Goal: Information Seeking & Learning: Learn about a topic

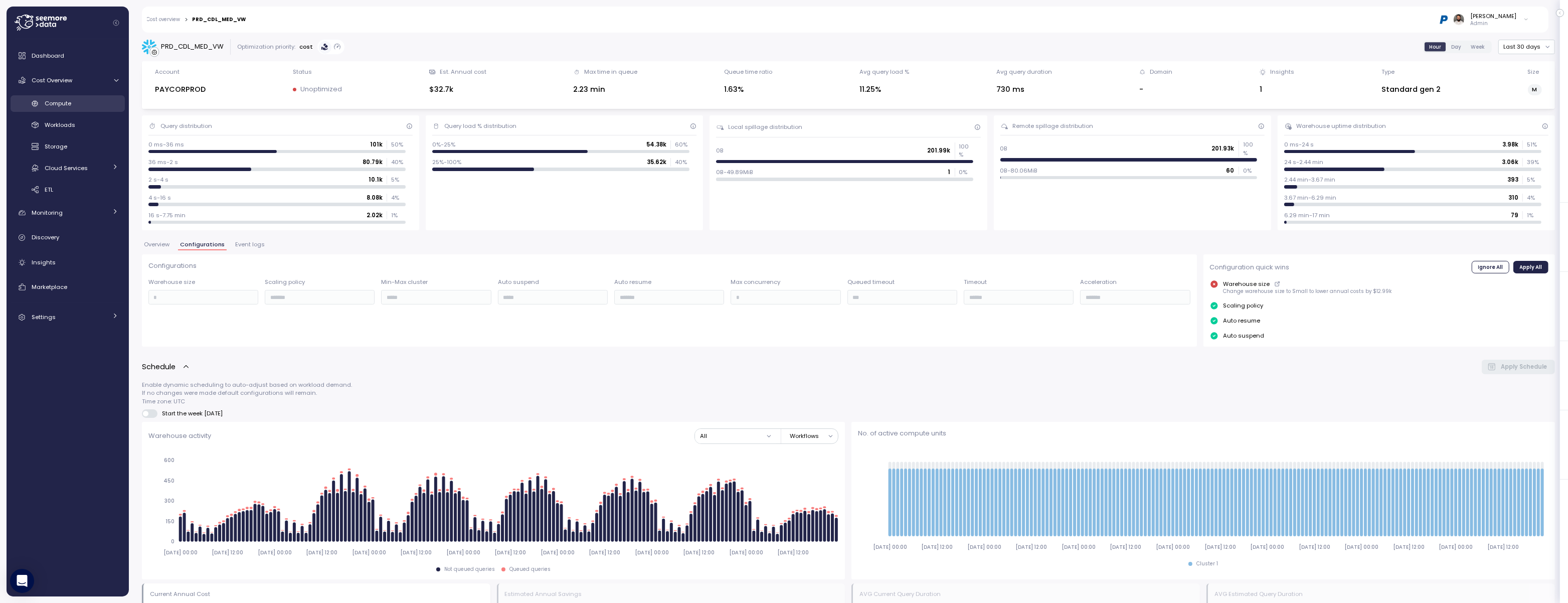
click at [68, 107] on span "Compute" at bounding box center [58, 103] width 27 height 8
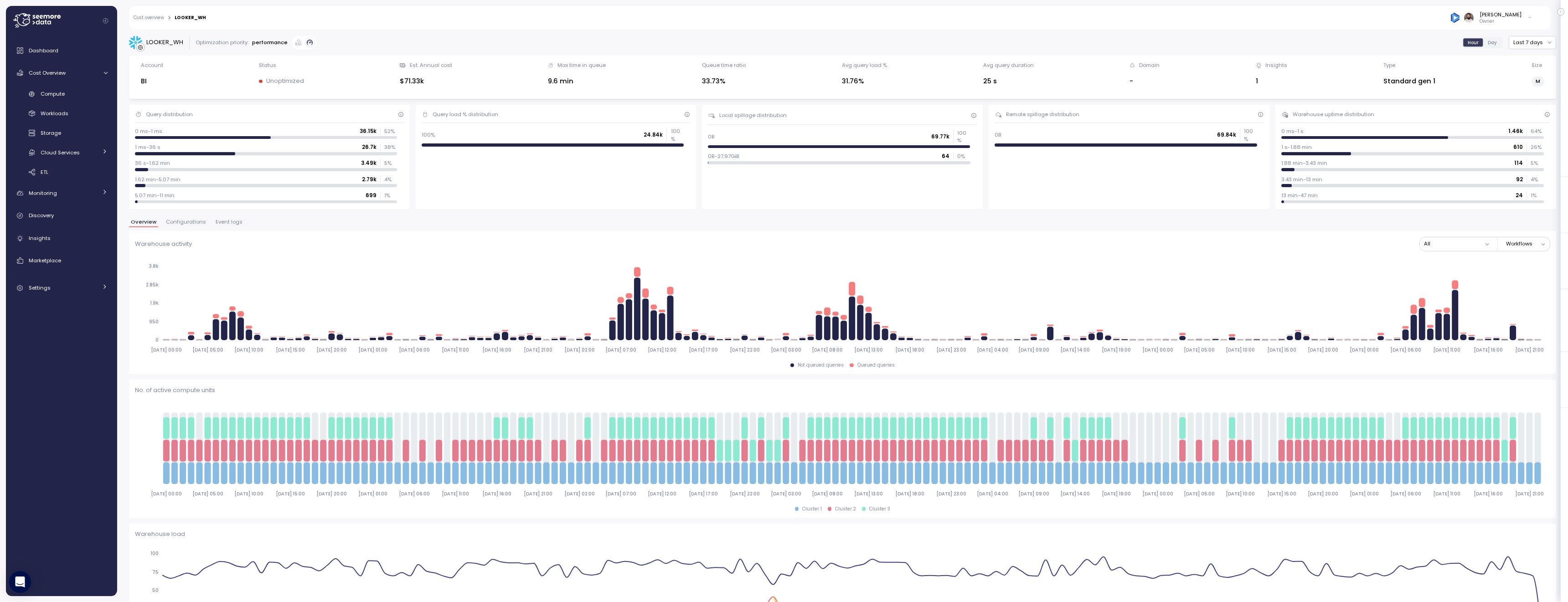
click at [193, 223] on span "Configurations" at bounding box center [186, 222] width 40 height 5
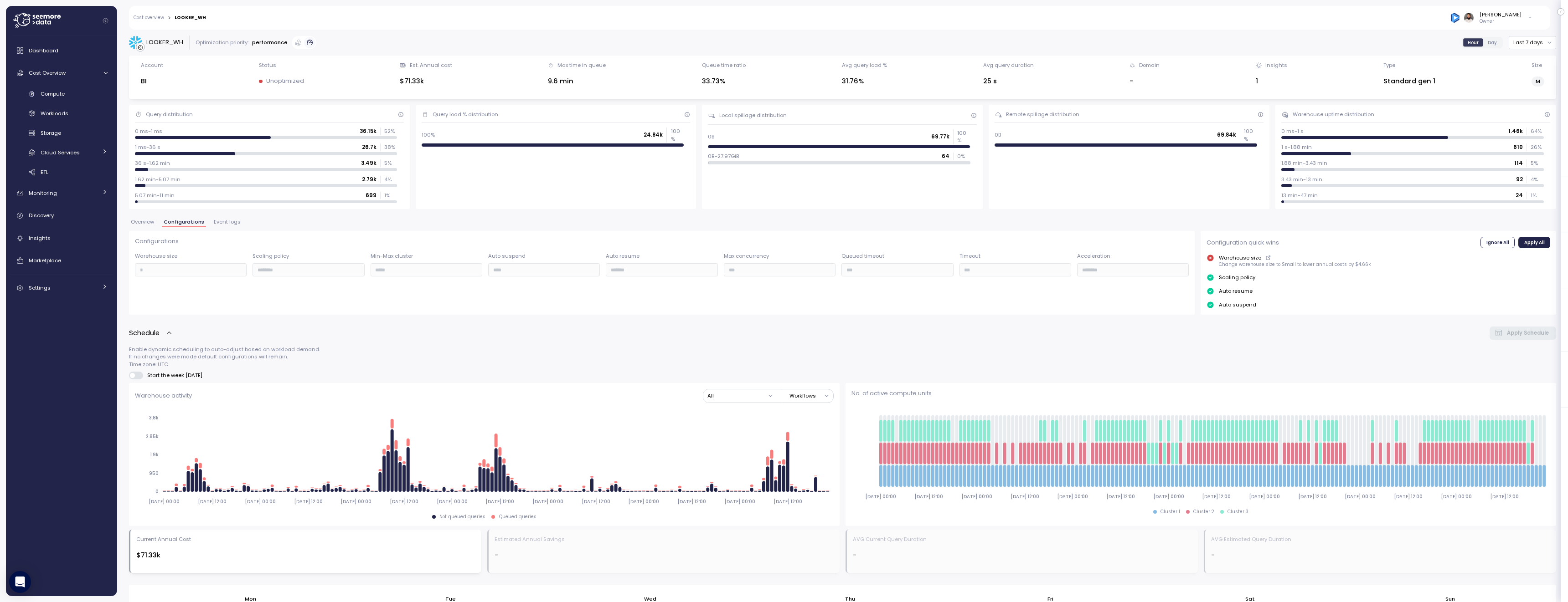
click at [224, 224] on span "Event logs" at bounding box center [227, 222] width 27 height 5
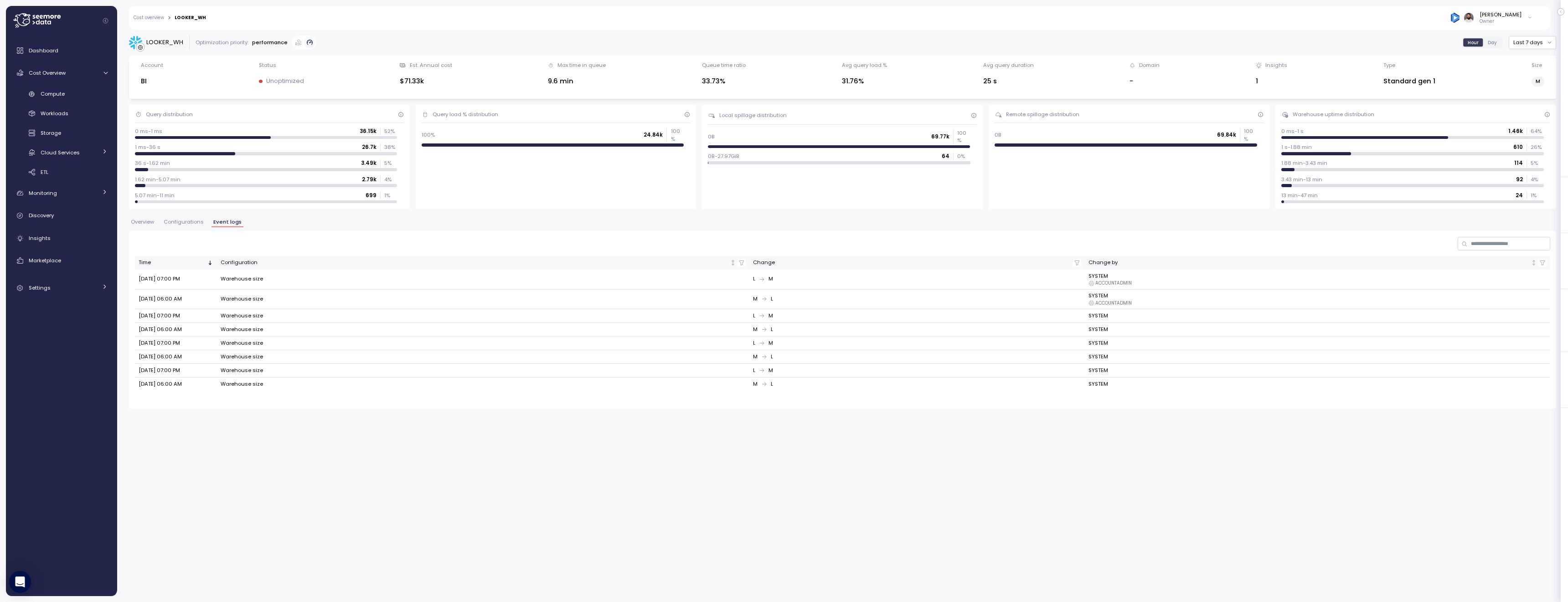
click at [203, 226] on button "Configurations" at bounding box center [184, 223] width 44 height 8
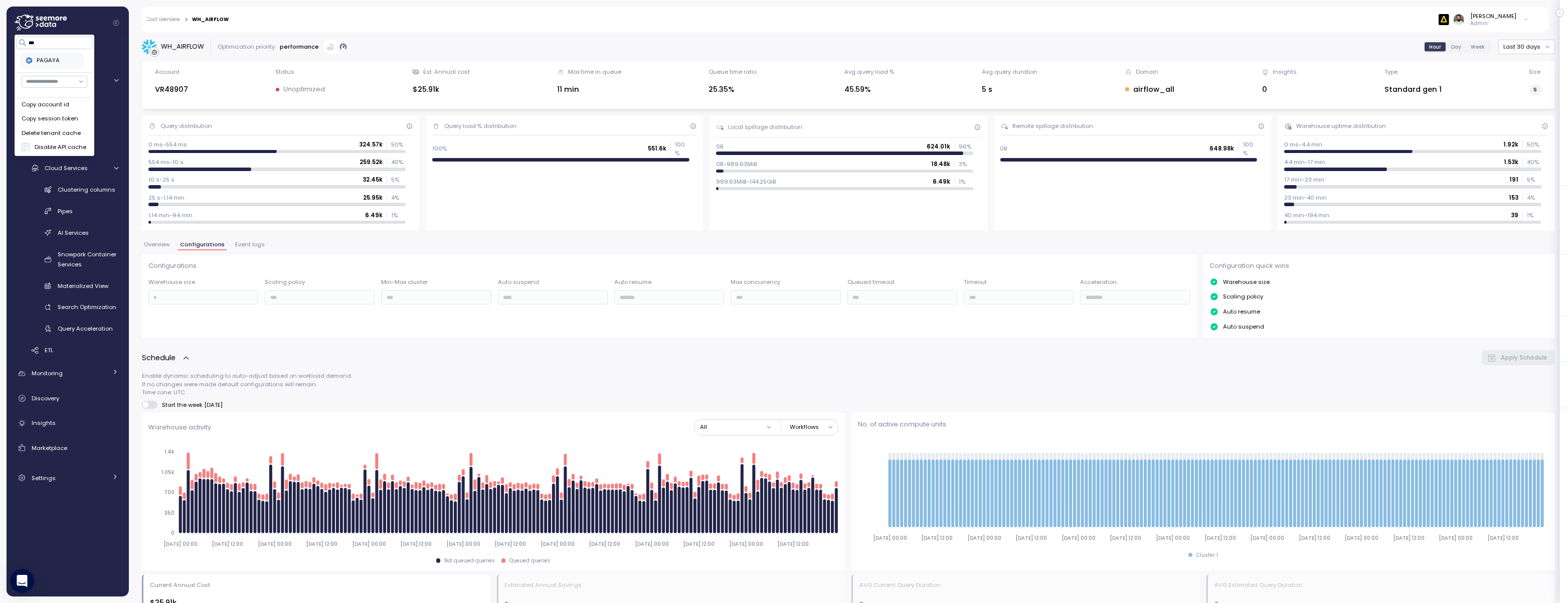
click at [462, 440] on div "Warehouse activity All Workflows 2025-10-06 00:00 2025-10-06 12:00 2025-10-07 0…" at bounding box center [494, 491] width 690 height 144
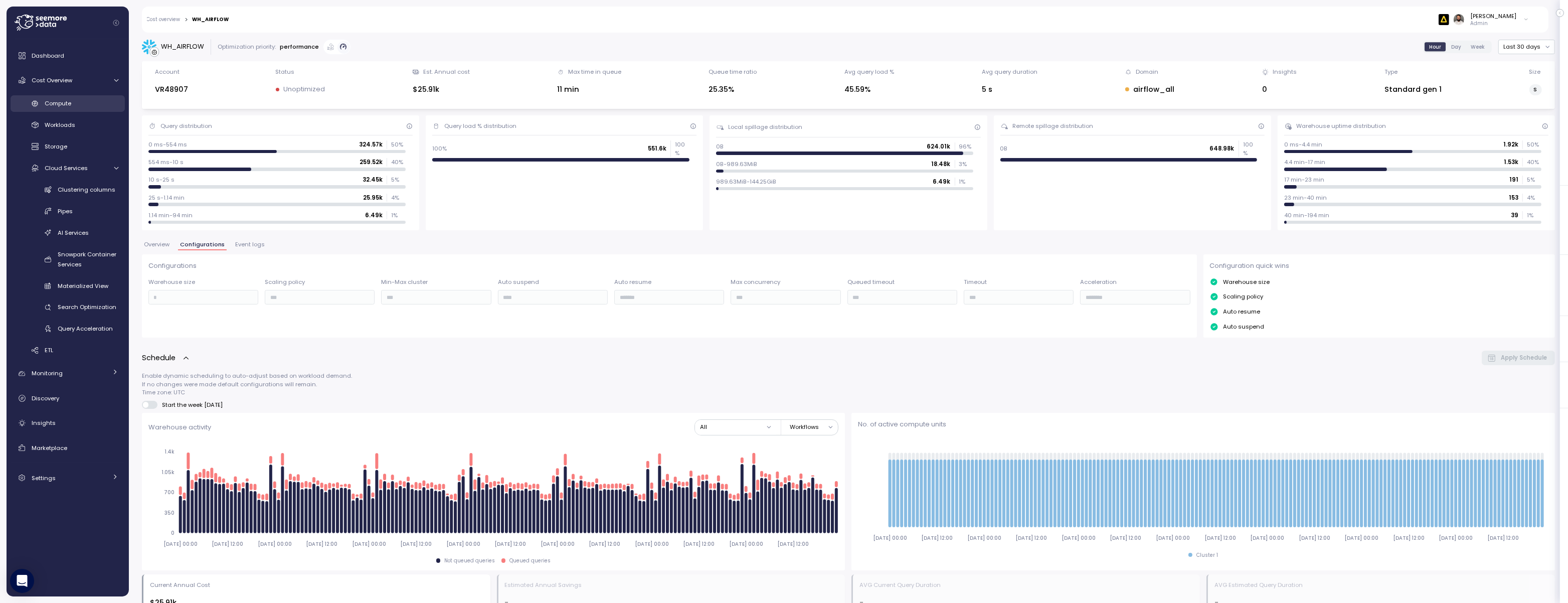
click at [101, 107] on div "Compute" at bounding box center [81, 103] width 74 height 10
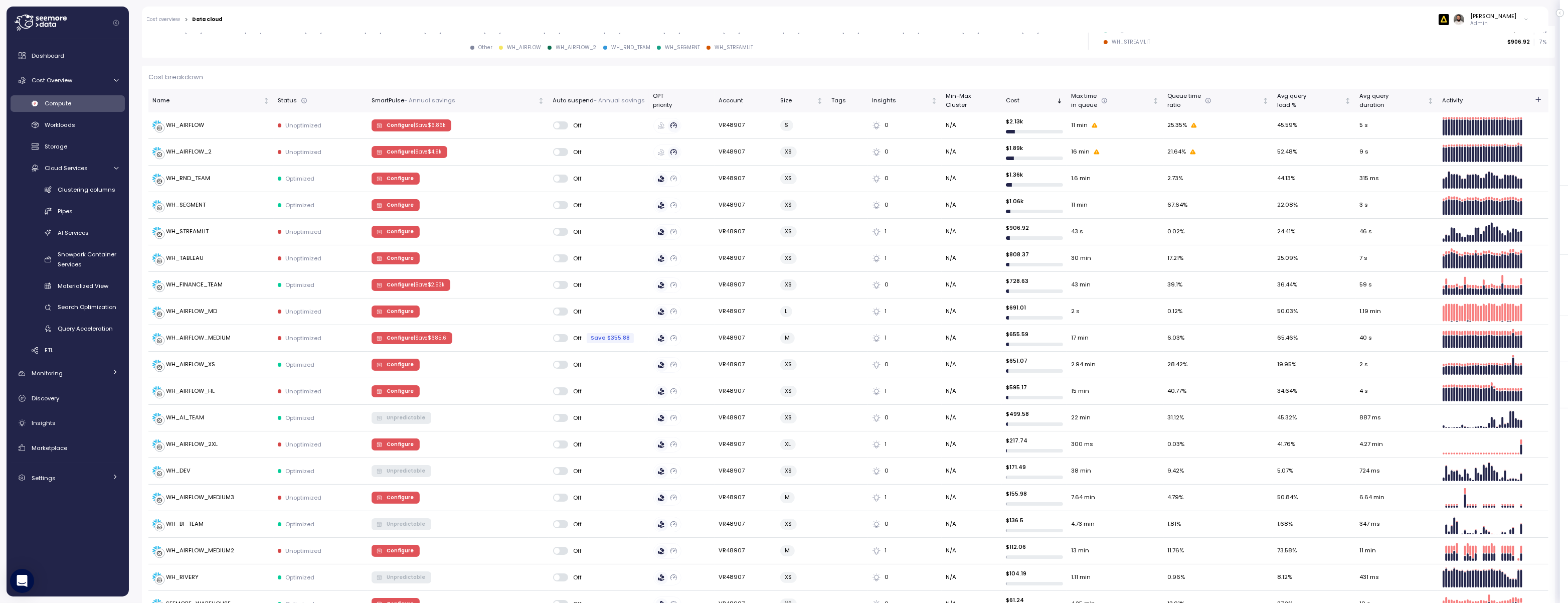
scroll to position [160, 0]
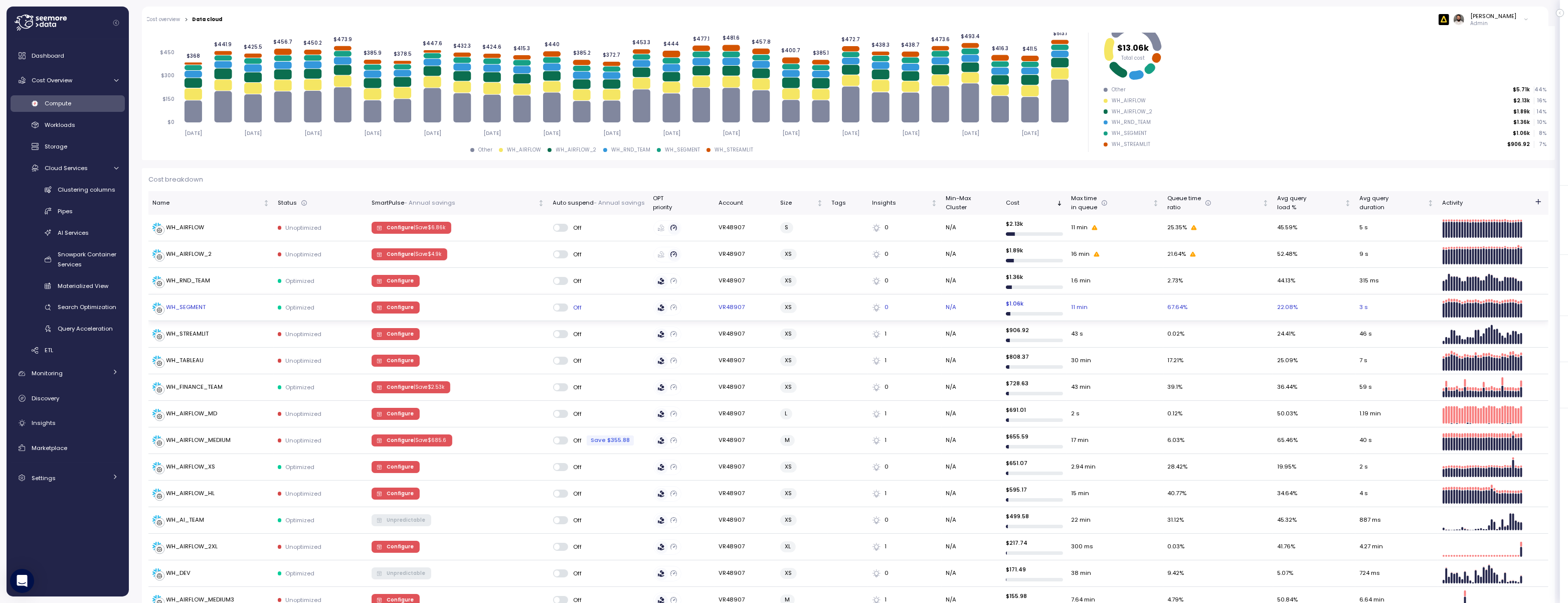
click at [226, 308] on div "WH_SEGMENT" at bounding box center [211, 307] width 118 height 10
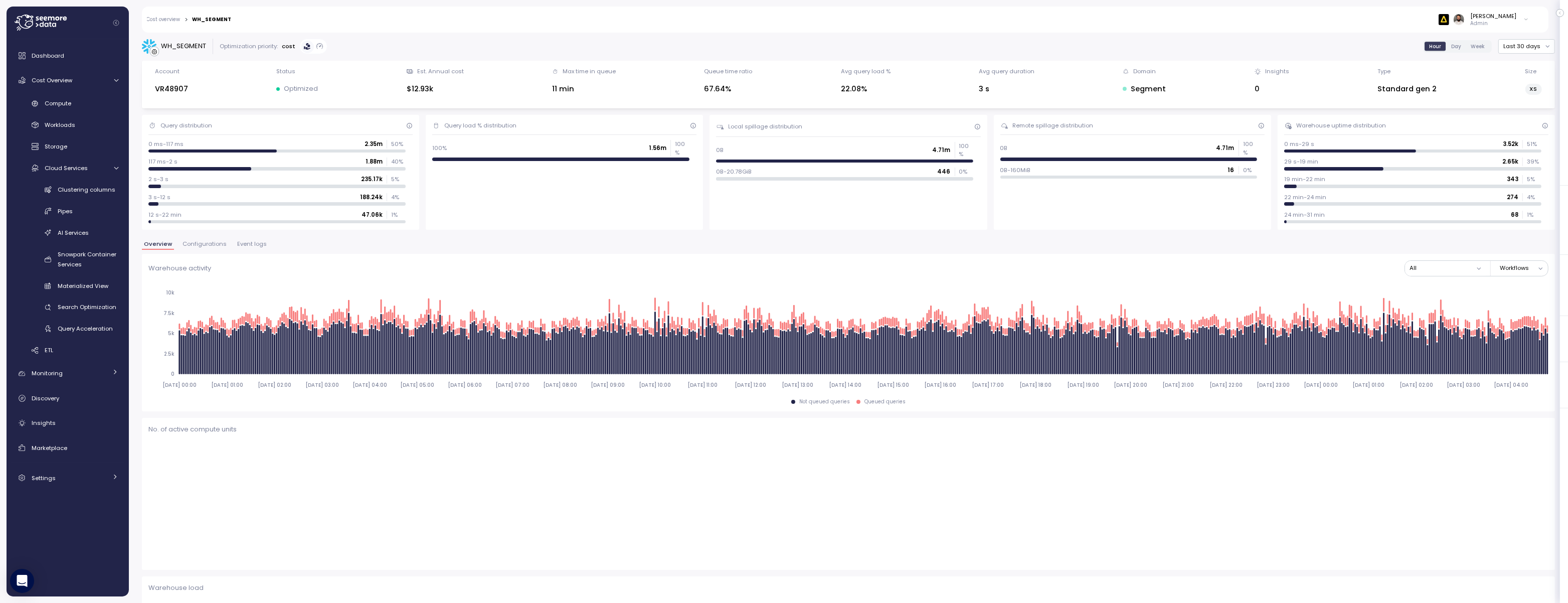
scroll to position [2, 0]
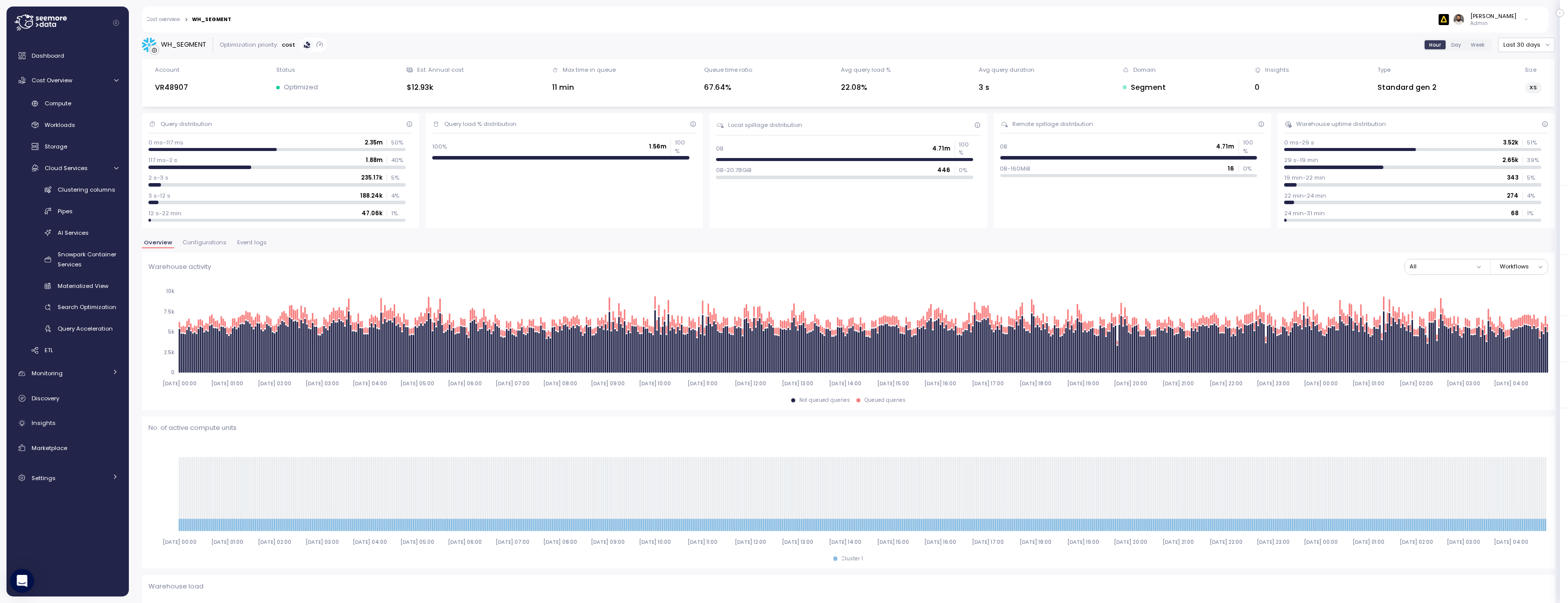
click at [197, 240] on span "Configurations" at bounding box center [205, 242] width 44 height 5
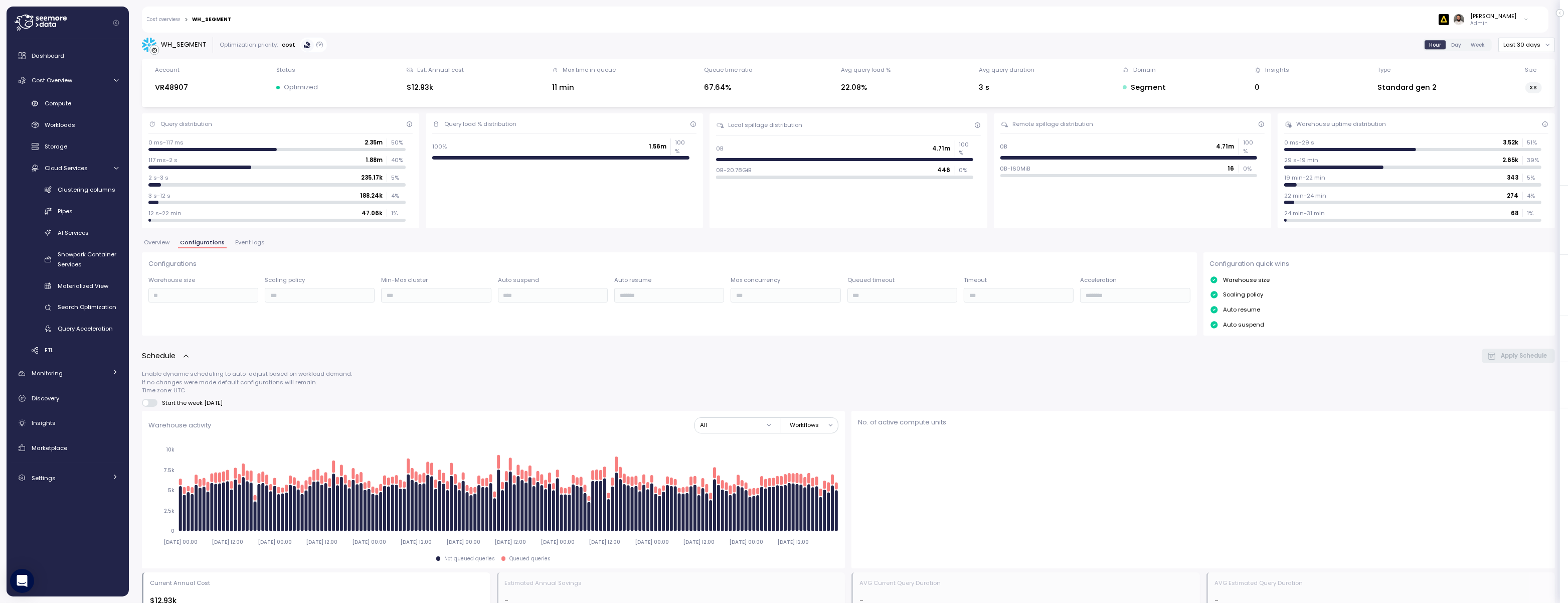
click at [163, 242] on span "Overview" at bounding box center [156, 242] width 26 height 5
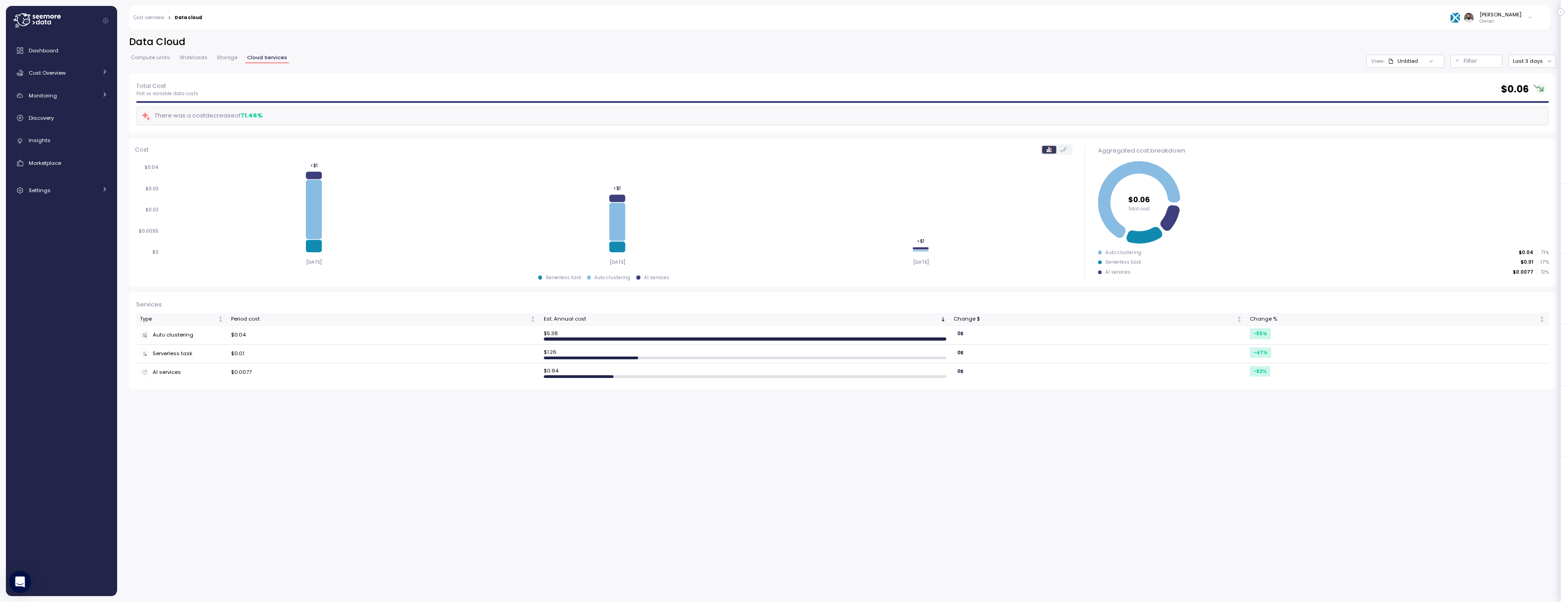
click at [70, 83] on div "Dashboard Cost Overview Compute Workloads Storage Cloud Services Clustering col…" at bounding box center [62, 120] width 104 height 158
click at [70, 74] on div "Cost Overview" at bounding box center [63, 73] width 68 height 9
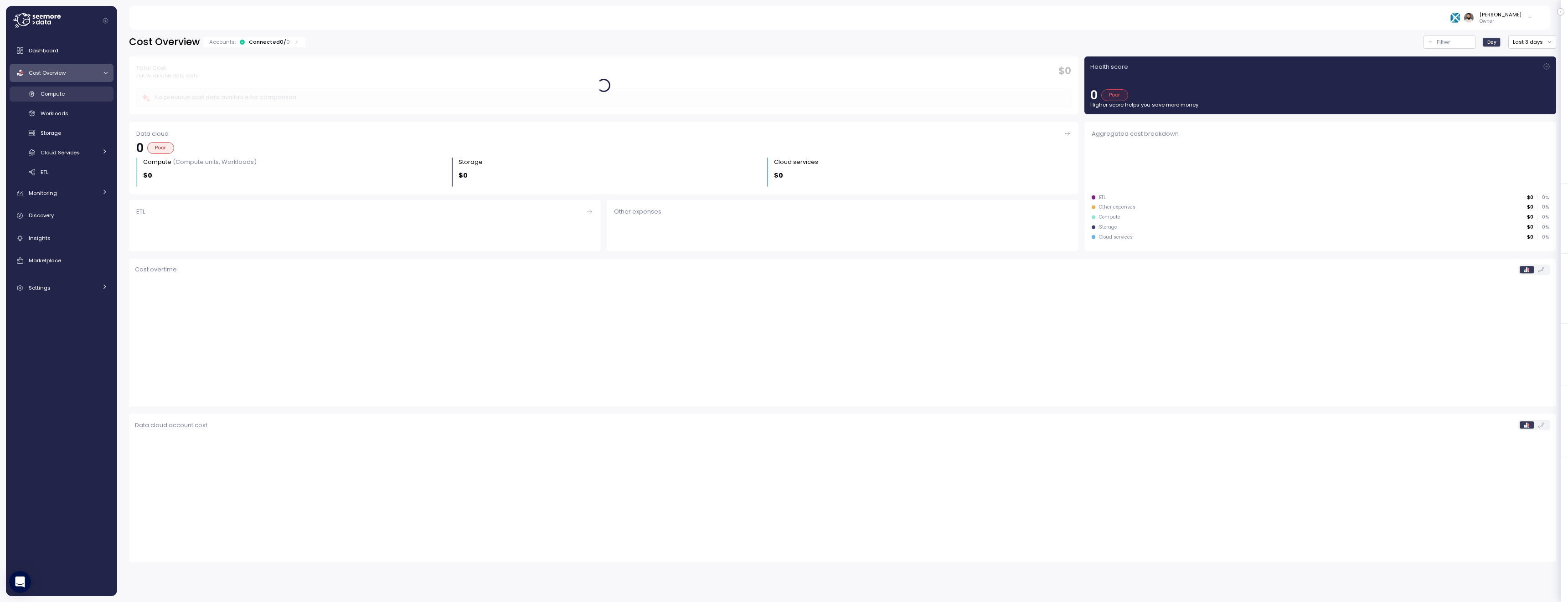
click at [69, 87] on link "Compute" at bounding box center [62, 94] width 104 height 15
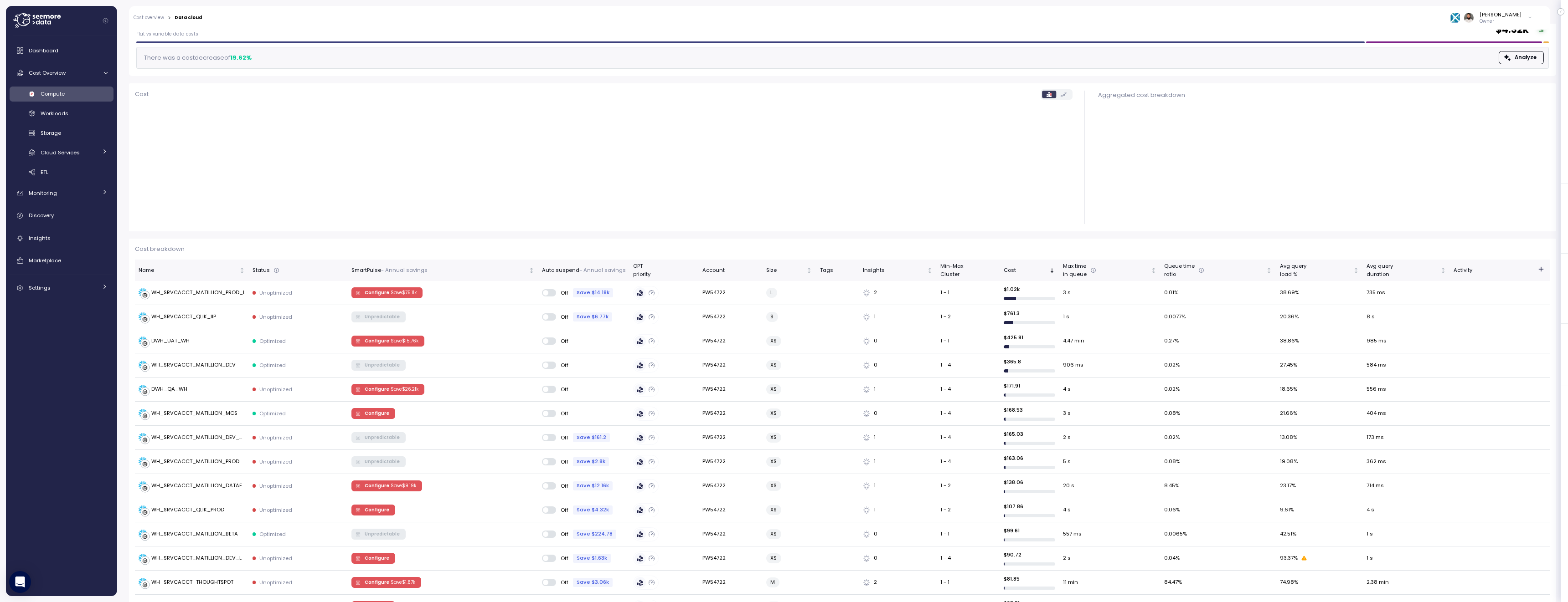
scroll to position [60, 0]
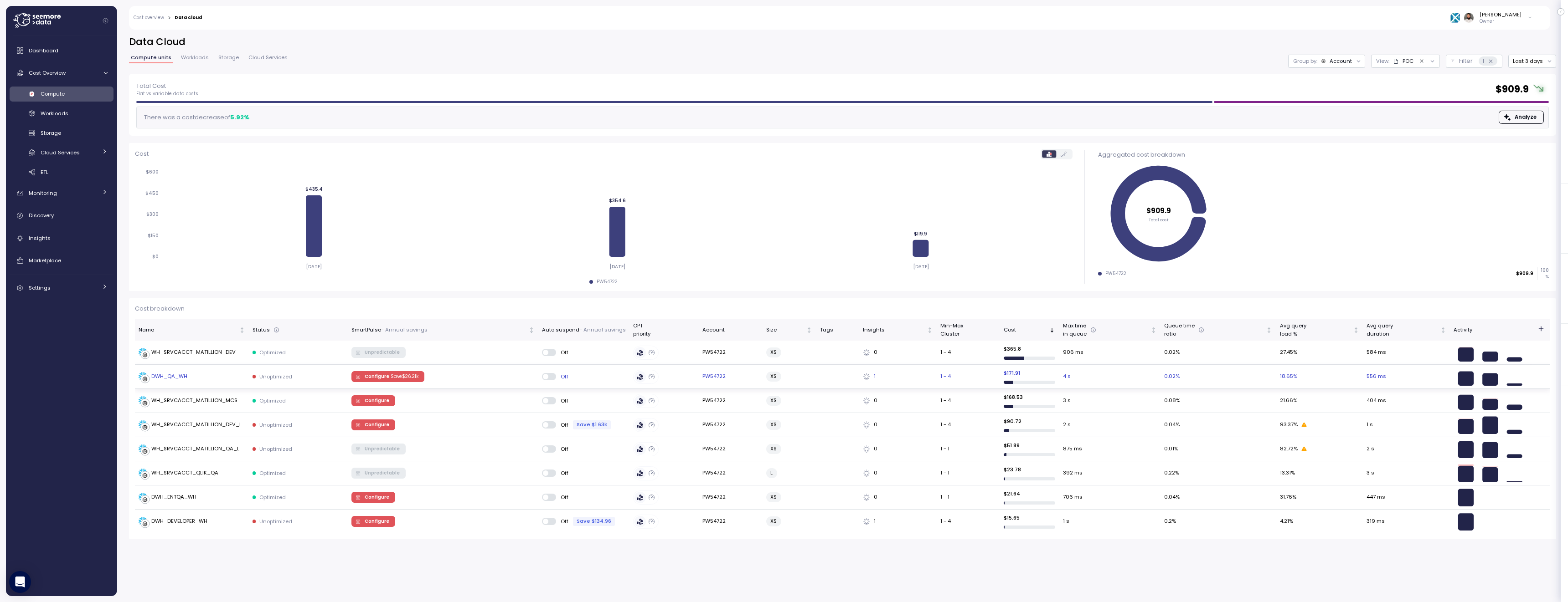
click at [220, 376] on div "DWH_QA_WH" at bounding box center [192, 376] width 107 height 9
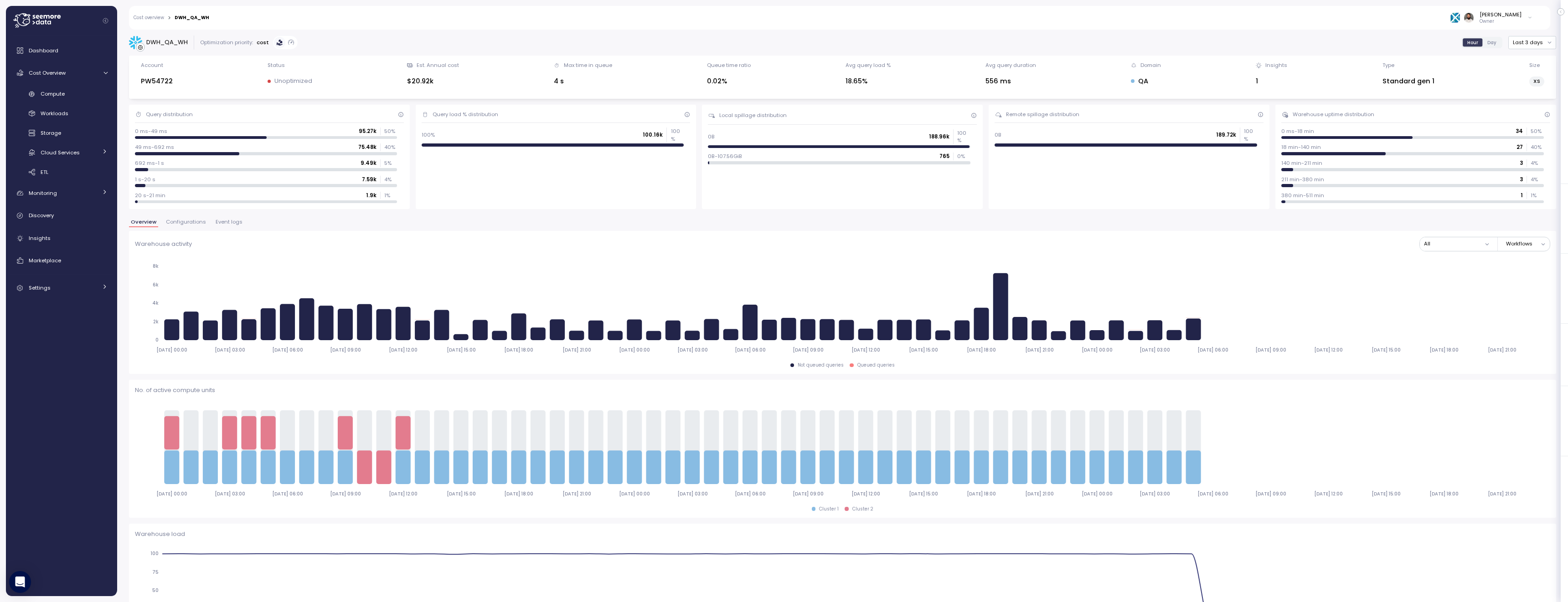
click at [185, 226] on button "Configurations" at bounding box center [186, 223] width 44 height 8
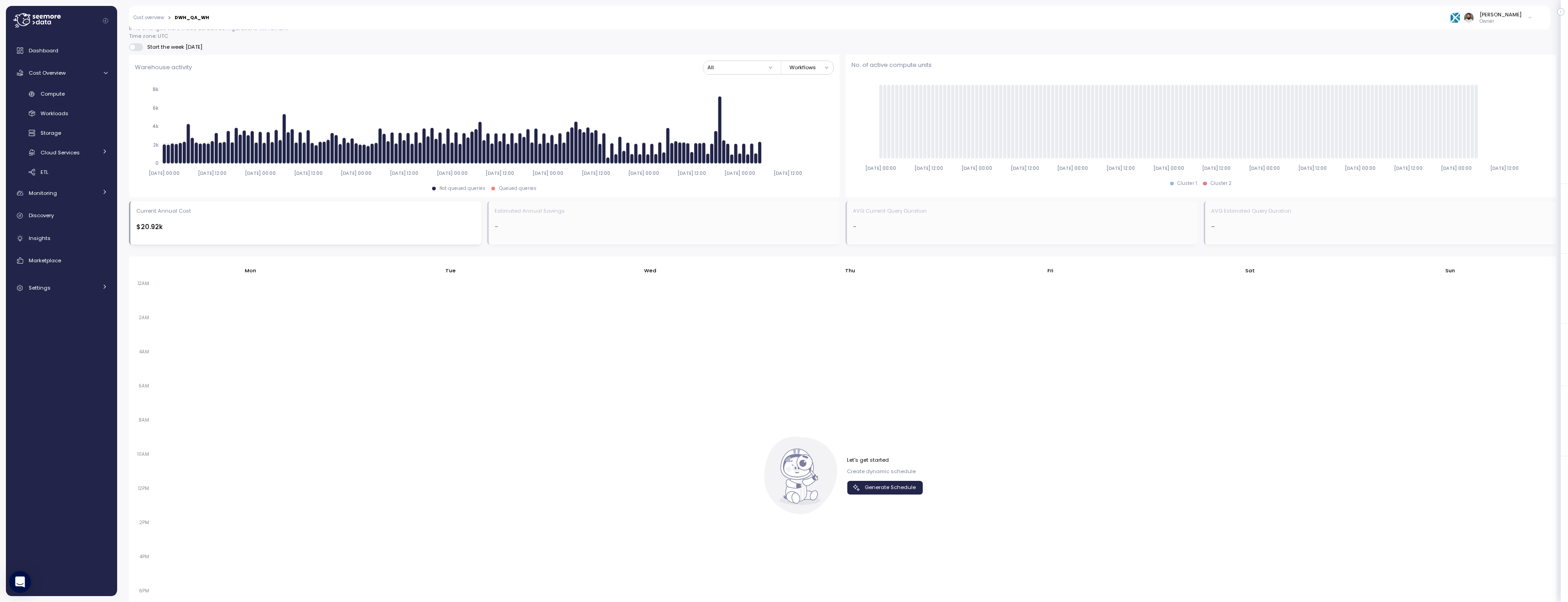
scroll to position [427, 0]
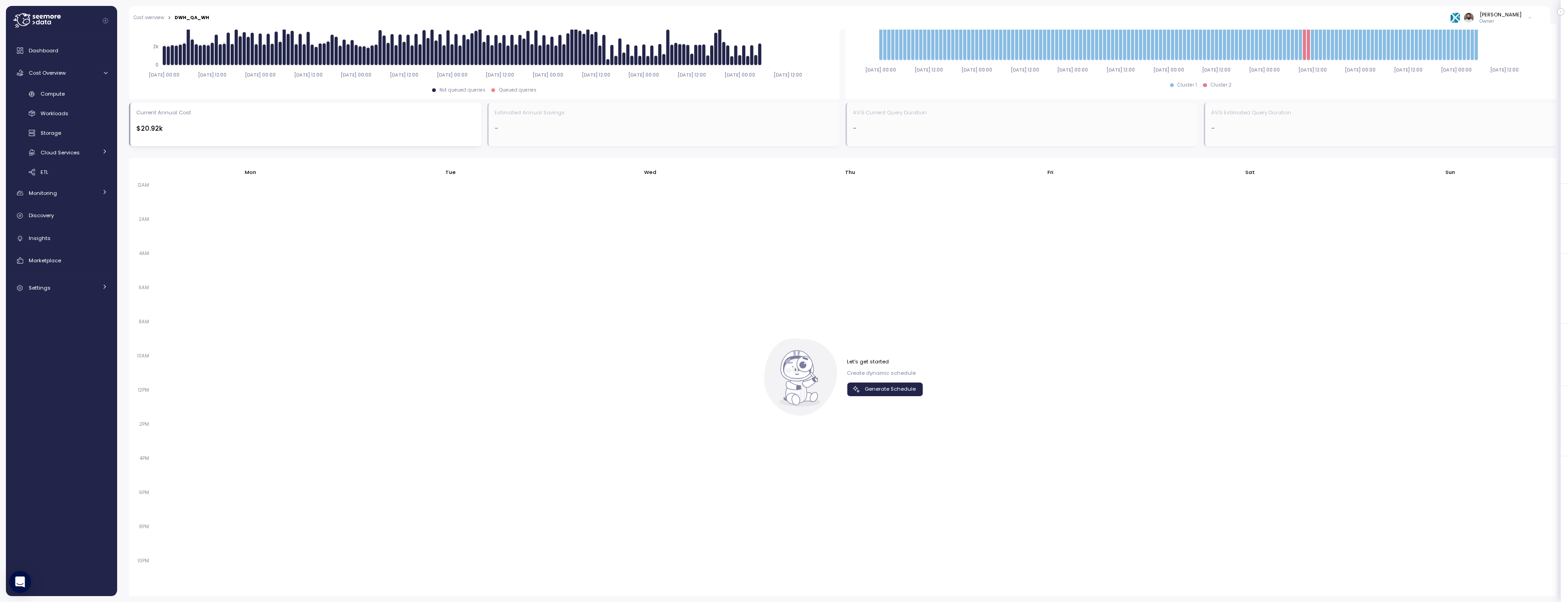
click at [854, 406] on div "Let's get started Create dynamic schedule Generate Schedule" at bounding box center [843, 377] width 161 height 77
click at [856, 390] on icon "button" at bounding box center [856, 389] width 6 height 6
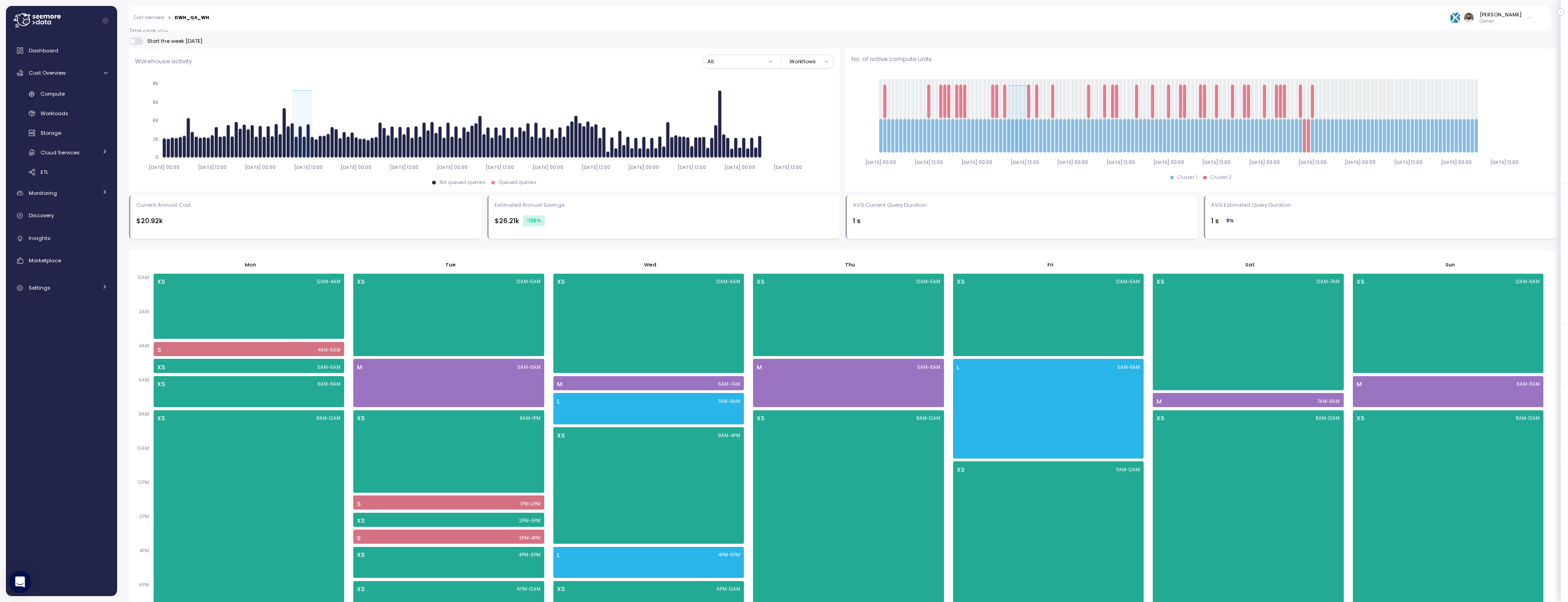
scroll to position [0, 0]
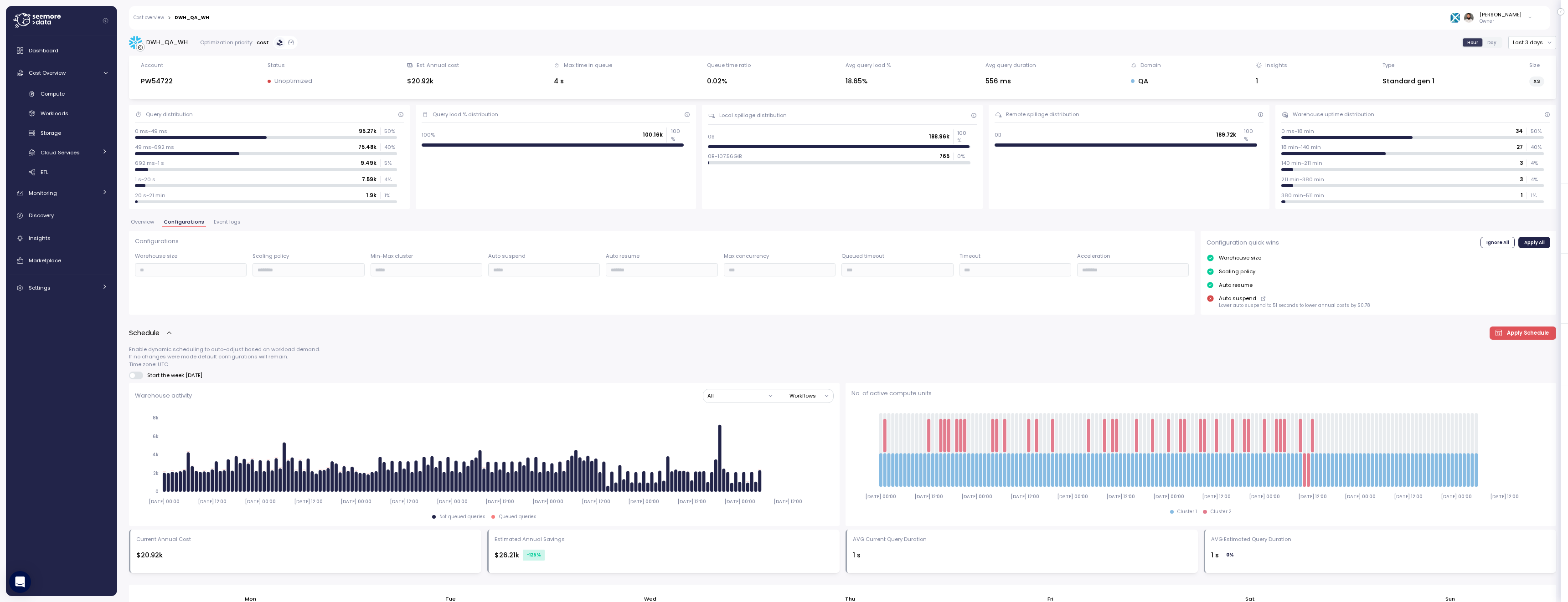
click at [228, 215] on div "DWH_QA_WH Optimization priority: cost Hour Day Last 3 days Account PW54722 Stat…" at bounding box center [842, 529] width 1427 height 987
click at [228, 220] on span "Event logs" at bounding box center [227, 222] width 27 height 5
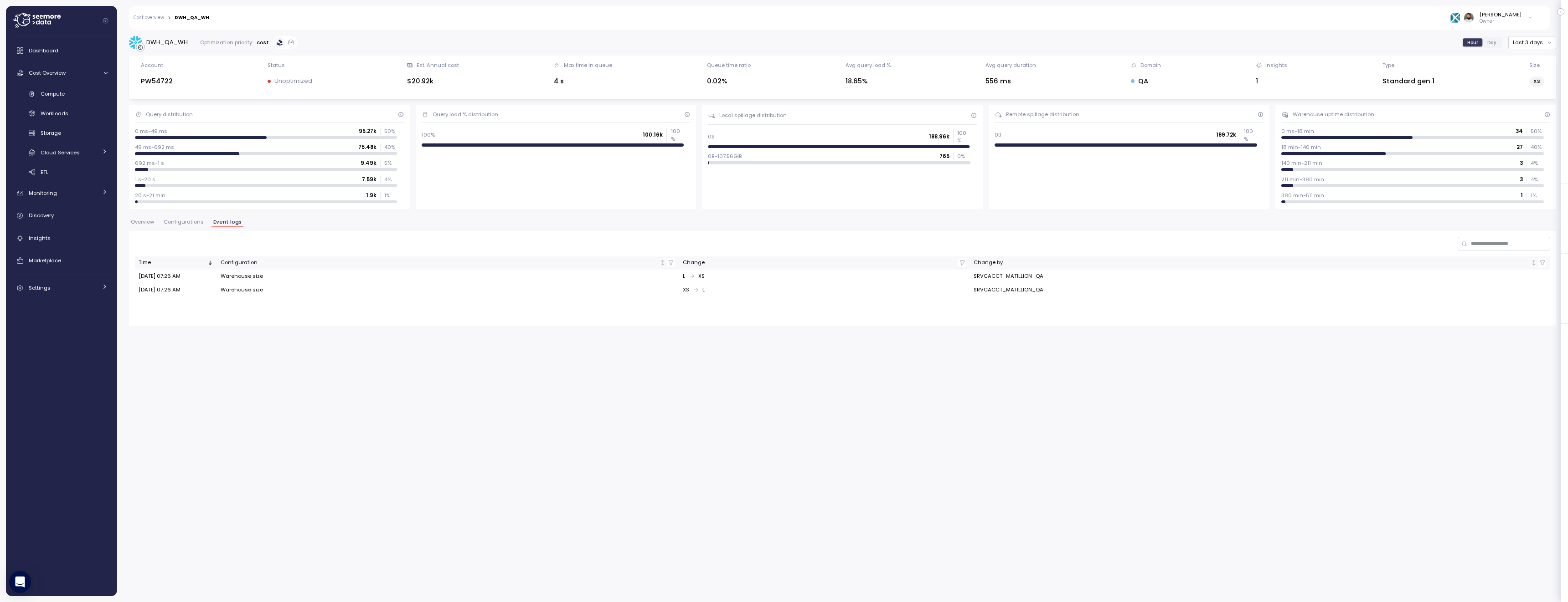
click at [144, 231] on div "Overview Configurations Event logs" at bounding box center [842, 225] width 1427 height 12
click at [144, 220] on span "Overview" at bounding box center [142, 222] width 23 height 5
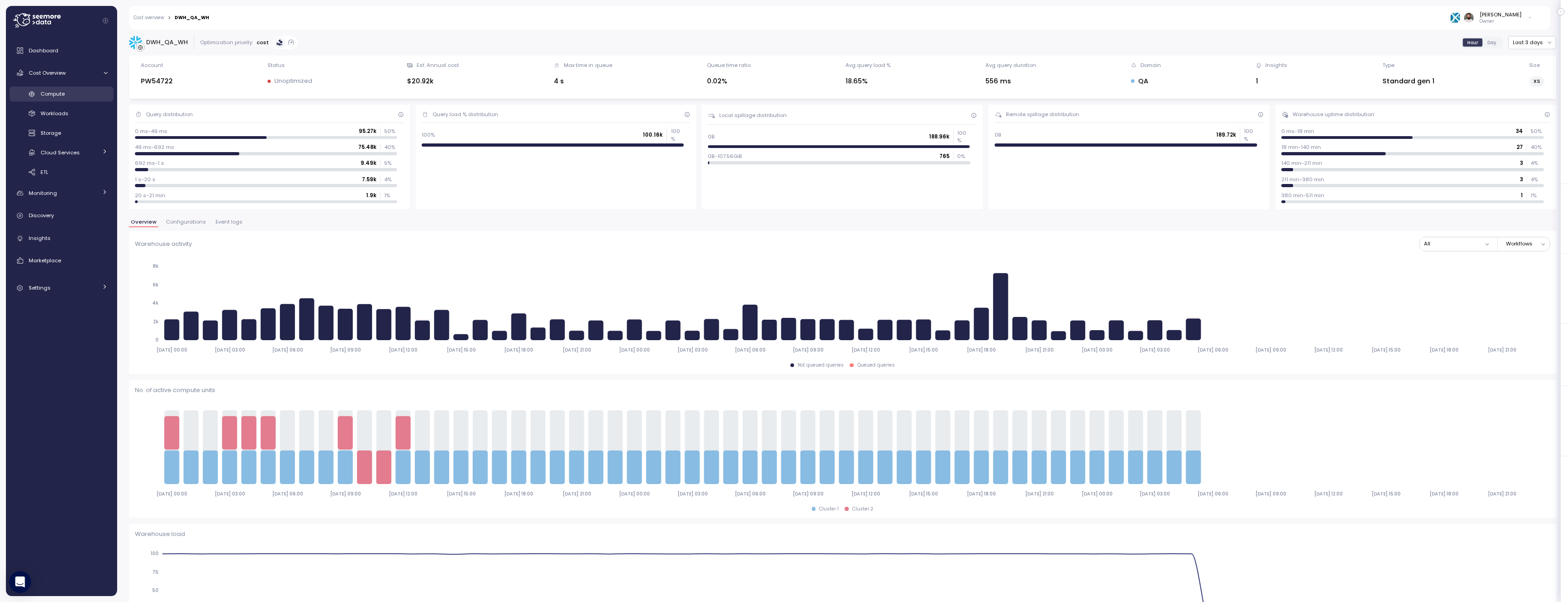
click at [87, 88] on link "Compute" at bounding box center [62, 94] width 104 height 15
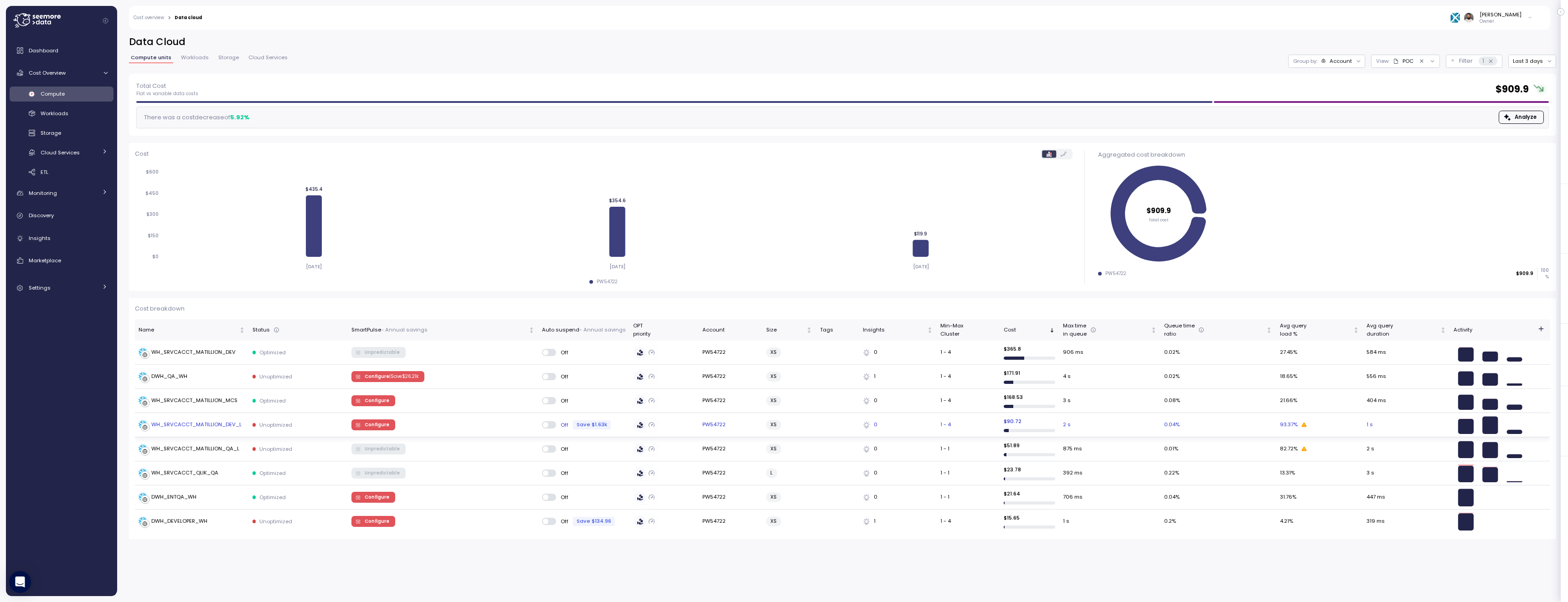
click at [229, 428] on div "WH_SRVCACCT_MATILLION_DEV_L" at bounding box center [197, 425] width 90 height 8
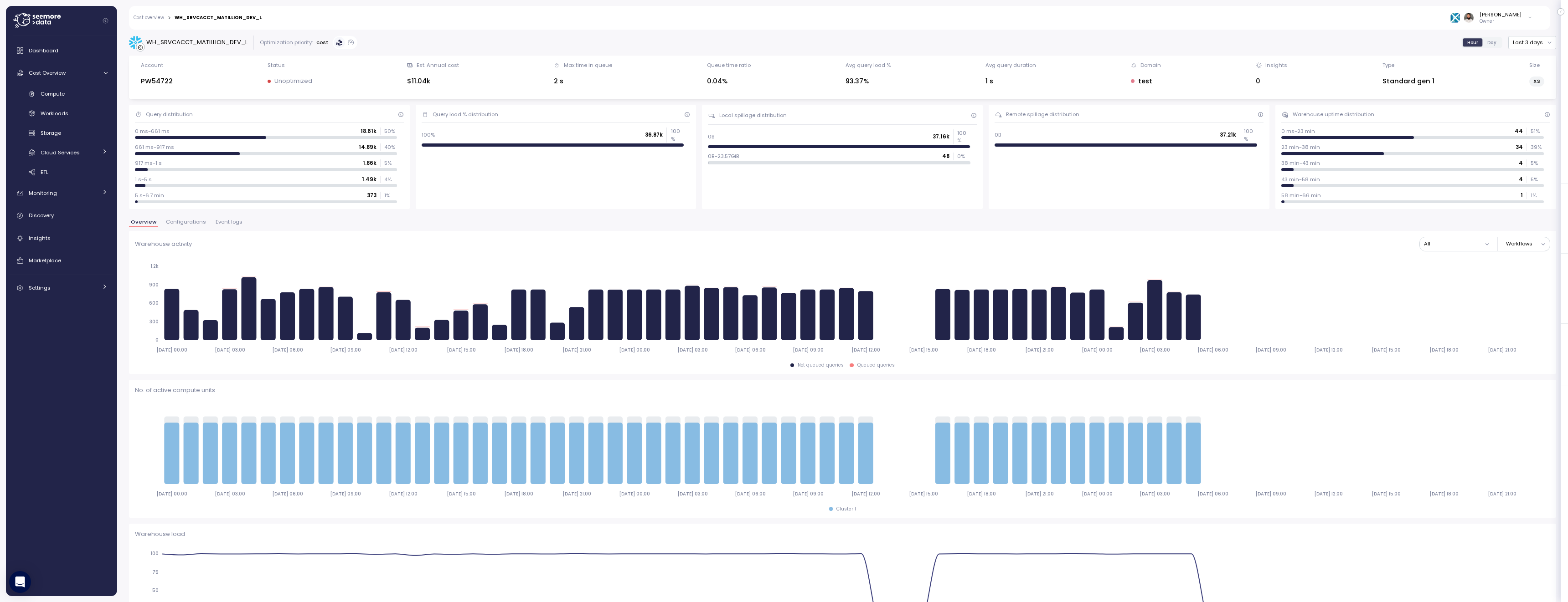
click at [185, 220] on span "Configurations" at bounding box center [186, 222] width 40 height 5
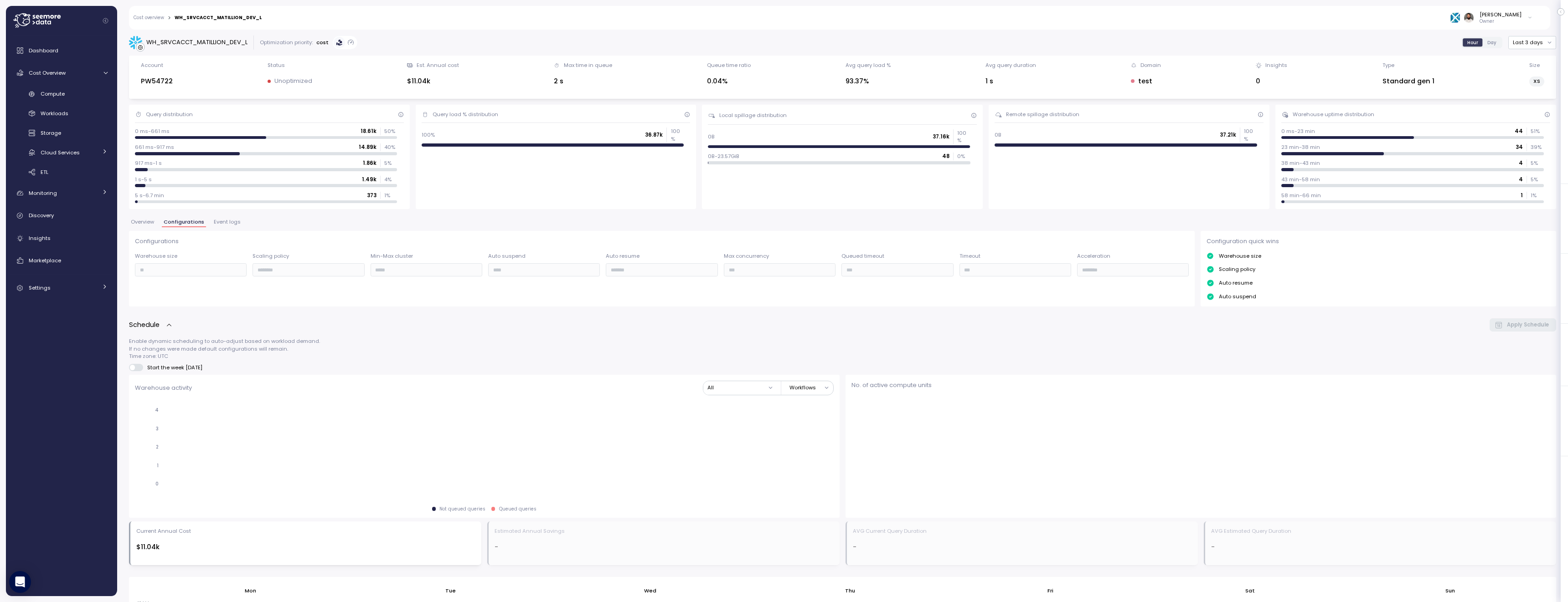
click at [185, 220] on span "Configurations" at bounding box center [184, 222] width 40 height 5
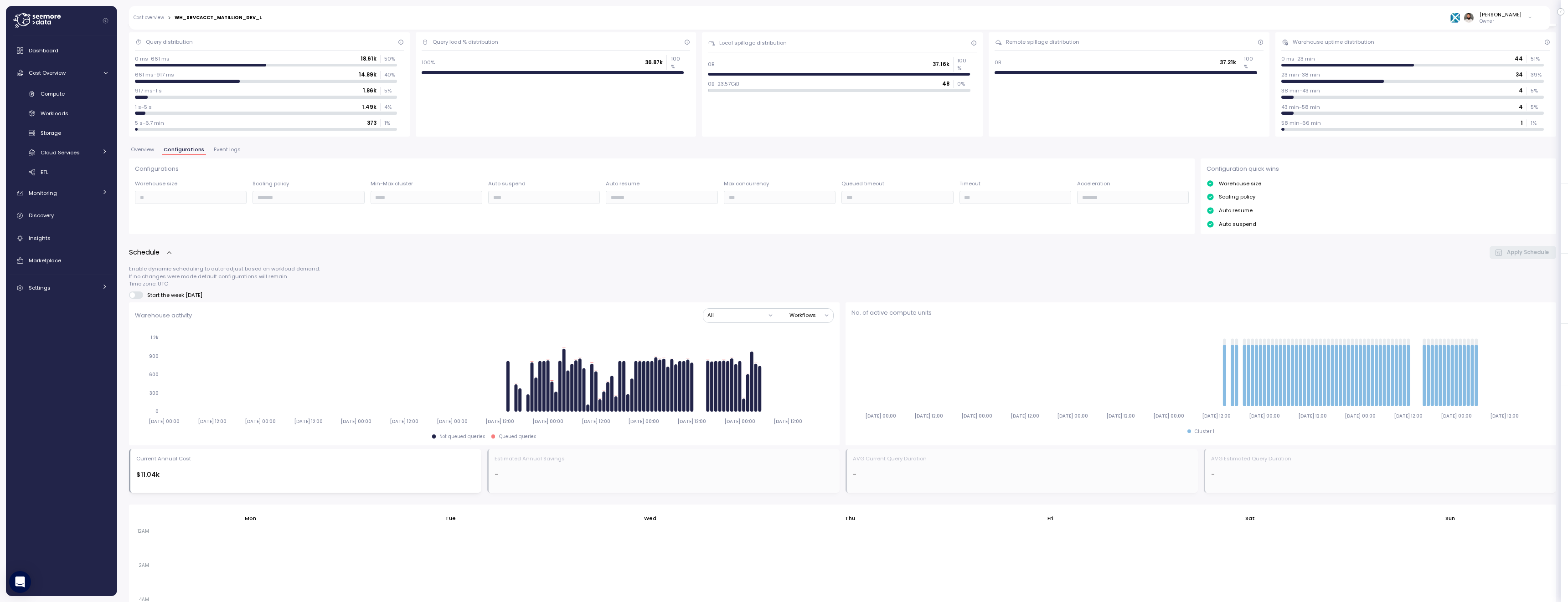
scroll to position [22, 0]
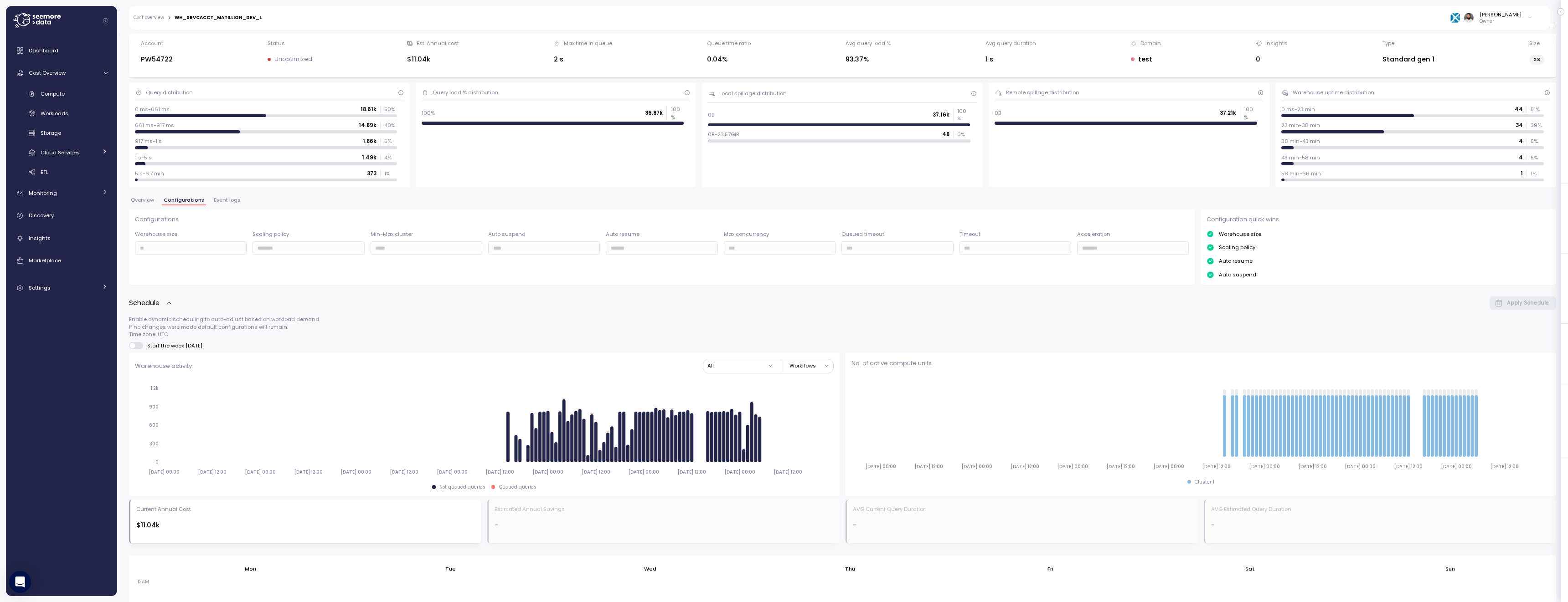
click at [229, 201] on span "Event logs" at bounding box center [227, 200] width 27 height 5
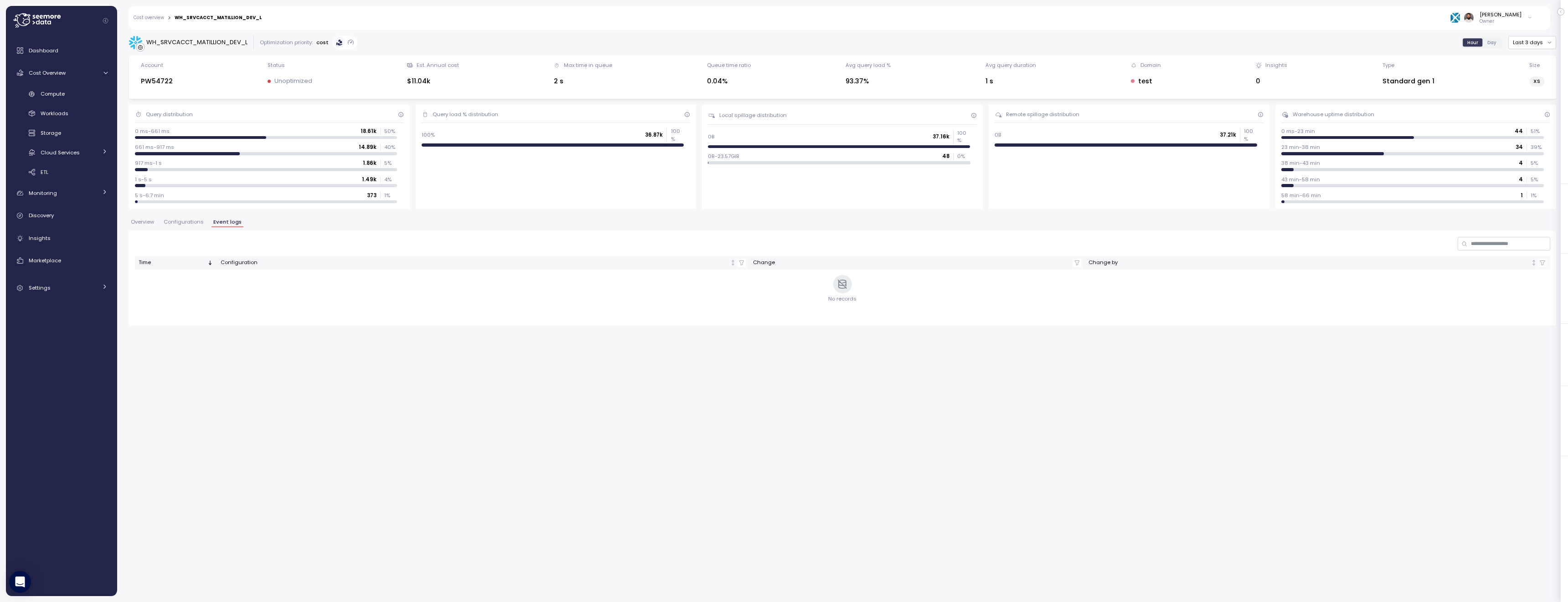
click at [181, 229] on div "Overview Configurations Event logs" at bounding box center [842, 225] width 1427 height 12
click at [180, 220] on span "Configurations" at bounding box center [184, 222] width 40 height 5
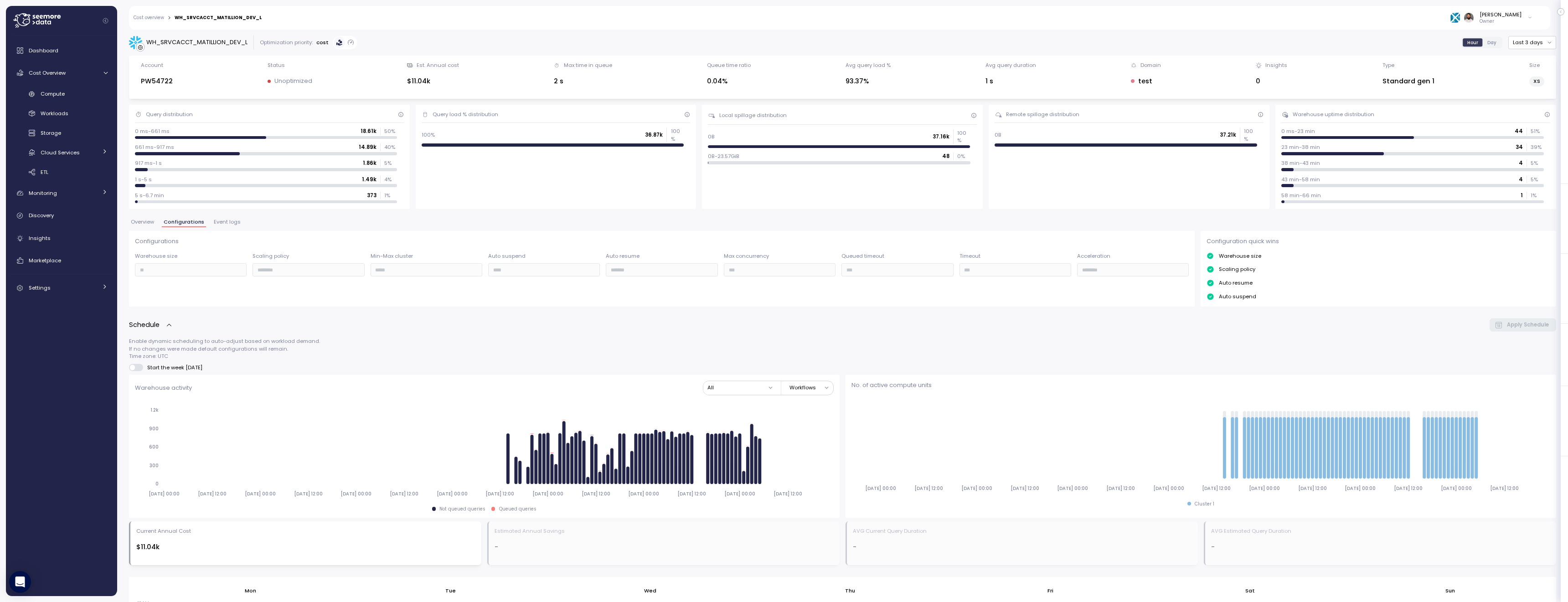
click at [153, 222] on span "Overview" at bounding box center [142, 222] width 23 height 5
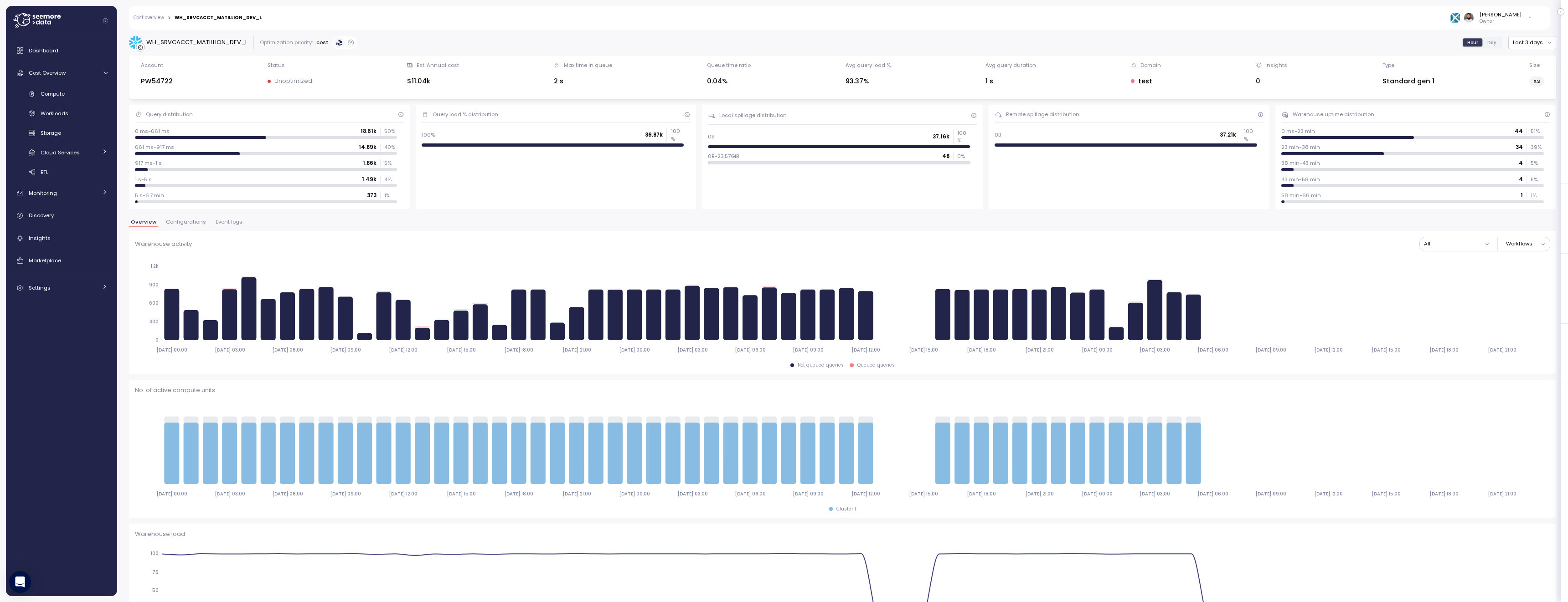
click at [158, 17] on link "Cost overview" at bounding box center [149, 17] width 31 height 4
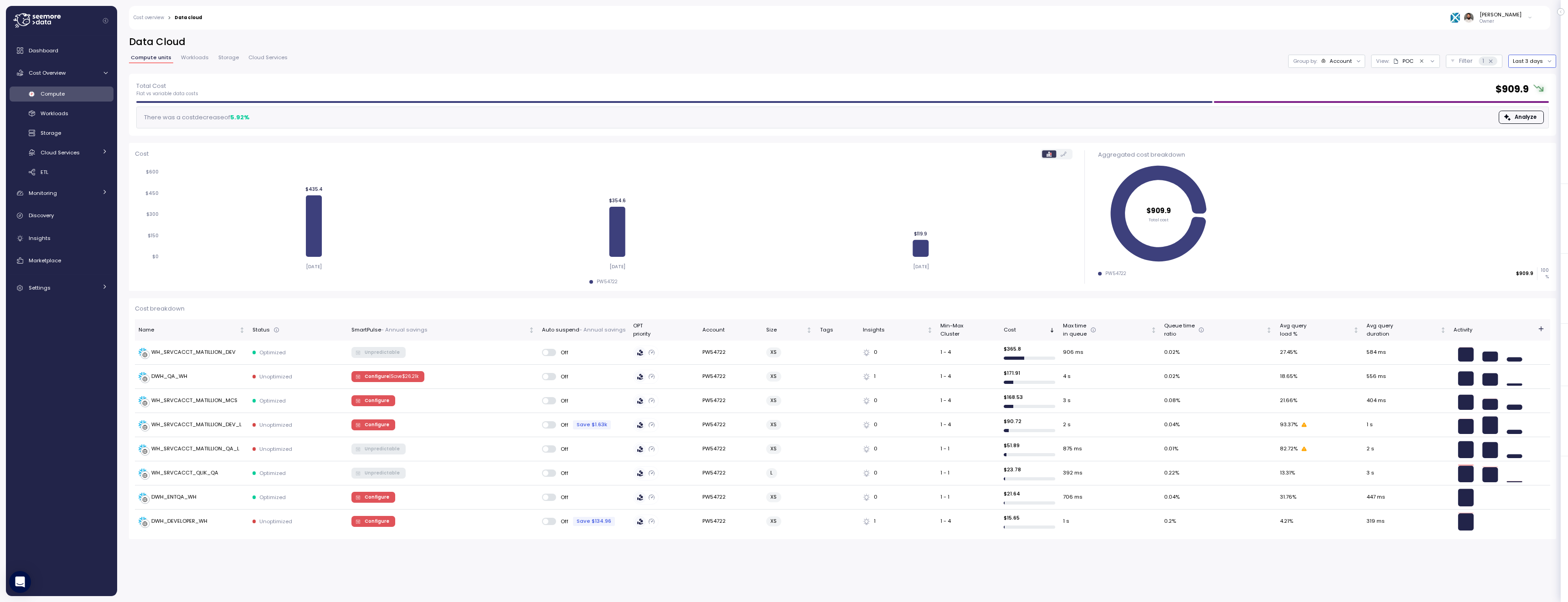
click at [1545, 60] on button "Last 3 days" at bounding box center [1532, 62] width 48 height 13
click at [1535, 118] on div "Last 14 days" at bounding box center [1536, 115] width 32 height 7
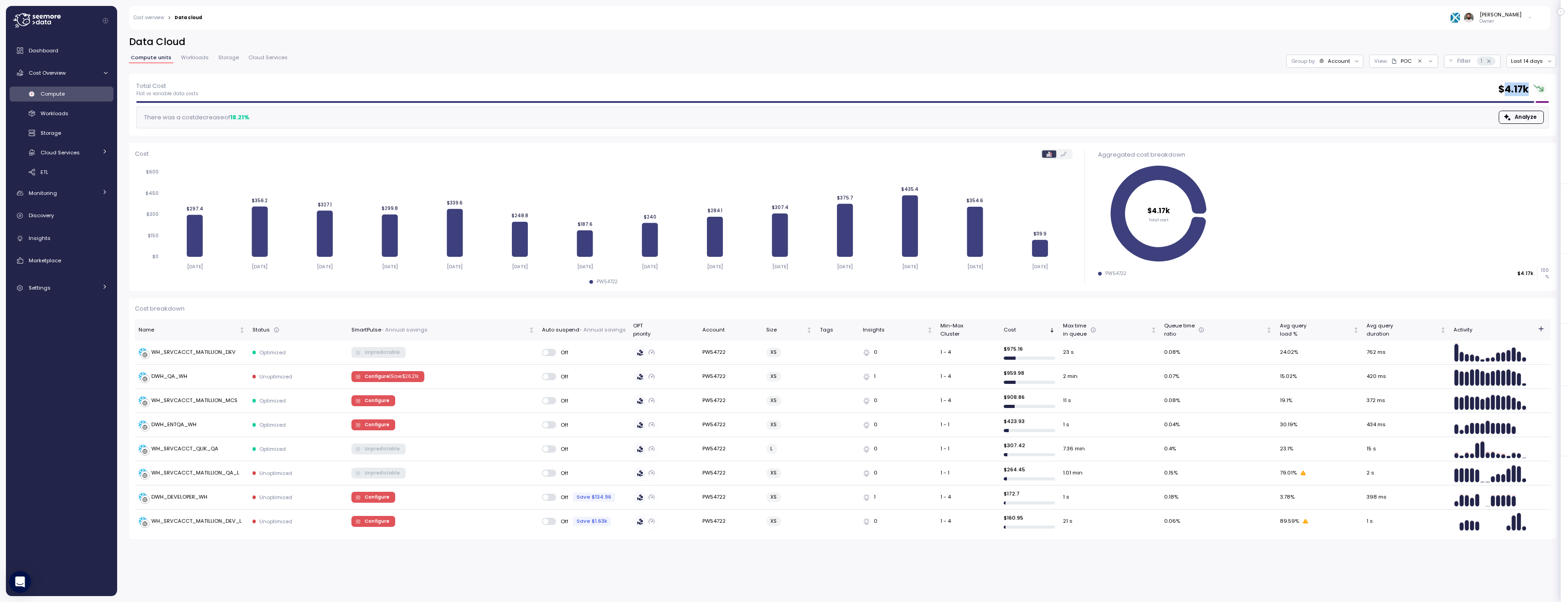
drag, startPoint x: 1508, startPoint y: 87, endPoint x: 1528, endPoint y: 88, distance: 20.0
click at [1528, 88] on h2 "$ 4.17k" at bounding box center [1514, 90] width 31 height 13
click at [1524, 90] on h2 "$ 4.17k" at bounding box center [1514, 90] width 31 height 13
drag, startPoint x: 1522, startPoint y: 90, endPoint x: 1506, endPoint y: 90, distance: 16.0
click at [1506, 90] on h2 "$ 4.17k" at bounding box center [1514, 90] width 31 height 13
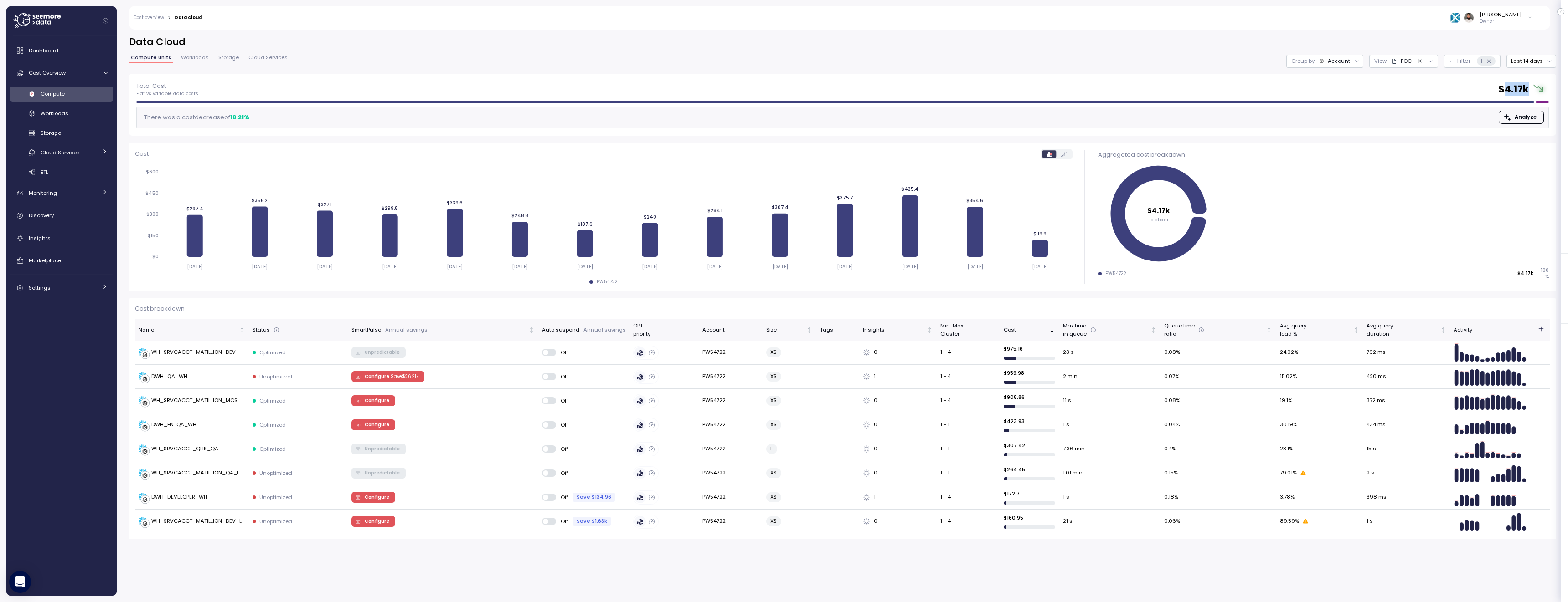
drag, startPoint x: 1506, startPoint y: 90, endPoint x: 1526, endPoint y: 90, distance: 20.0
click at [1527, 90] on h2 "$ 4.17k" at bounding box center [1514, 90] width 31 height 13
click at [1326, 59] on div "Account" at bounding box center [1335, 61] width 32 height 7
click at [1334, 105] on div "Compute unit" at bounding box center [1326, 112] width 70 height 15
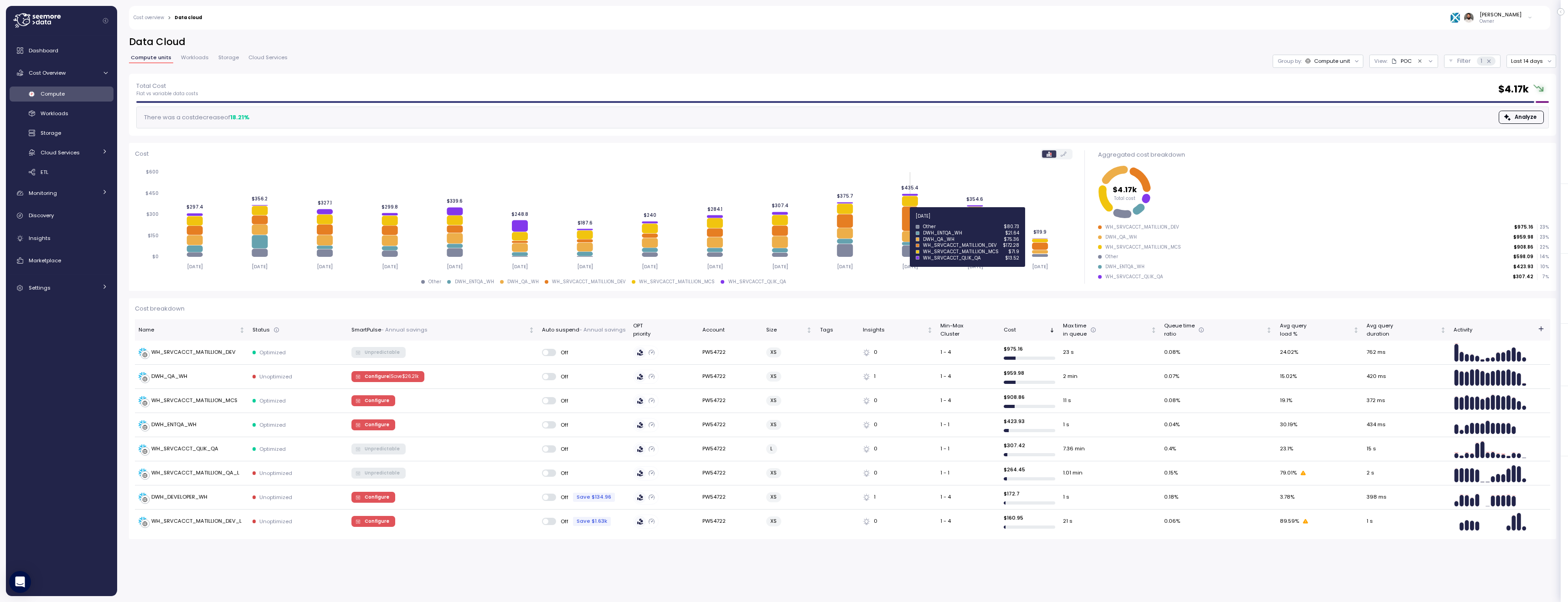
click at [911, 221] on icon at bounding box center [910, 218] width 16 height 24
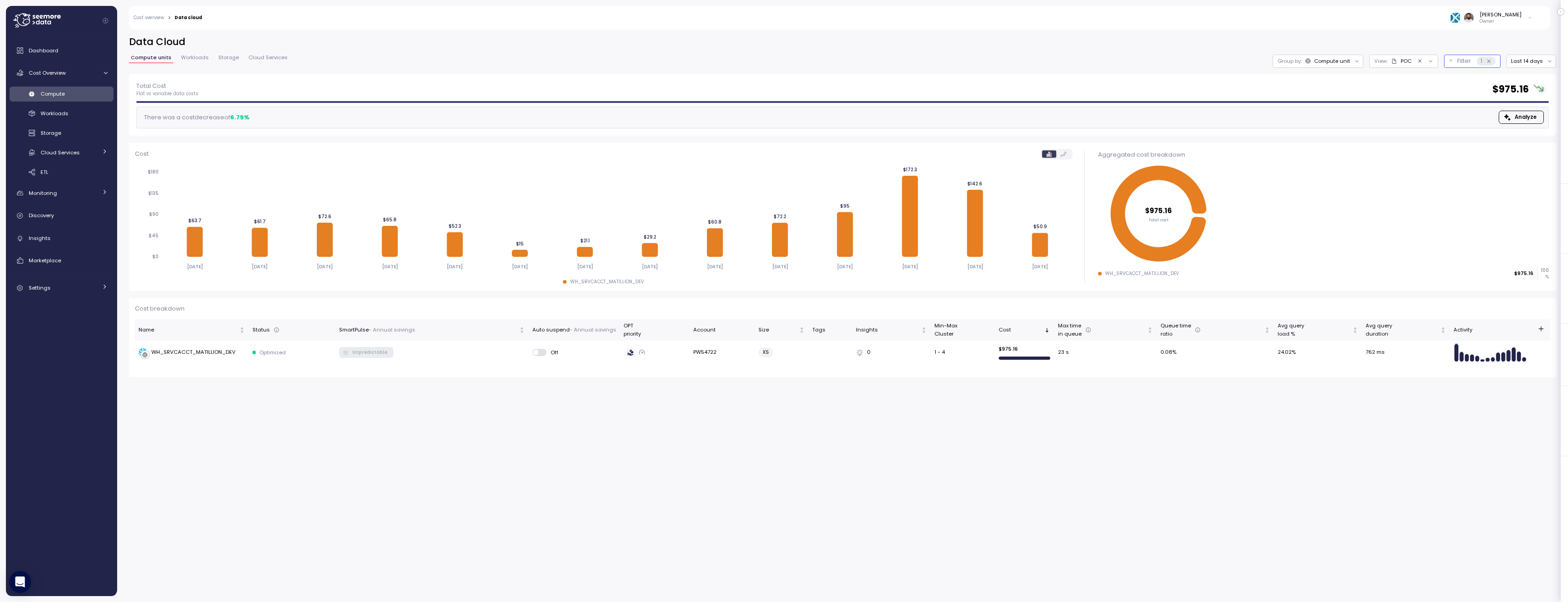
click at [1490, 61] on icon at bounding box center [1489, 62] width 6 height 6
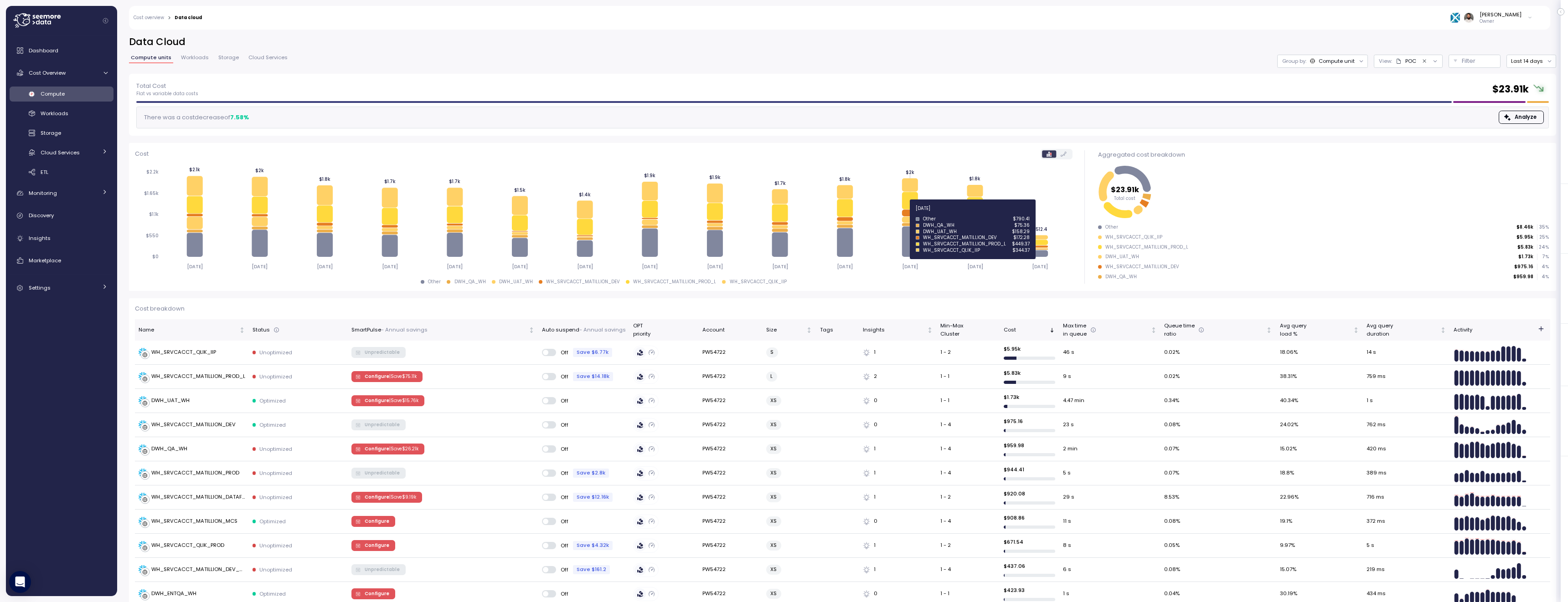
click at [911, 213] on icon at bounding box center [910, 213] width 16 height 7
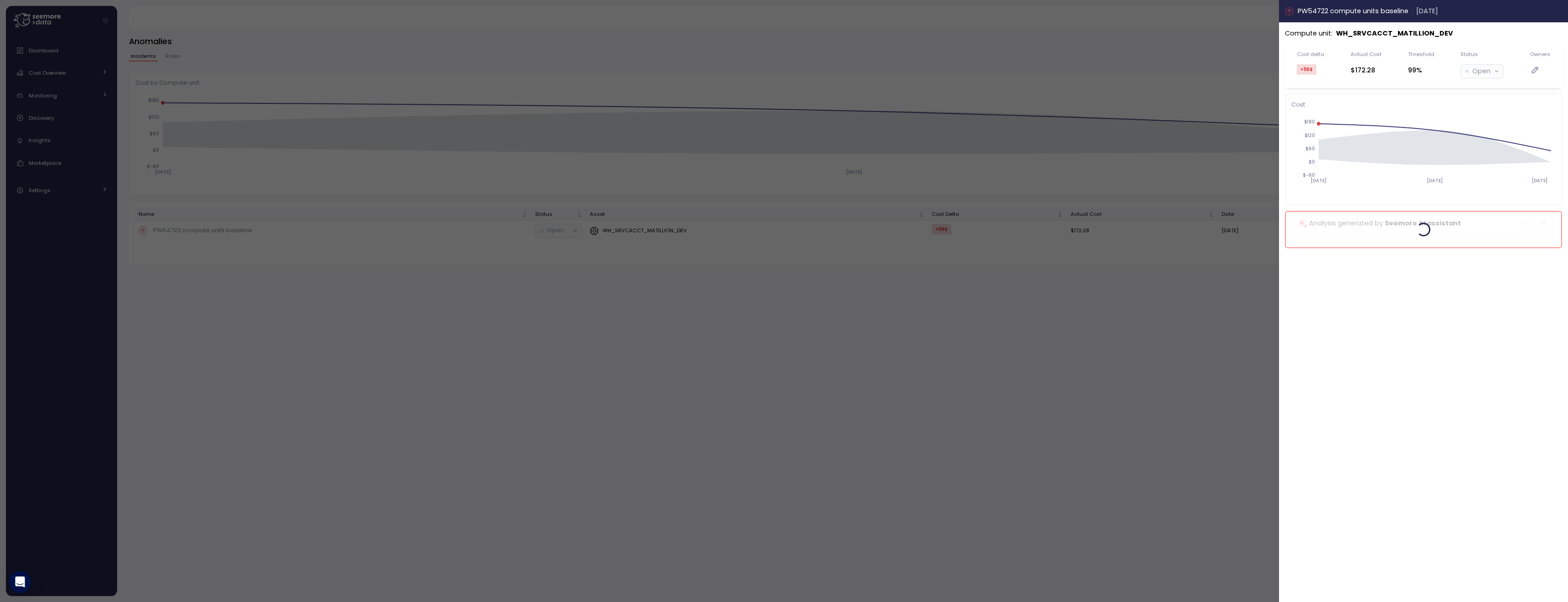
click at [1559, 11] on icon "button" at bounding box center [1559, 11] width 4 height 4
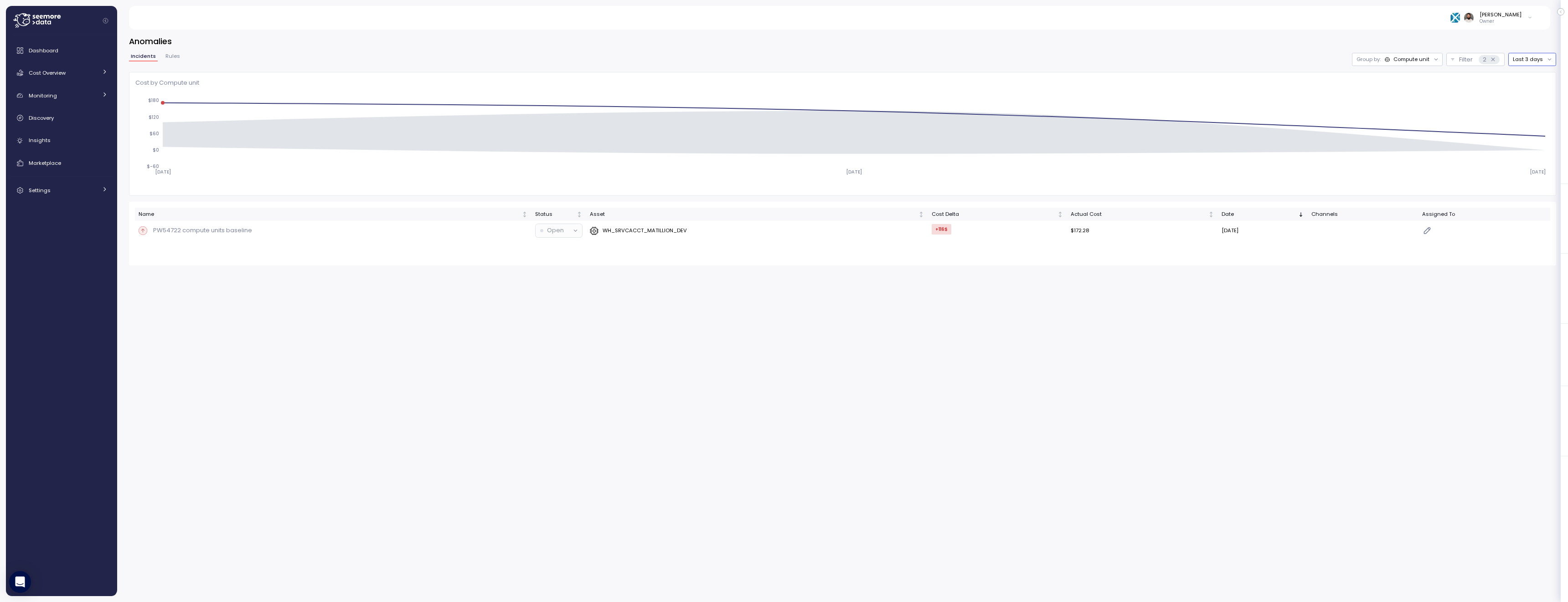
click at [1542, 59] on button "Last 3 days" at bounding box center [1532, 60] width 48 height 13
click at [1542, 104] on div "Last 7 days" at bounding box center [1534, 102] width 30 height 7
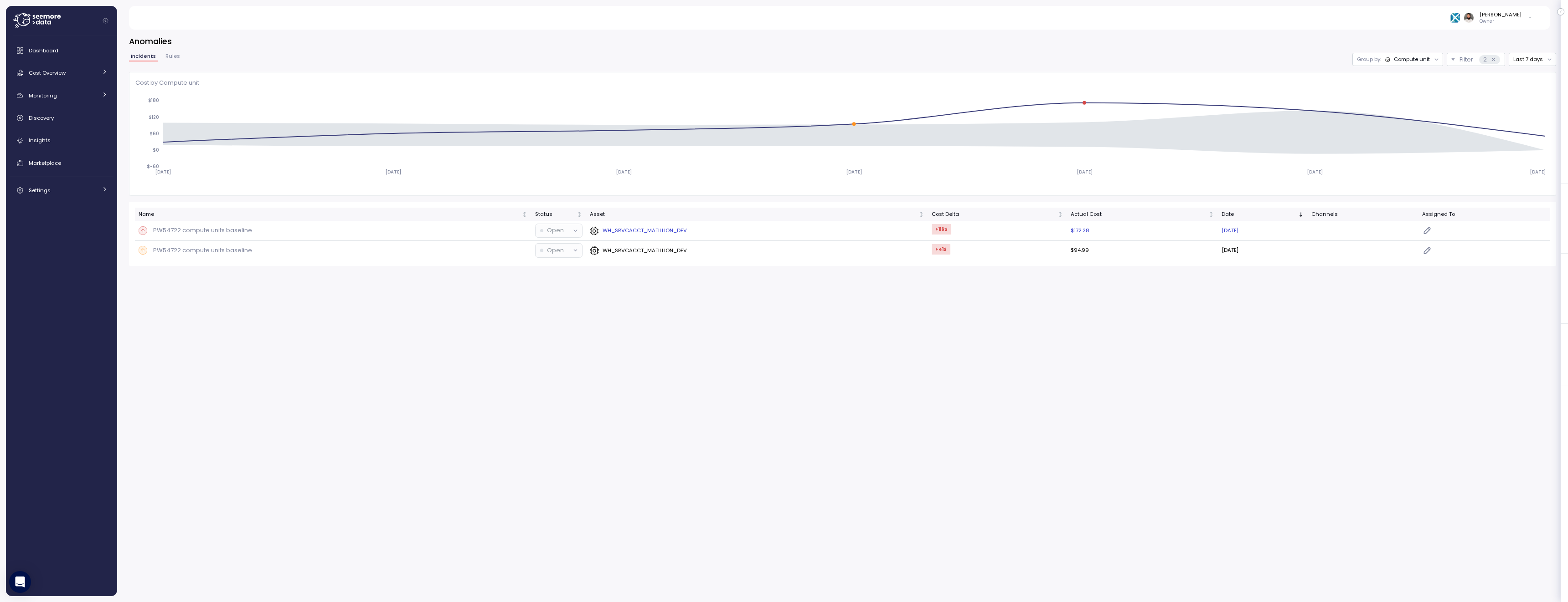
click at [652, 230] on p "WH_SRVCACCT_MATILLION_DEV" at bounding box center [645, 231] width 84 height 7
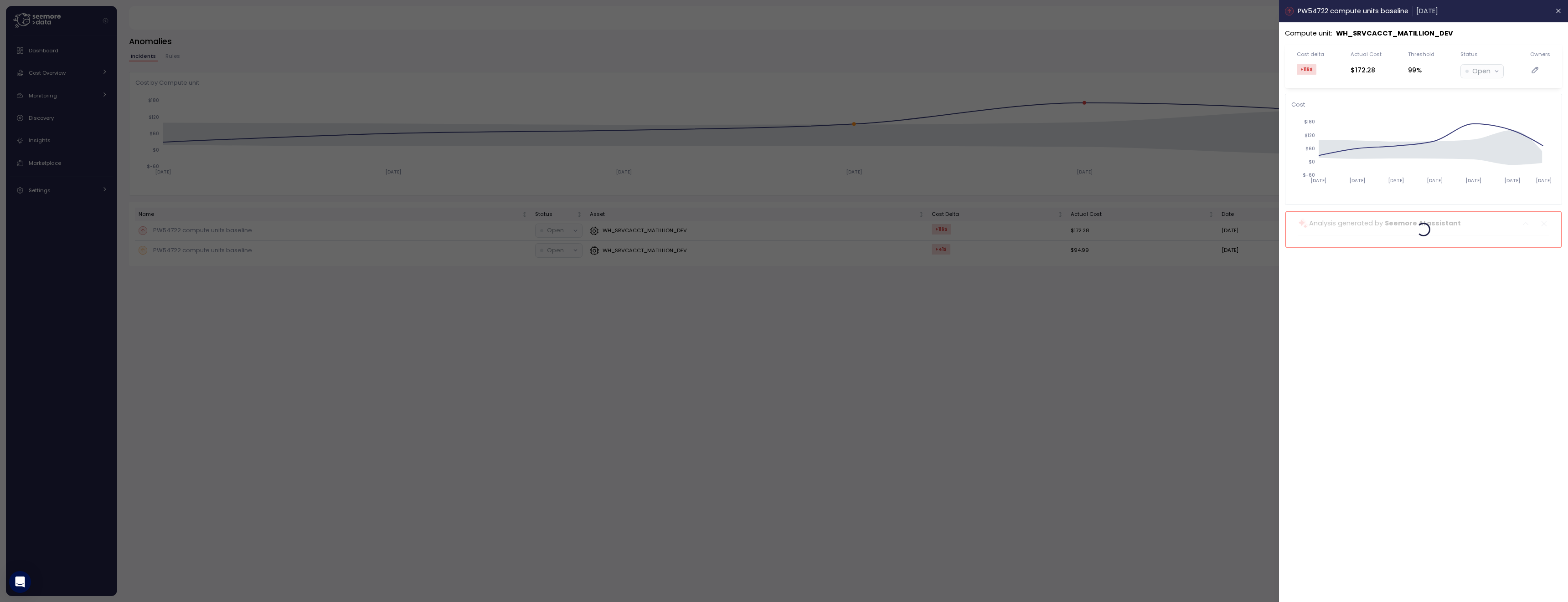
click at [1431, 34] on p "WH_SRVCACCT_MATILLION_DEV" at bounding box center [1395, 33] width 117 height 10
copy p "WH_SRVCACCT_MATILLION_DEV"
click at [1559, 10] on icon "button" at bounding box center [1559, 11] width 7 height 7
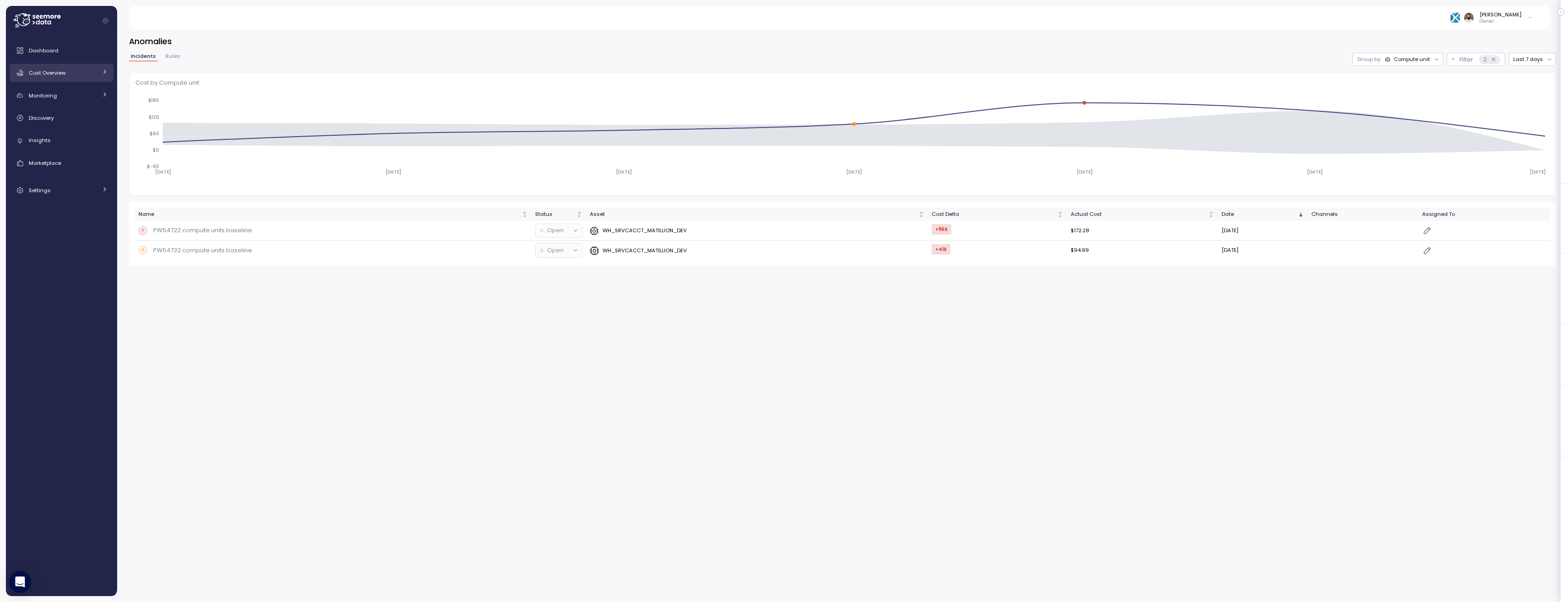
click at [81, 76] on div "Cost Overview" at bounding box center [63, 73] width 68 height 9
click at [79, 93] on div "Compute" at bounding box center [74, 93] width 67 height 9
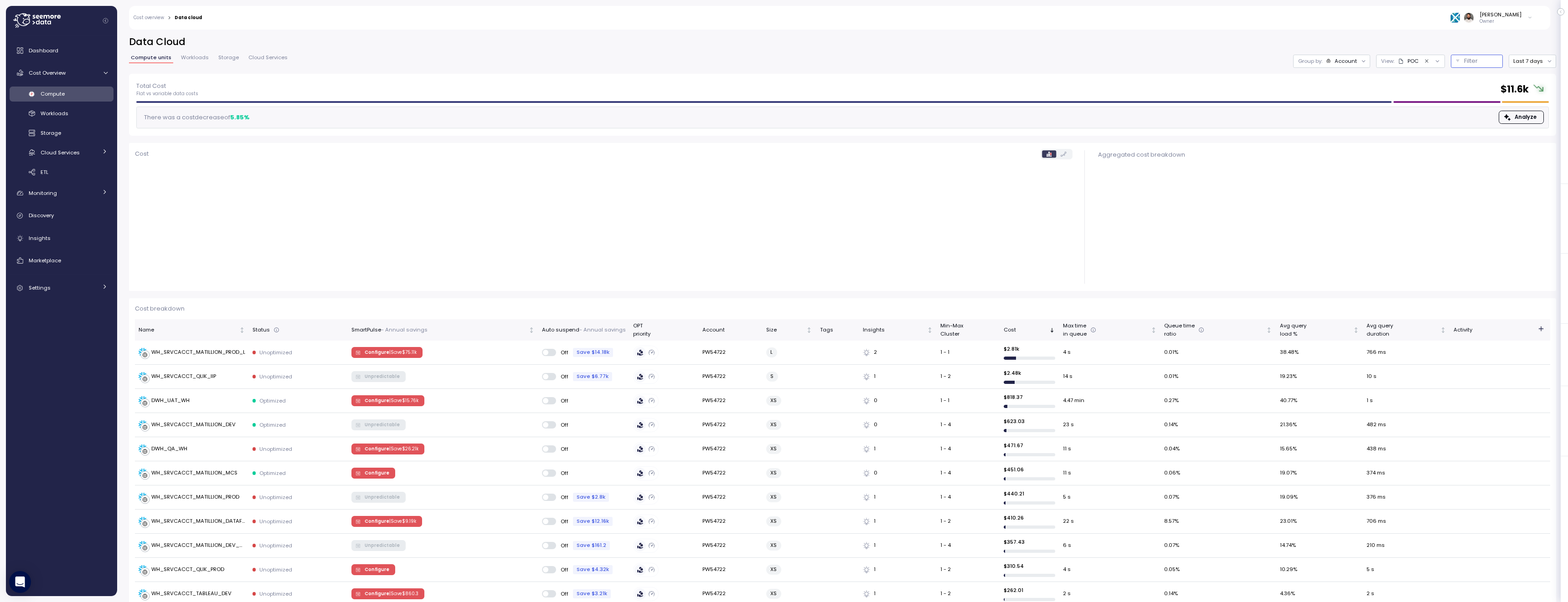
click at [1479, 57] on div "Filter" at bounding box center [1481, 61] width 34 height 9
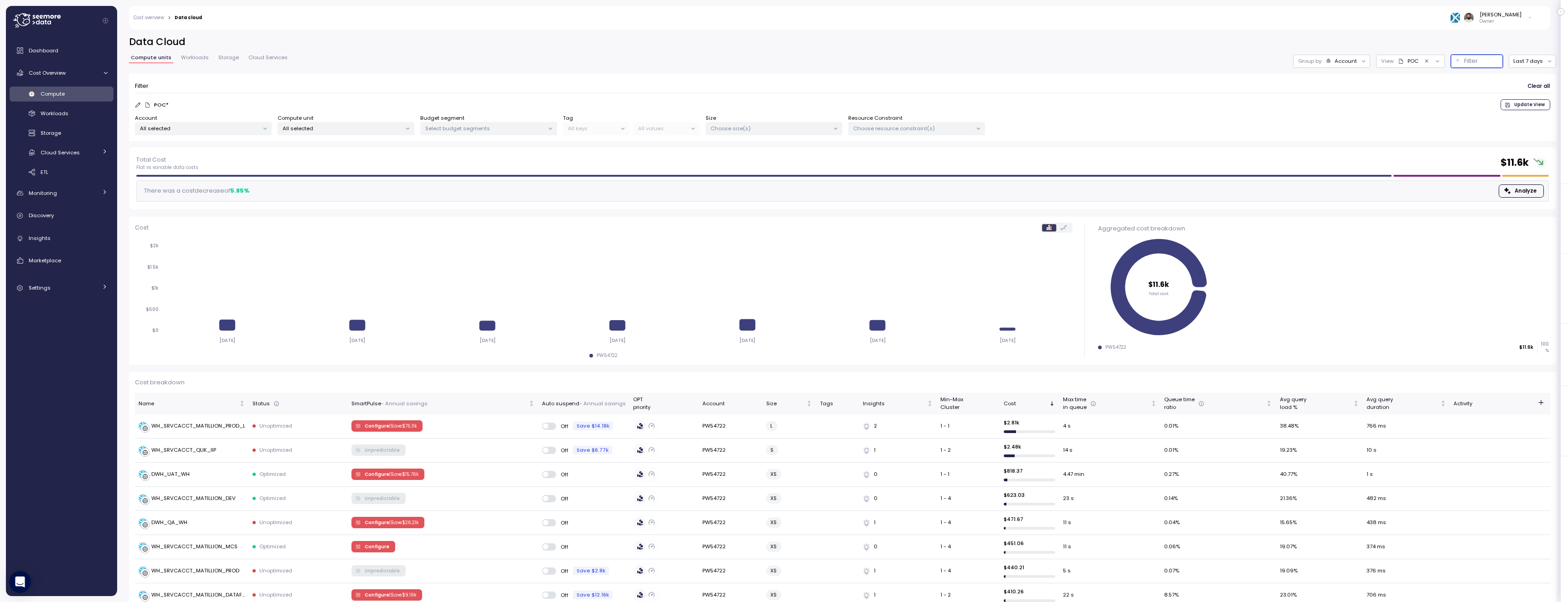
click at [378, 128] on p "All selected" at bounding box center [342, 129] width 119 height 7
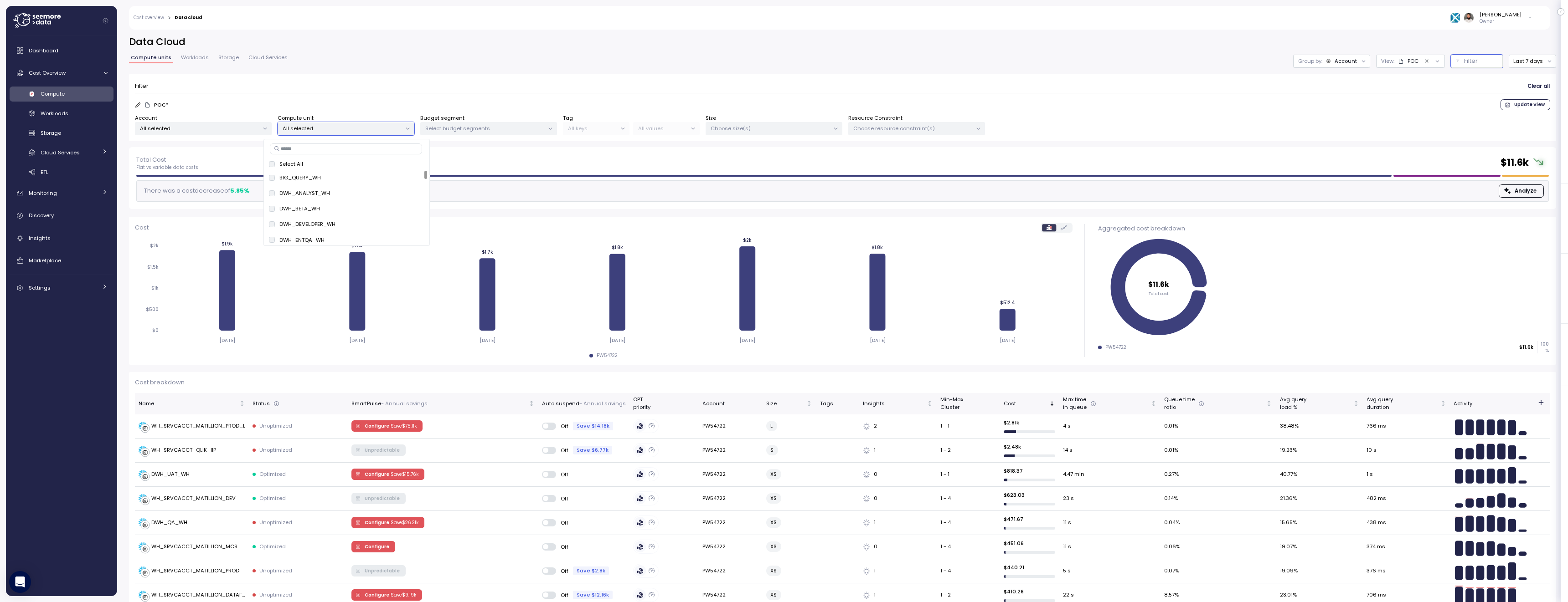
click at [368, 149] on input at bounding box center [345, 149] width 152 height 11
paste input "**********"
type input "**********"
click at [403, 179] on span "only" at bounding box center [408, 177] width 10 height 10
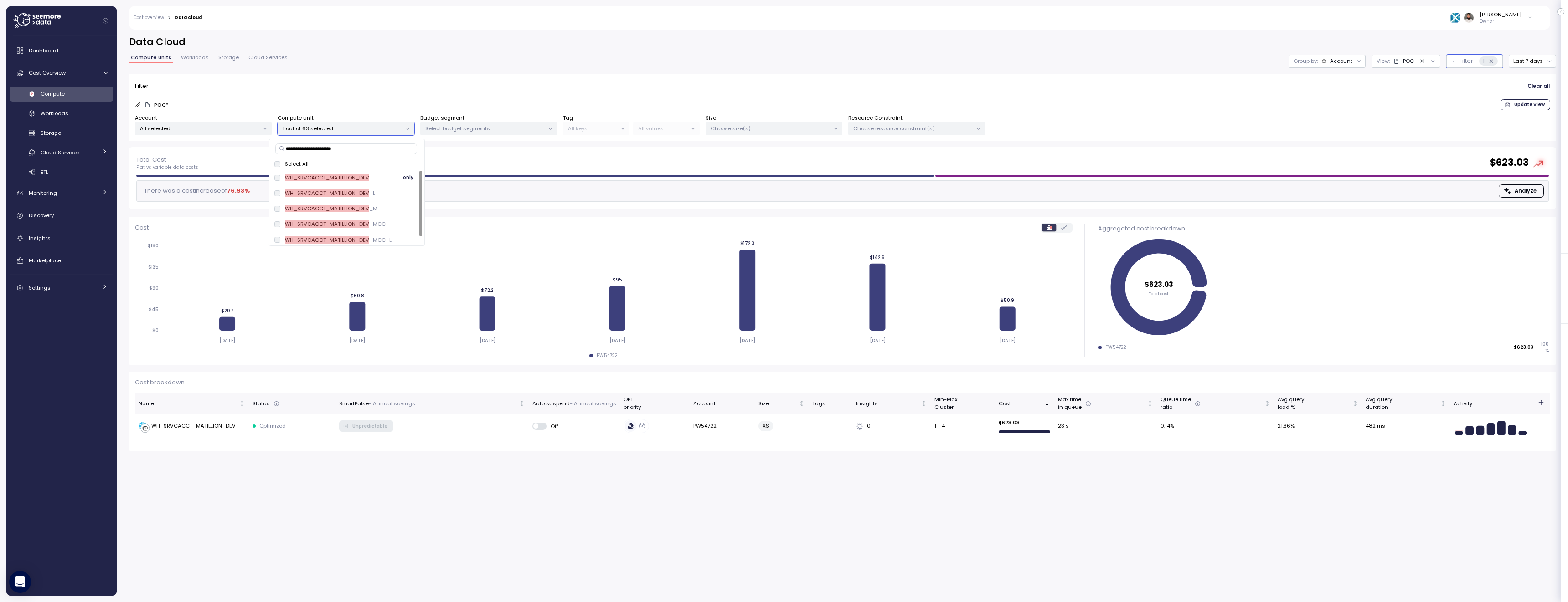
scroll to position [3, 0]
click at [473, 103] on div "POC * Update View" at bounding box center [842, 105] width 1415 height 11
click at [1339, 63] on div "Account" at bounding box center [1341, 61] width 23 height 7
click at [1341, 113] on p "Compute unit" at bounding box center [1333, 112] width 36 height 7
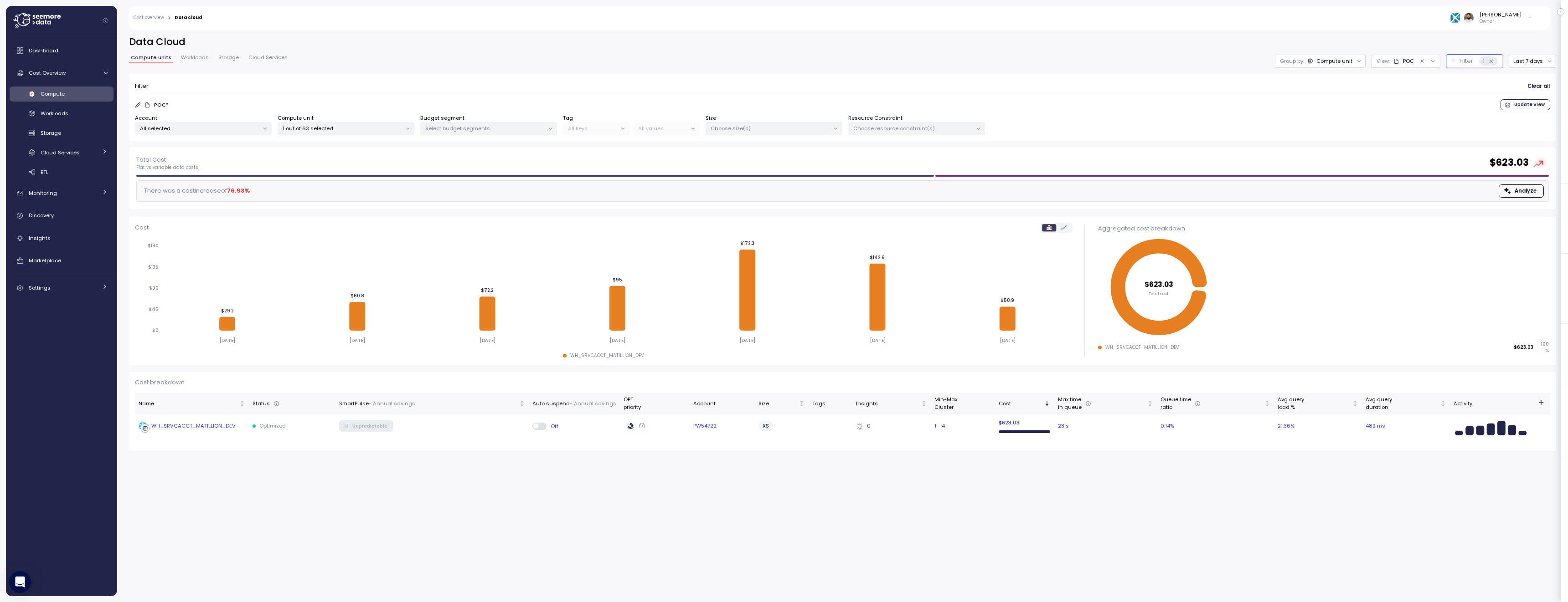
click at [237, 420] on td "WH_SRVCACCT_MATILLION_DEV" at bounding box center [192, 426] width 114 height 24
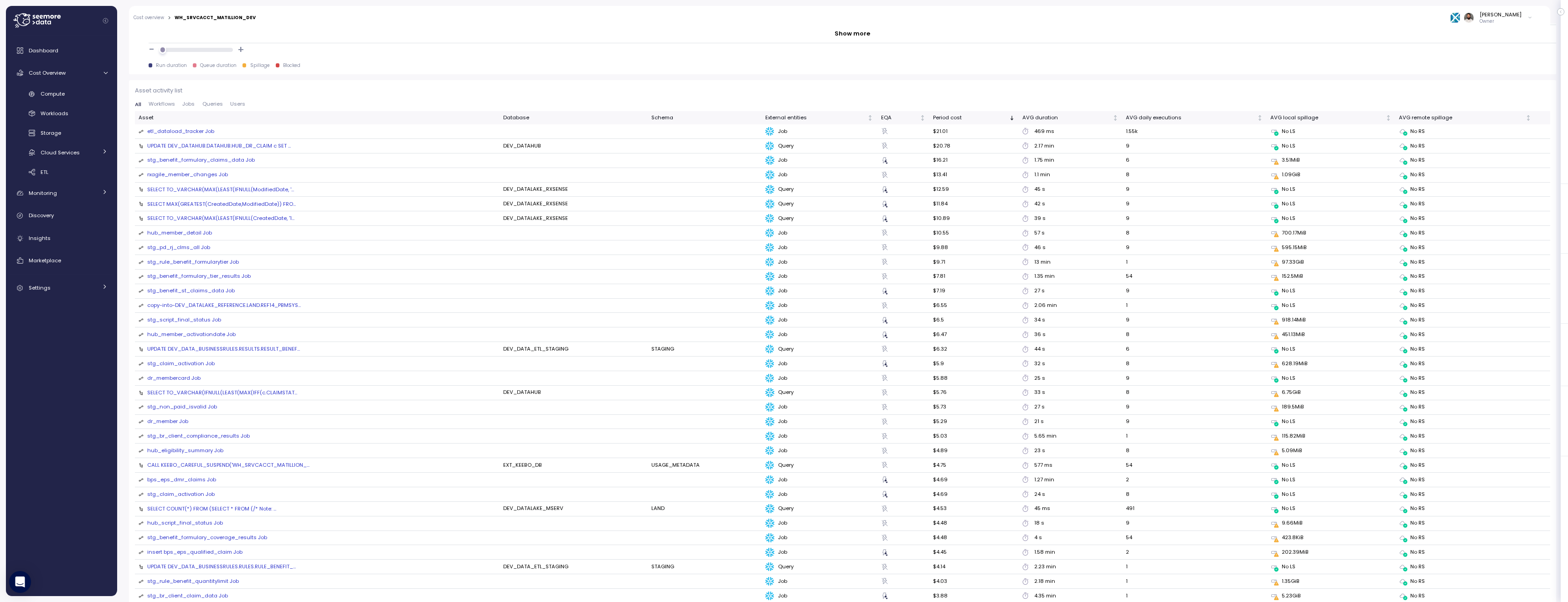
scroll to position [808, 0]
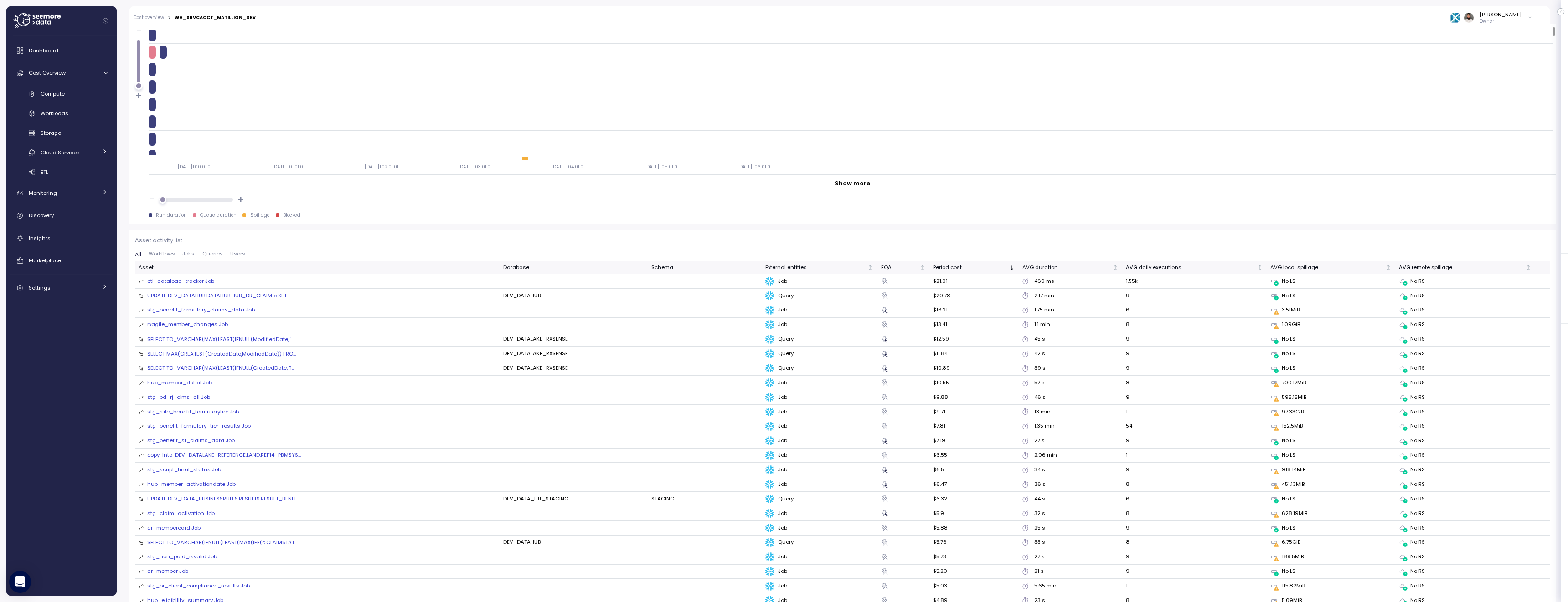
click at [192, 282] on div "etl_dataload_tracker Job" at bounding box center [181, 281] width 67 height 8
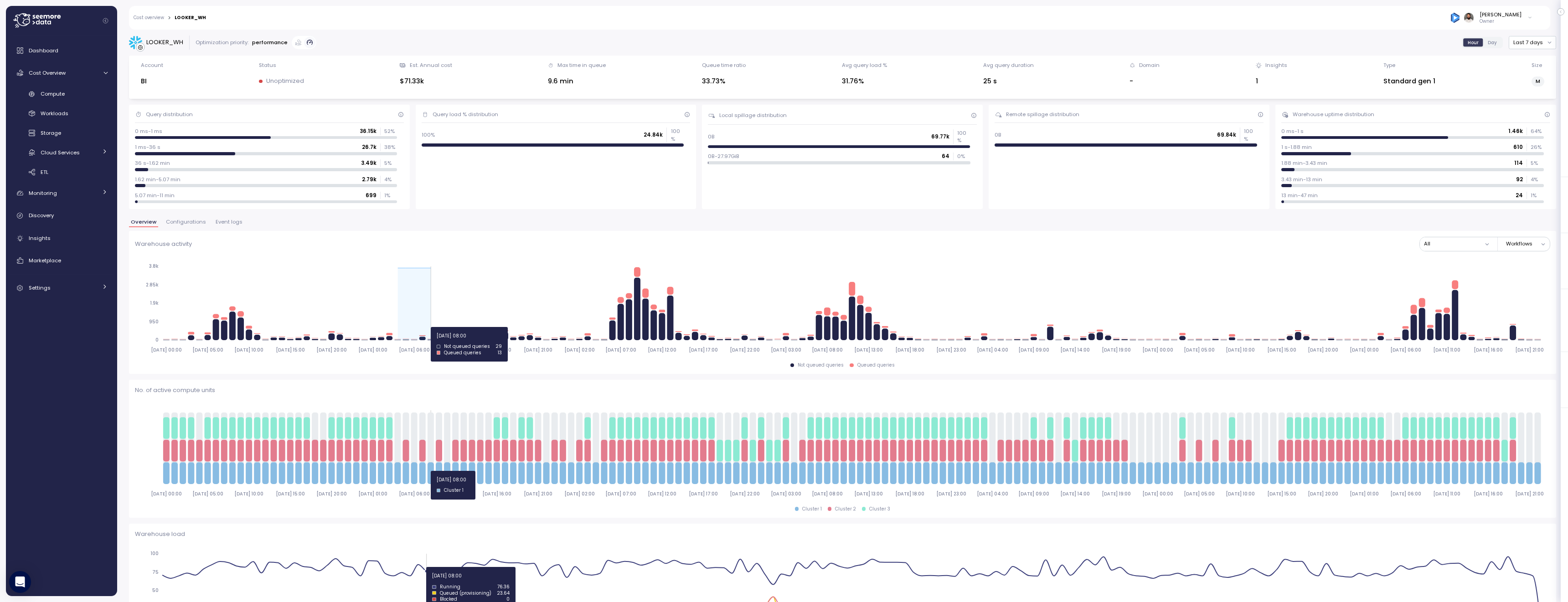
drag, startPoint x: 399, startPoint y: 327, endPoint x: 432, endPoint y: 327, distance: 33.0
click at [432, 327] on icon "[DATE] 00:00 [DATE] 05:00 [DATE] 10:00 [DATE] 15:00 [DATE] 20:00 [DATE] 01:00 […" at bounding box center [842, 308] width 1415 height 101
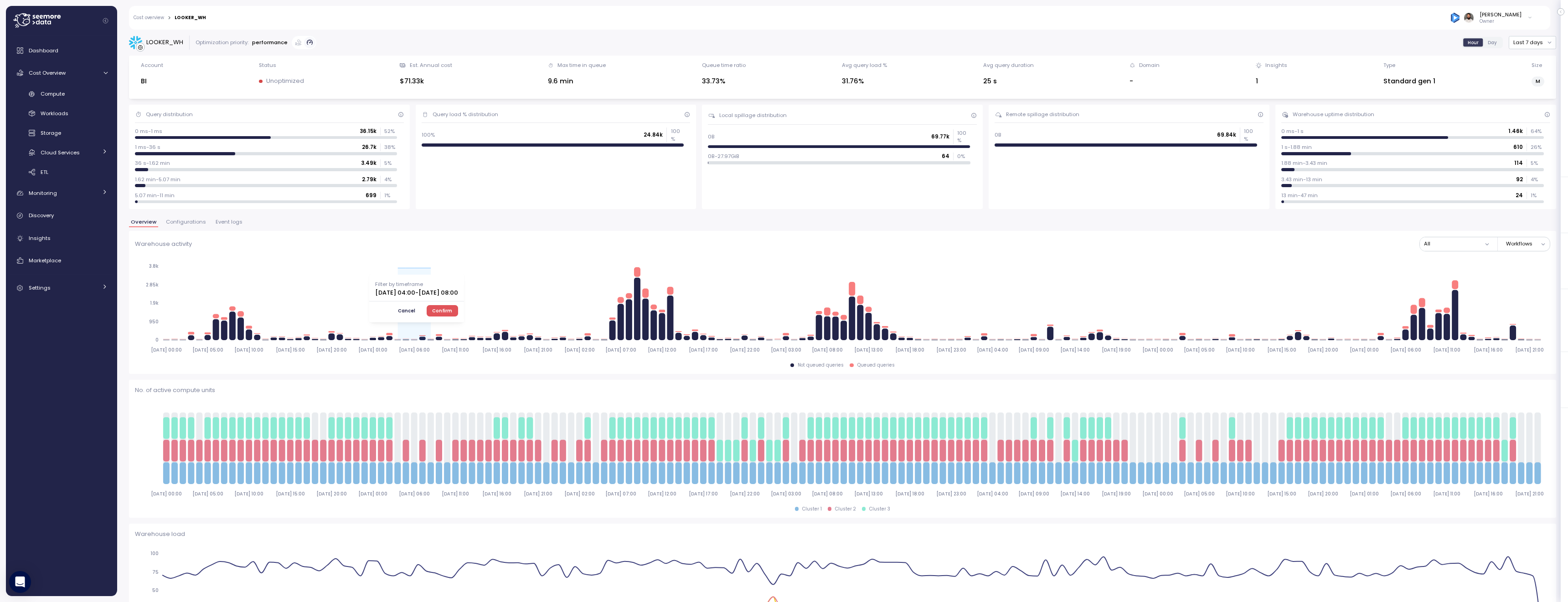
click at [452, 313] on span "Confirm" at bounding box center [442, 310] width 20 height 10
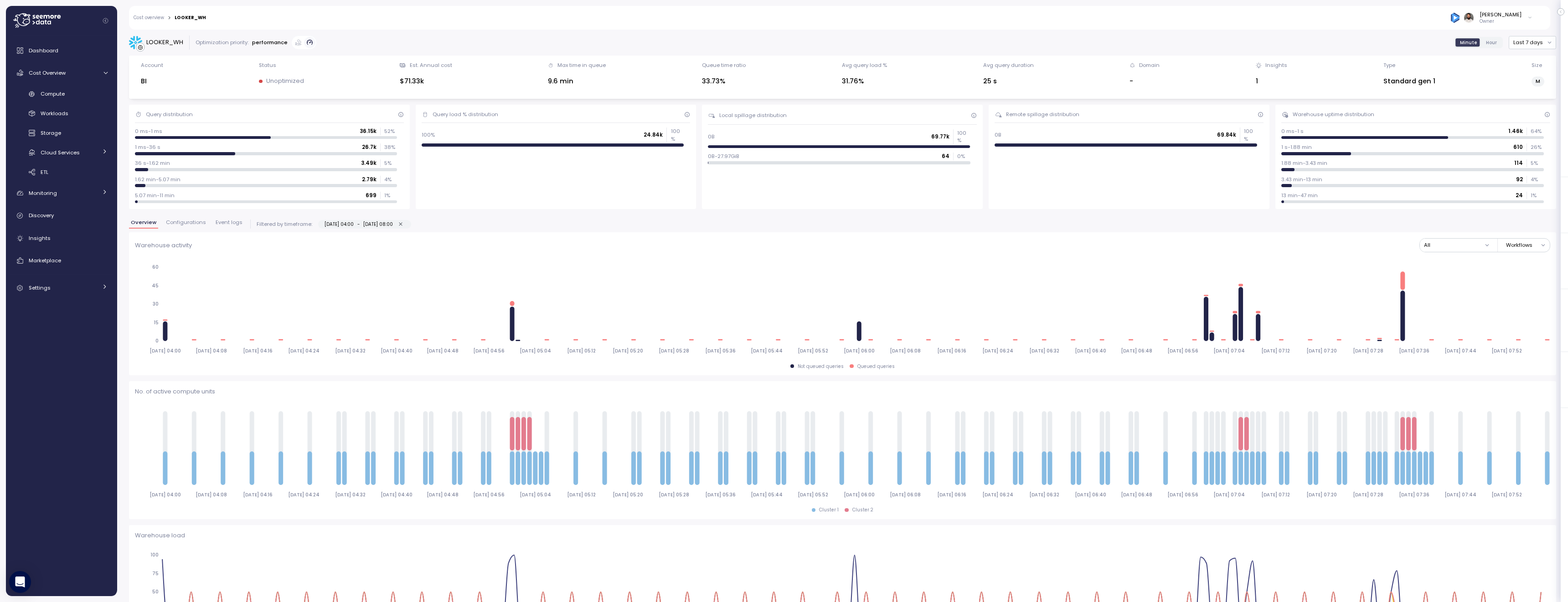
click at [405, 228] on button "07-10-2025 04:00 - 07-10-2025 08:00" at bounding box center [400, 224] width 8 height 8
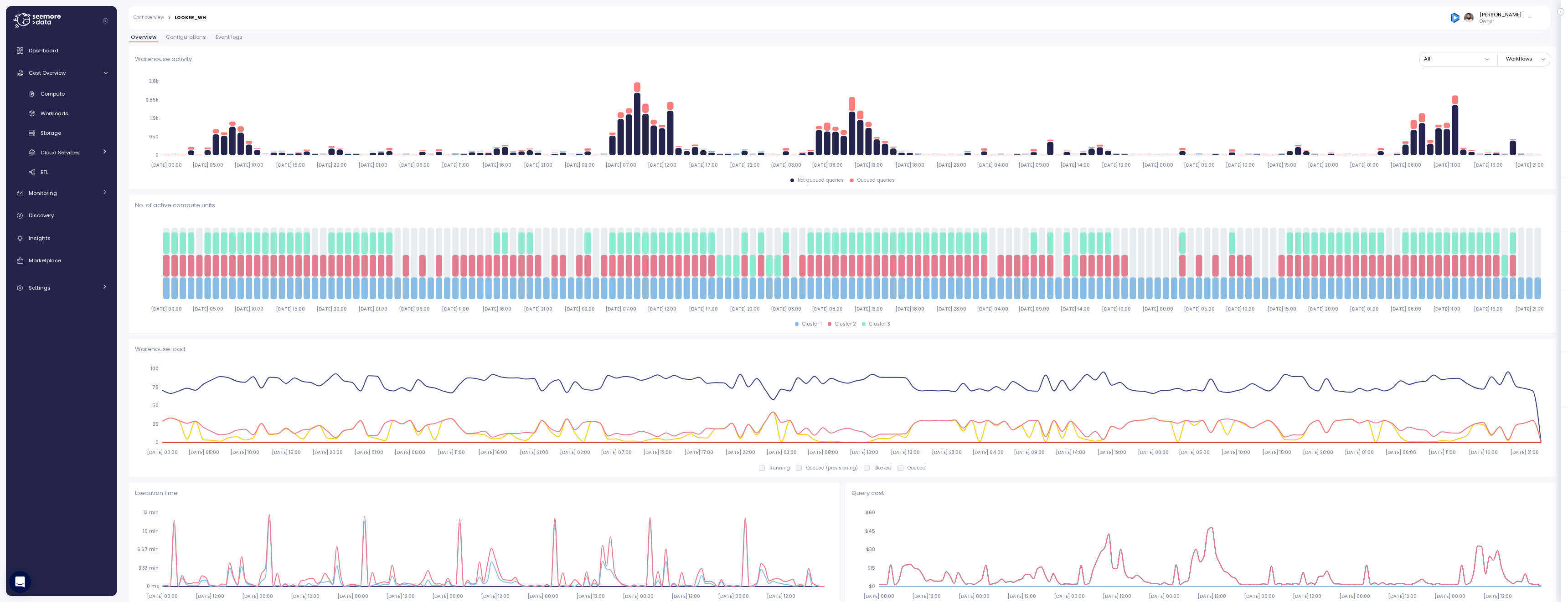
scroll to position [174, 0]
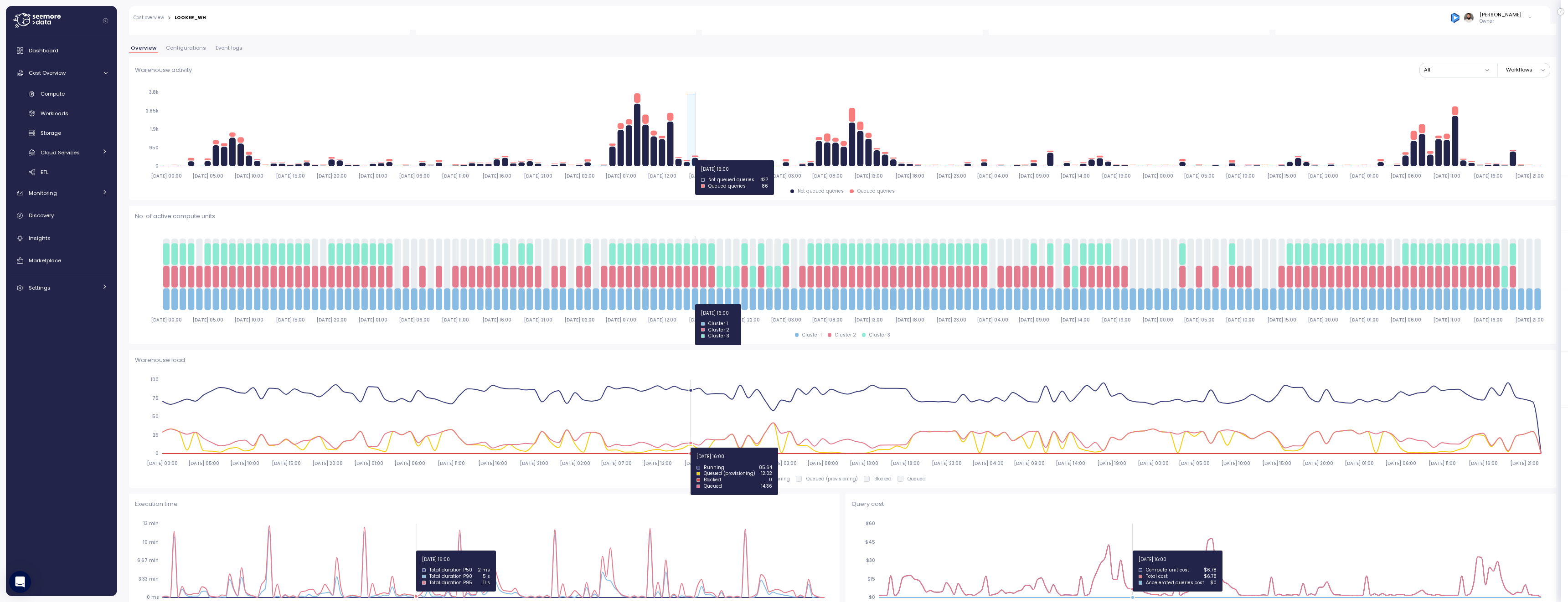
drag, startPoint x: 687, startPoint y: 160, endPoint x: 710, endPoint y: 160, distance: 23.0
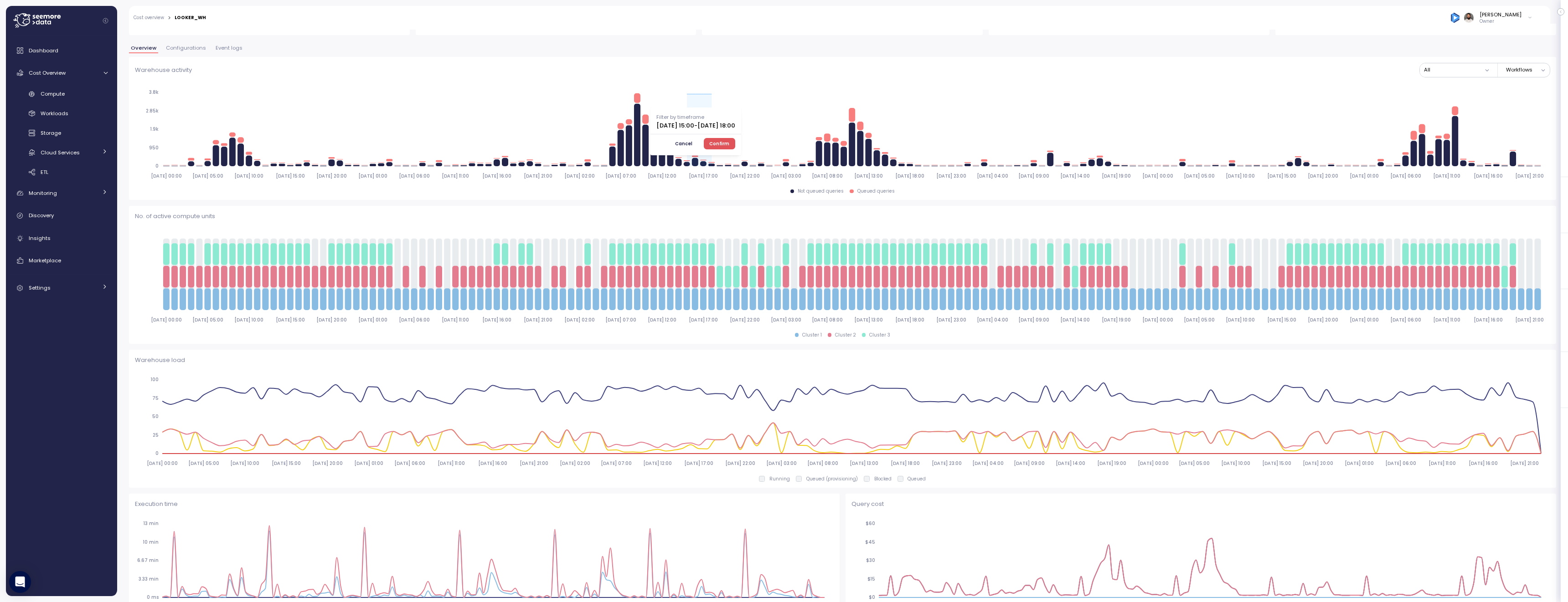
click at [693, 140] on span "Cancel" at bounding box center [684, 143] width 17 height 10
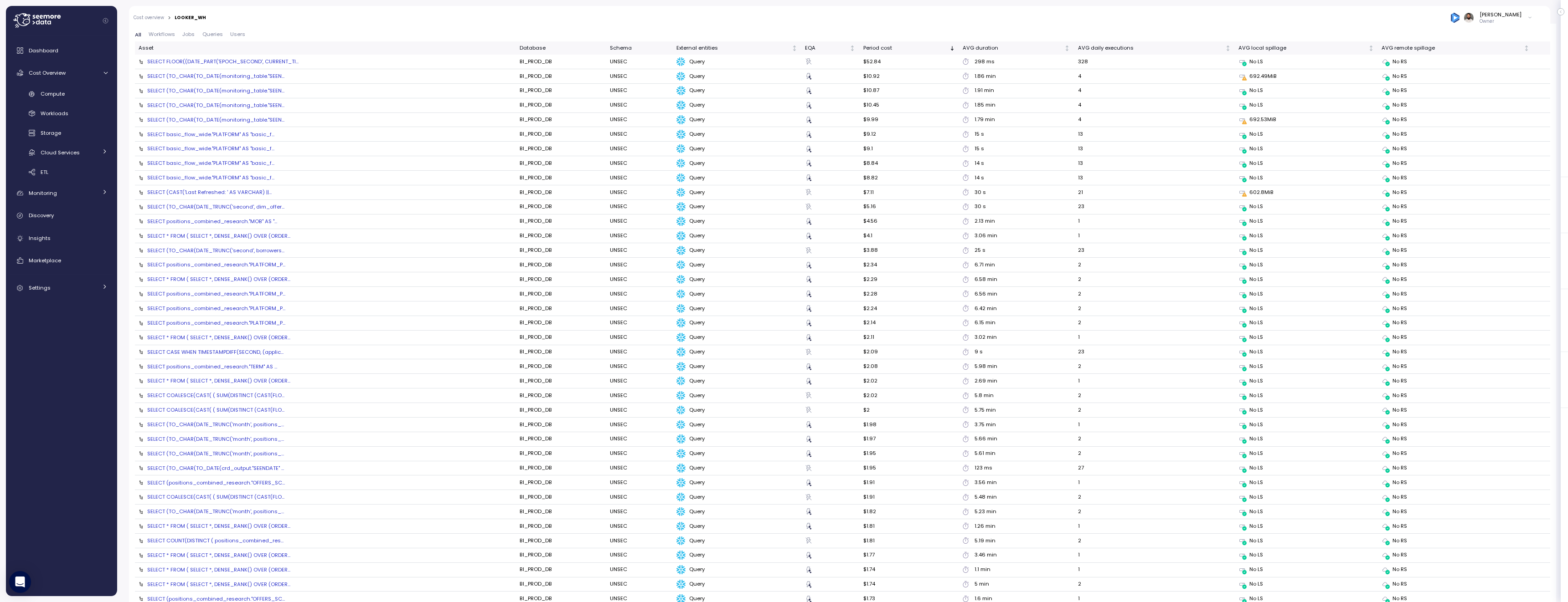
scroll to position [884, 0]
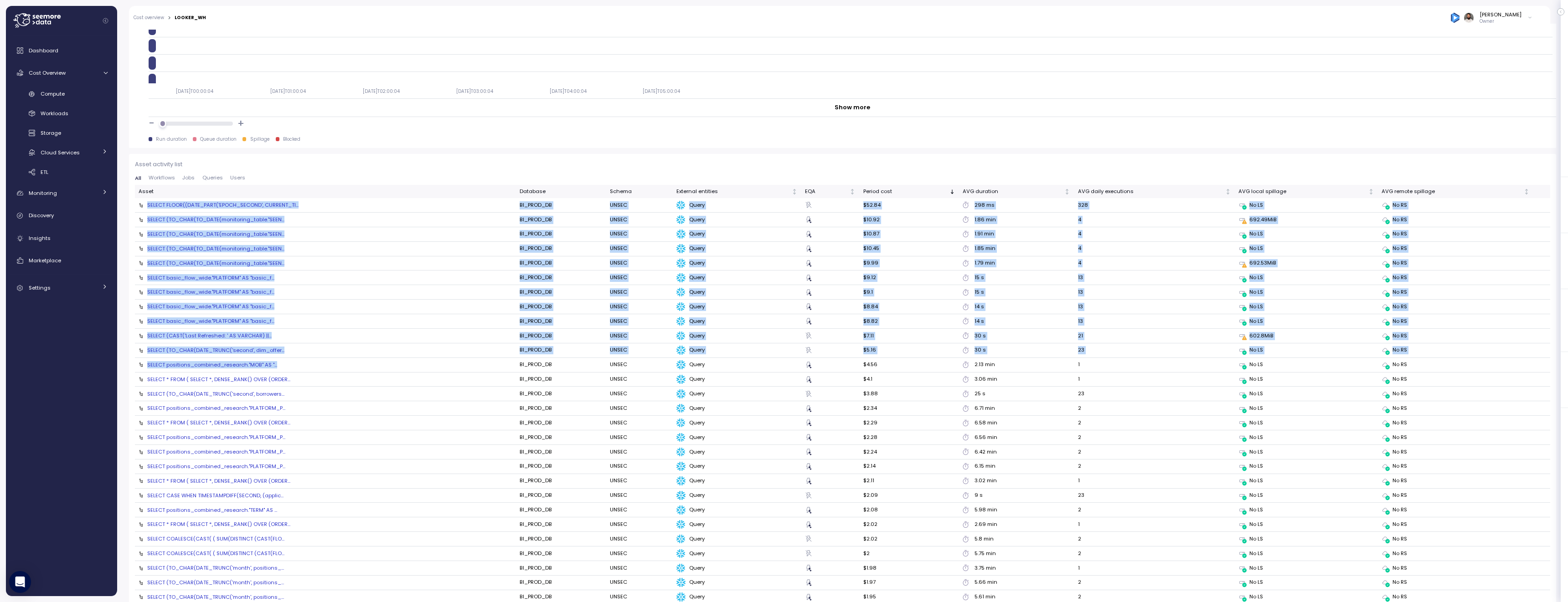
drag, startPoint x: 145, startPoint y: 202, endPoint x: 299, endPoint y: 364, distance: 223.5
click at [299, 364] on tbody "SELECT FLOOR((DATE_PART('EPOCH_SECOND', CURRENT_TI... BI_PROD_DB UNSEC Query $5…" at bounding box center [842, 561] width 1415 height 726
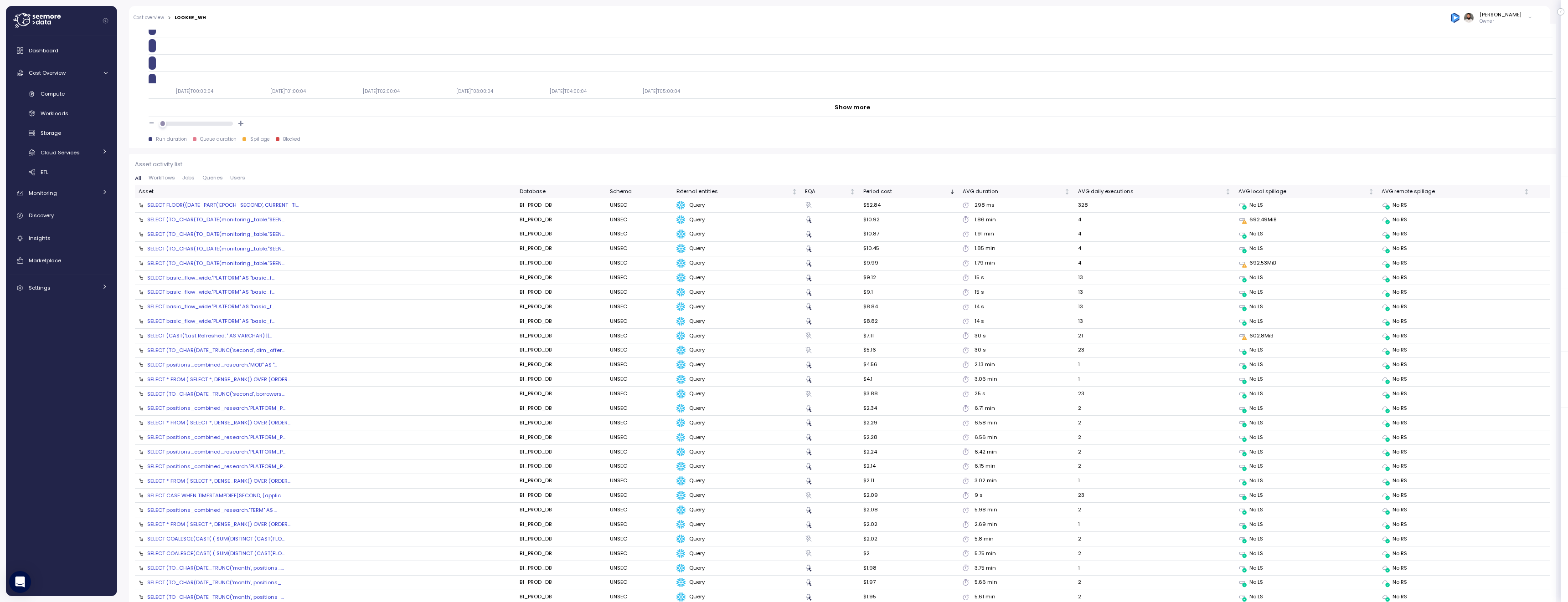
click at [737, 156] on div "Asset activity list All Workflows Jobs Queries Users Asset Database Schema Exte…" at bounding box center [842, 541] width 1427 height 775
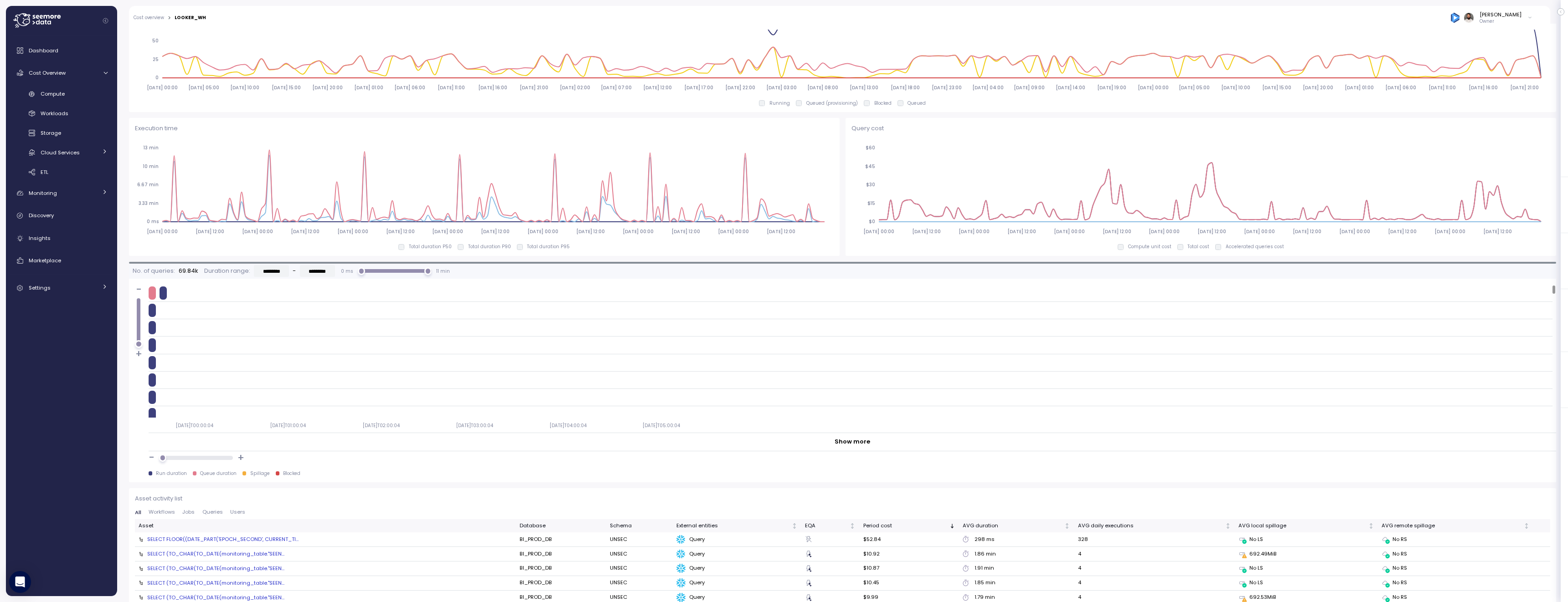
scroll to position [537, 0]
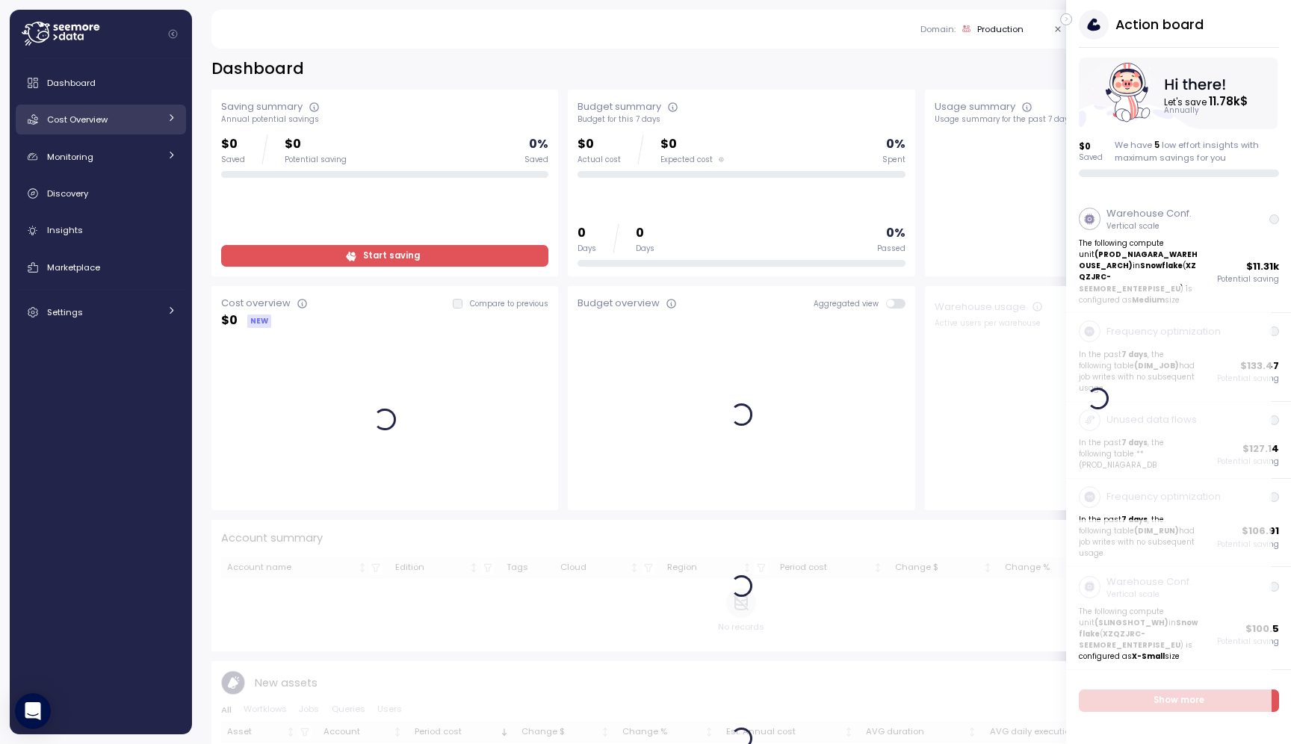
click at [113, 123] on div "Cost Overview" at bounding box center [103, 119] width 112 height 15
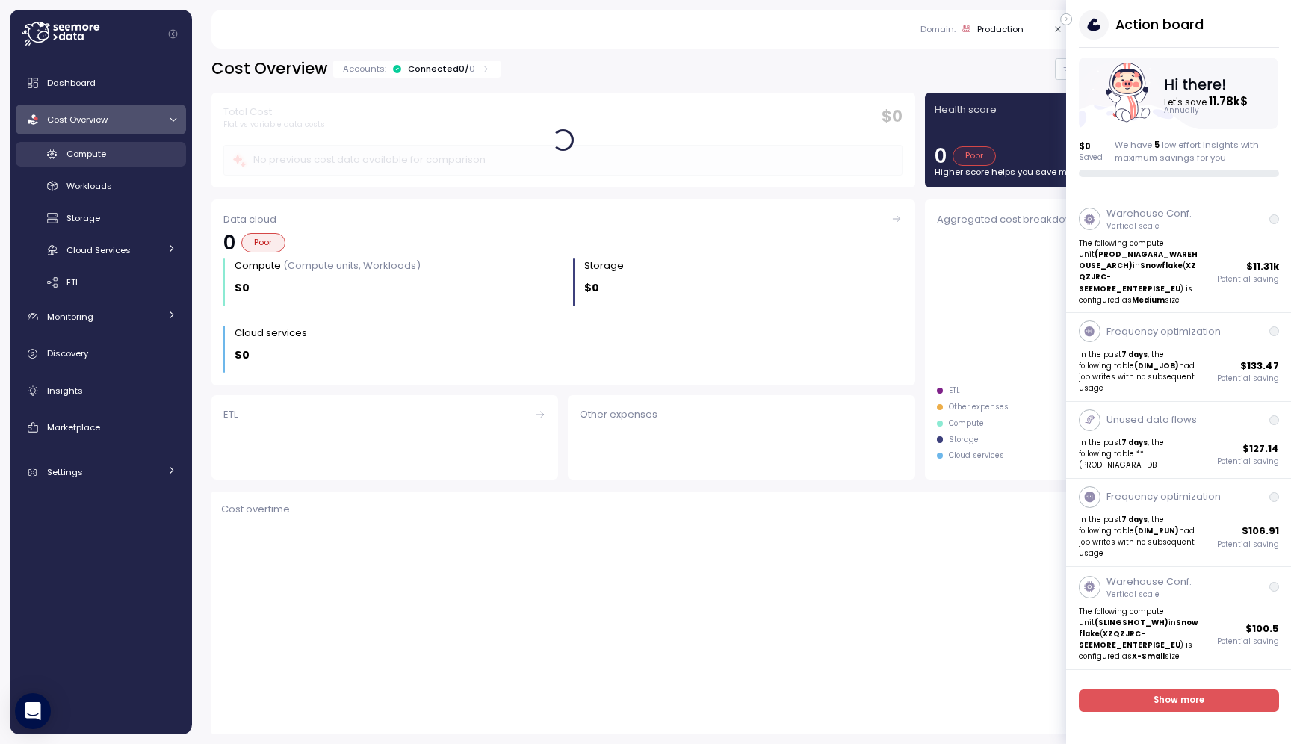
click at [115, 155] on div "Compute" at bounding box center [121, 153] width 110 height 15
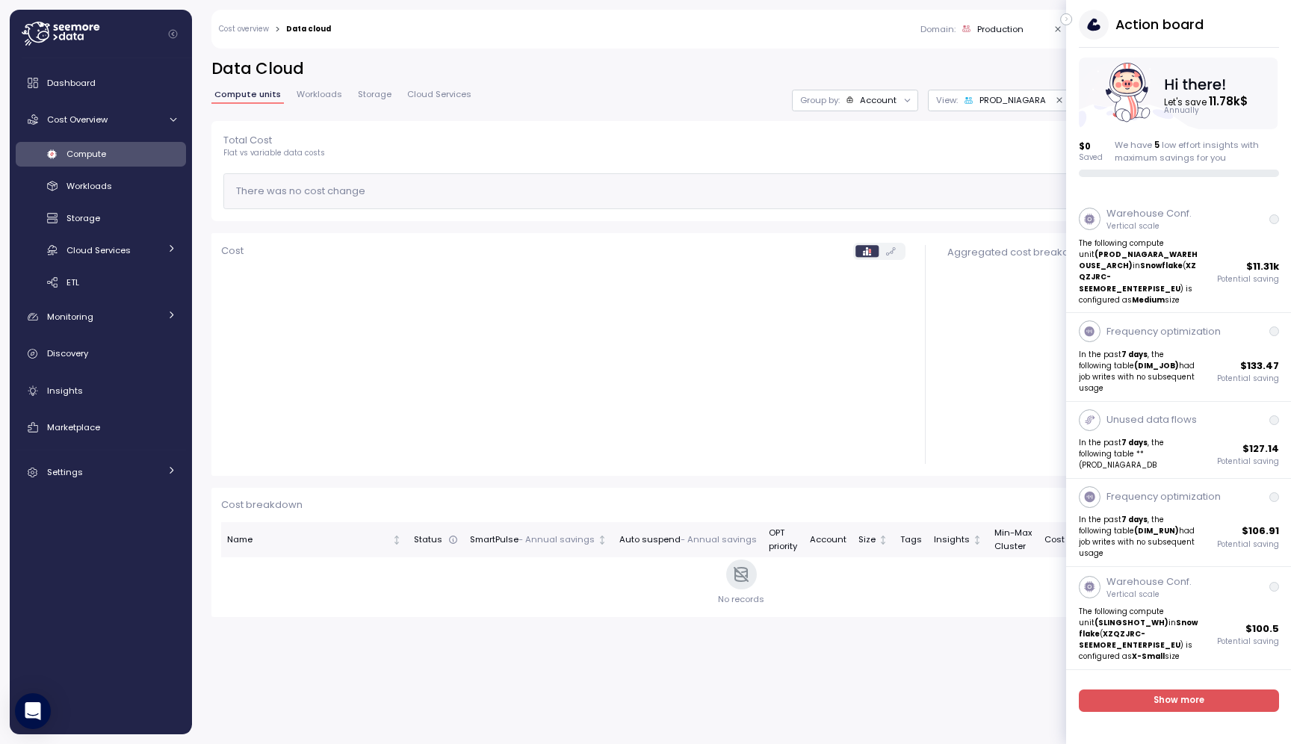
click at [1067, 20] on icon "button" at bounding box center [1066, 19] width 7 height 18
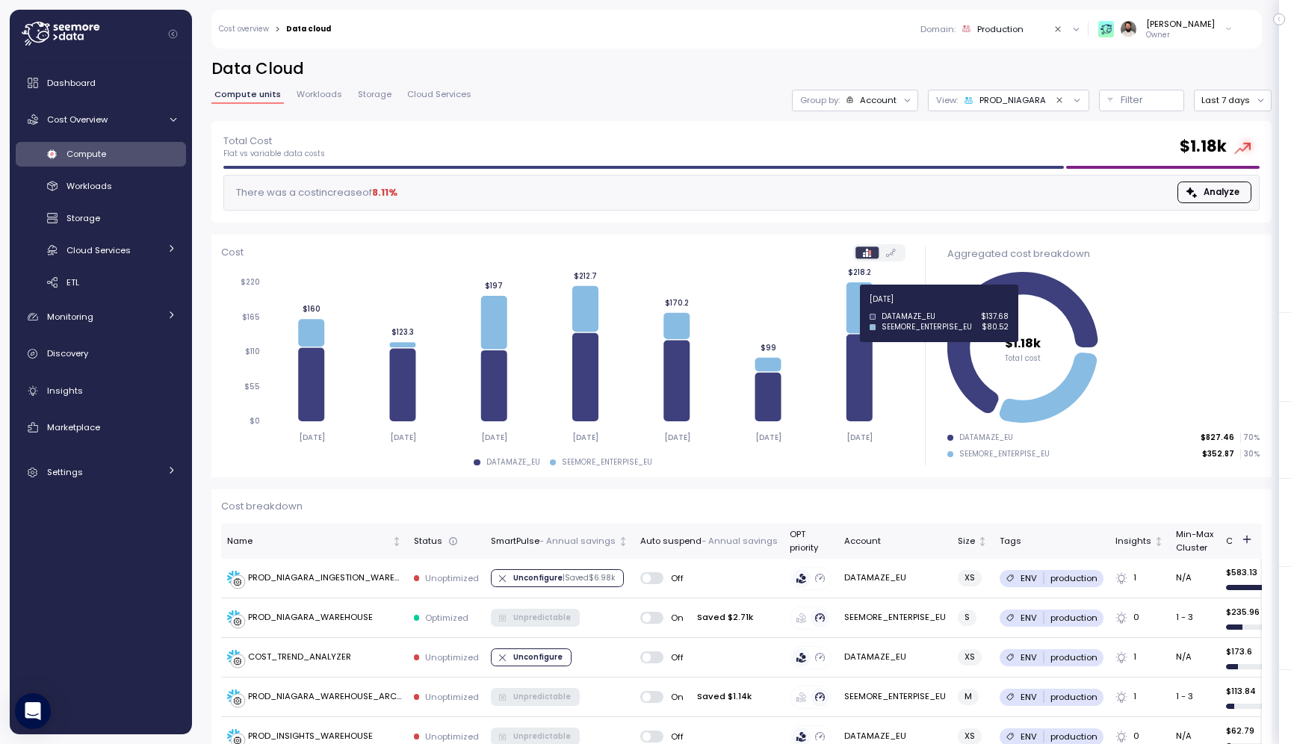
click at [857, 308] on icon at bounding box center [859, 307] width 26 height 51
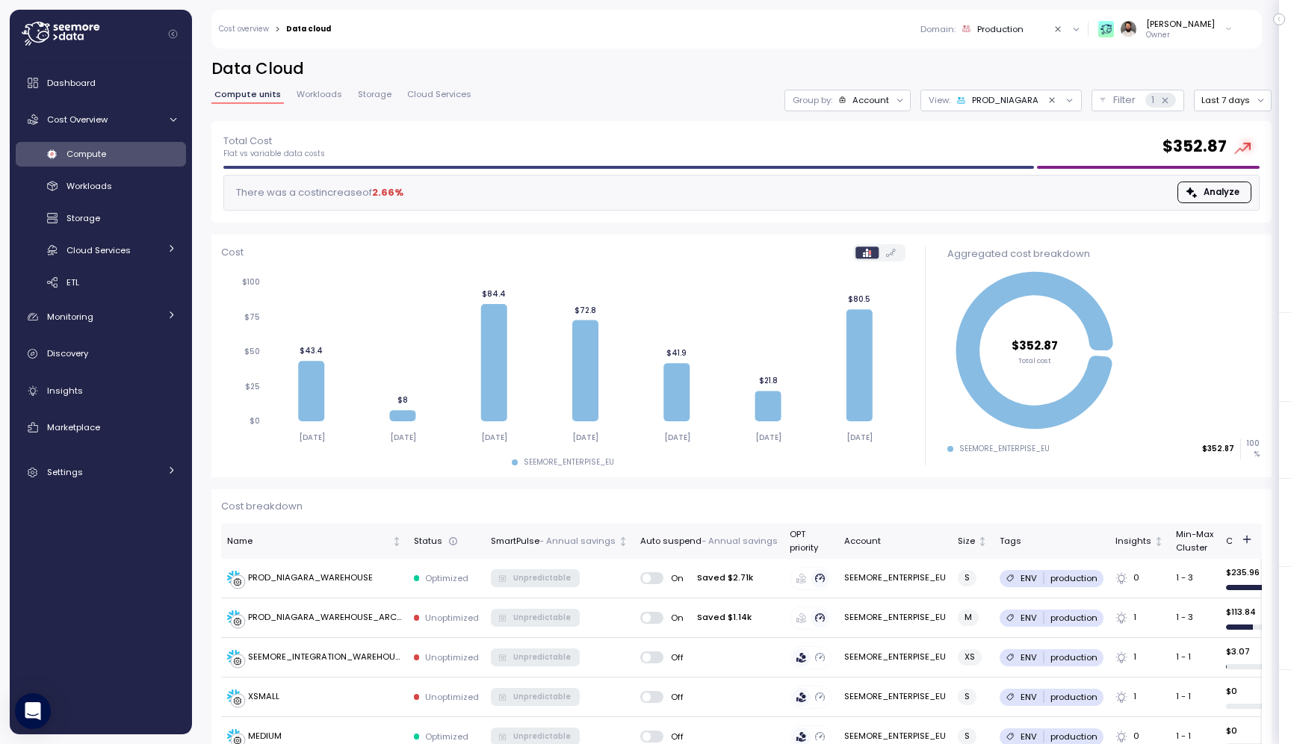
click at [876, 94] on div "Account" at bounding box center [870, 100] width 37 height 12
click at [854, 181] on p "Compute unit" at bounding box center [860, 183] width 59 height 12
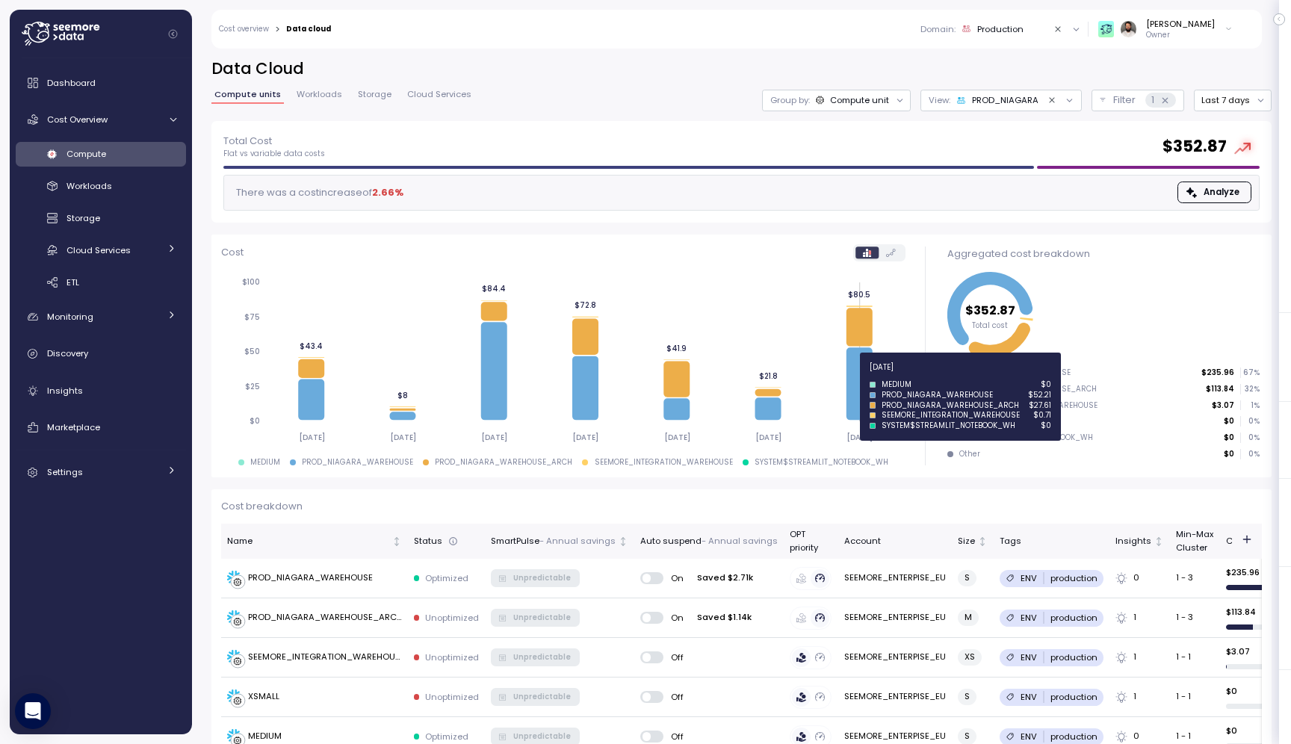
click at [863, 376] on icon at bounding box center [859, 383] width 26 height 72
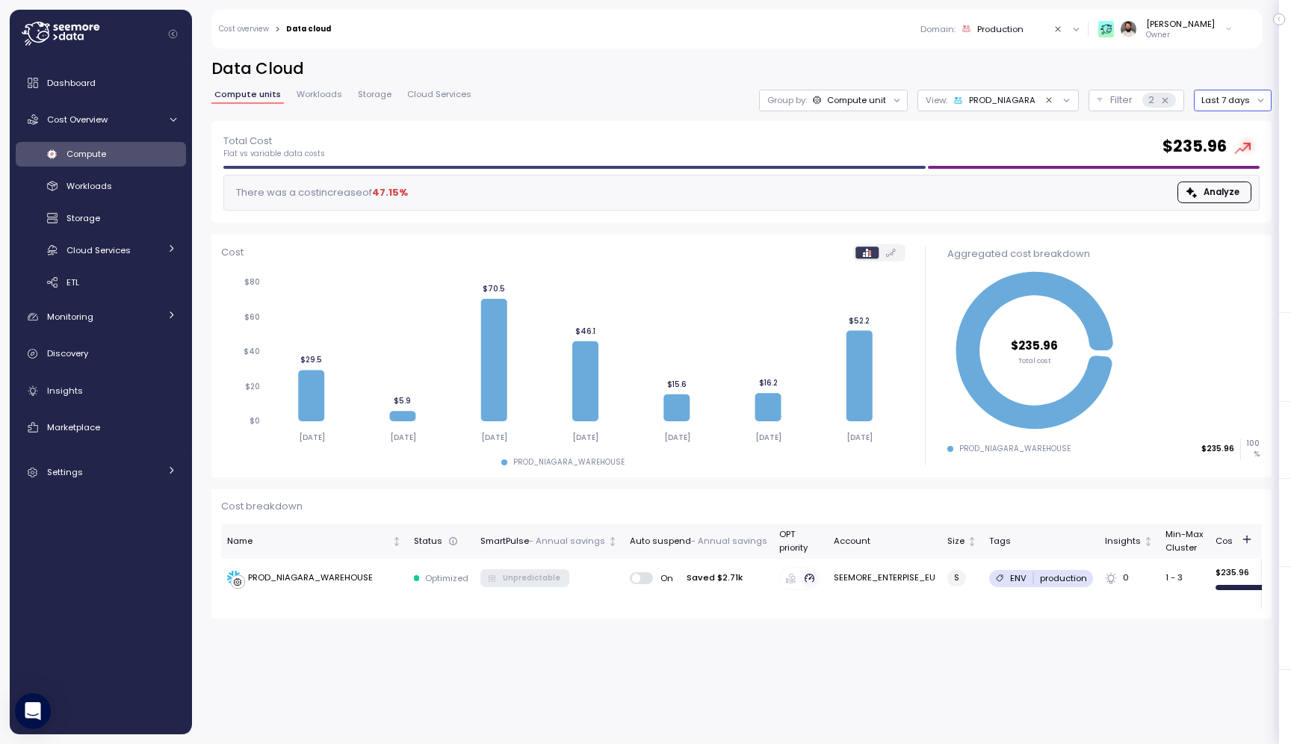
click at [1209, 101] on button "Last 7 days" at bounding box center [1233, 101] width 78 height 22
click at [1219, 184] on div "Last 14 days" at bounding box center [1238, 189] width 52 height 12
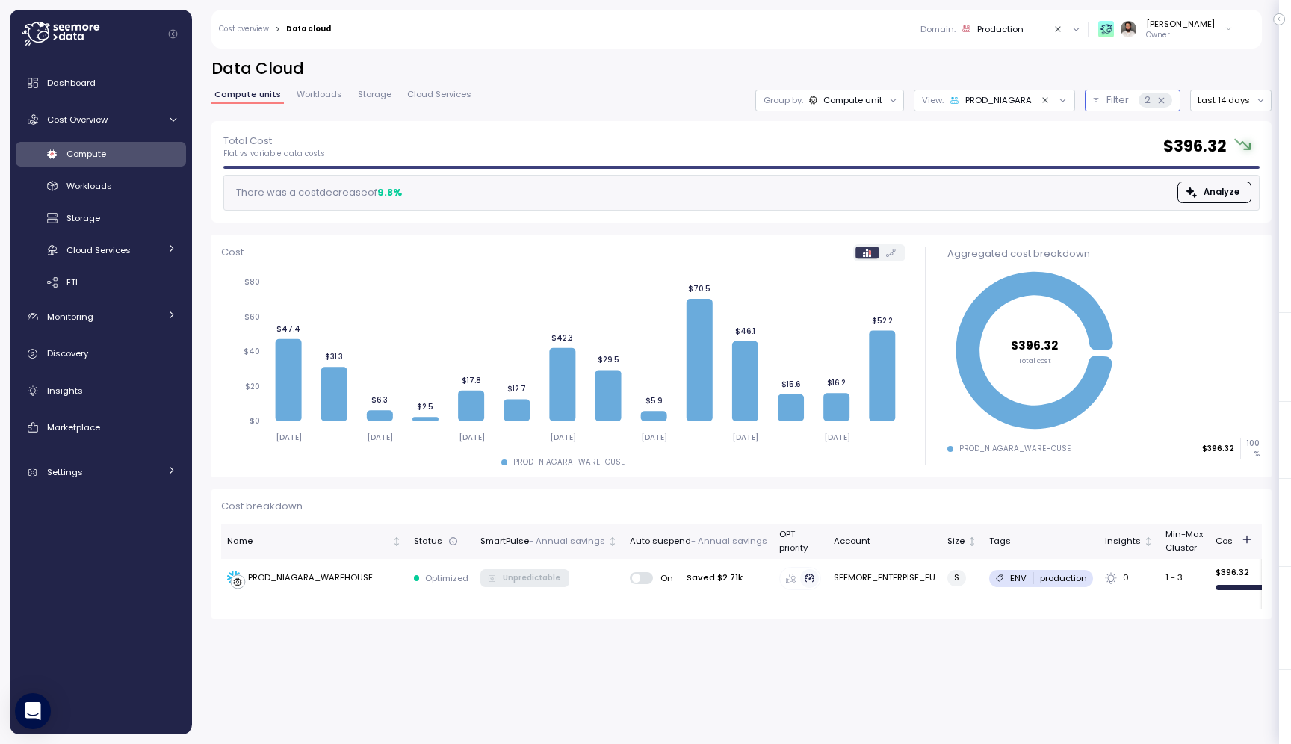
click at [1105, 93] on button "Filter 2" at bounding box center [1132, 101] width 96 height 22
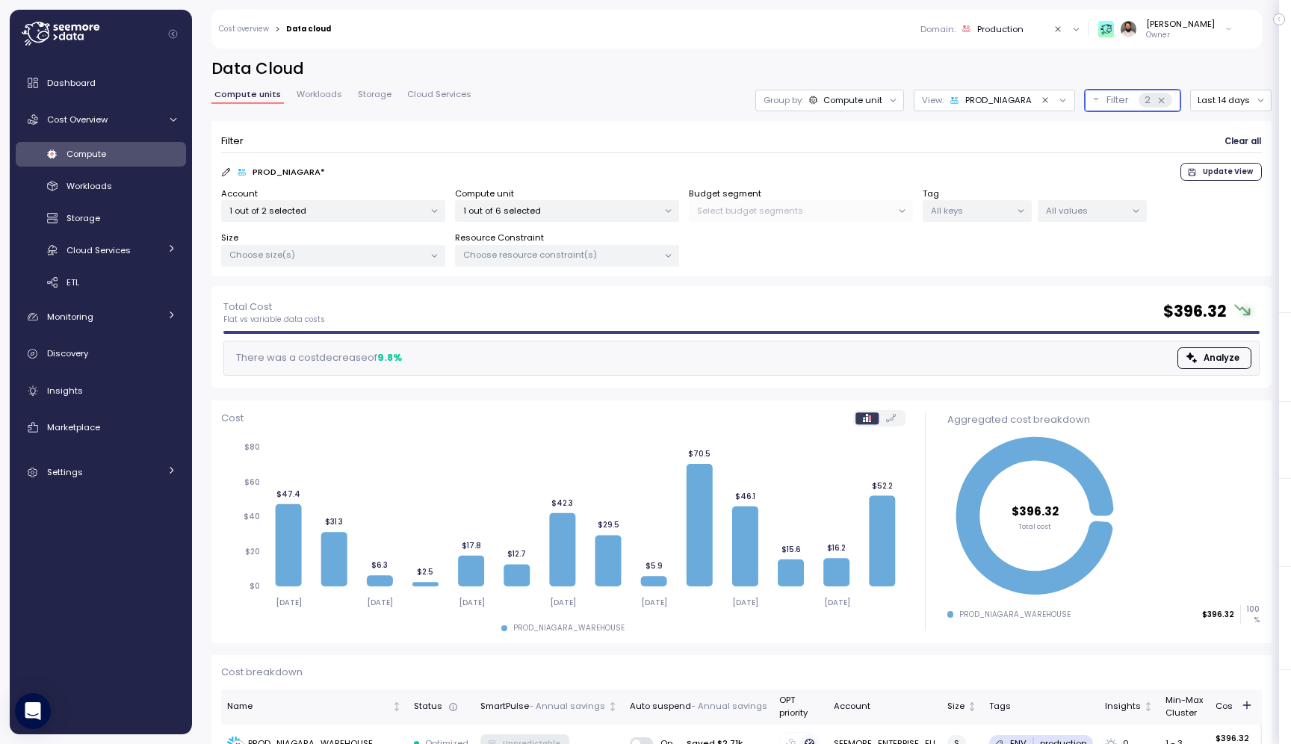
click at [625, 214] on p "1 out of 6 selected" at bounding box center [560, 211] width 195 height 12
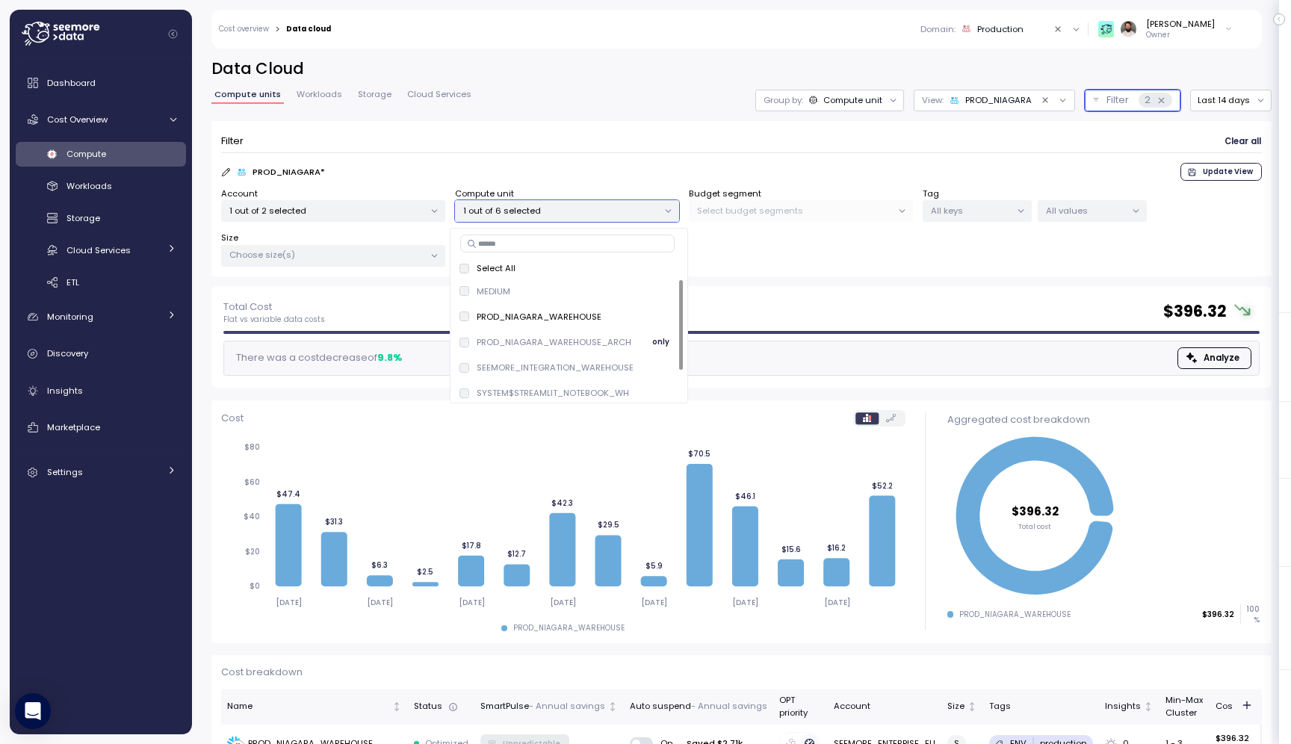
click at [653, 338] on span "only" at bounding box center [660, 342] width 17 height 16
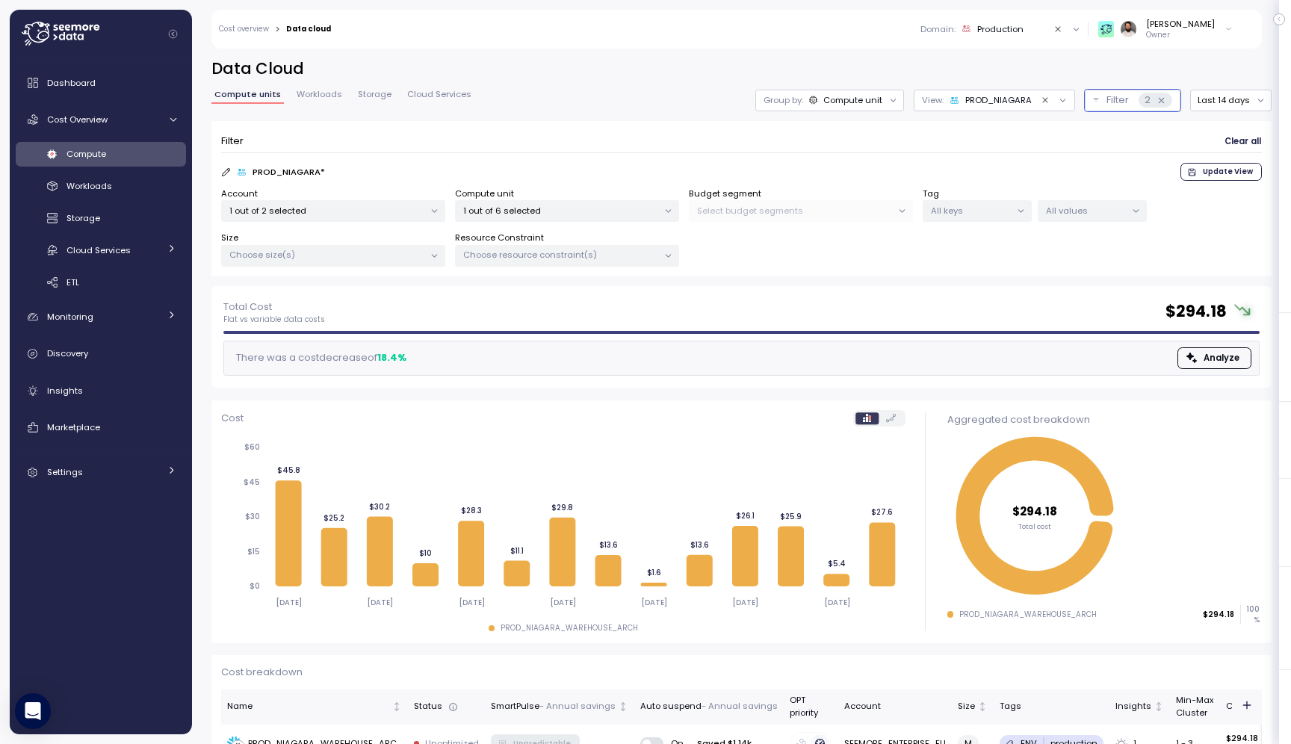
click at [748, 164] on div "PROD_NIAGARA * Update View" at bounding box center [741, 172] width 1040 height 18
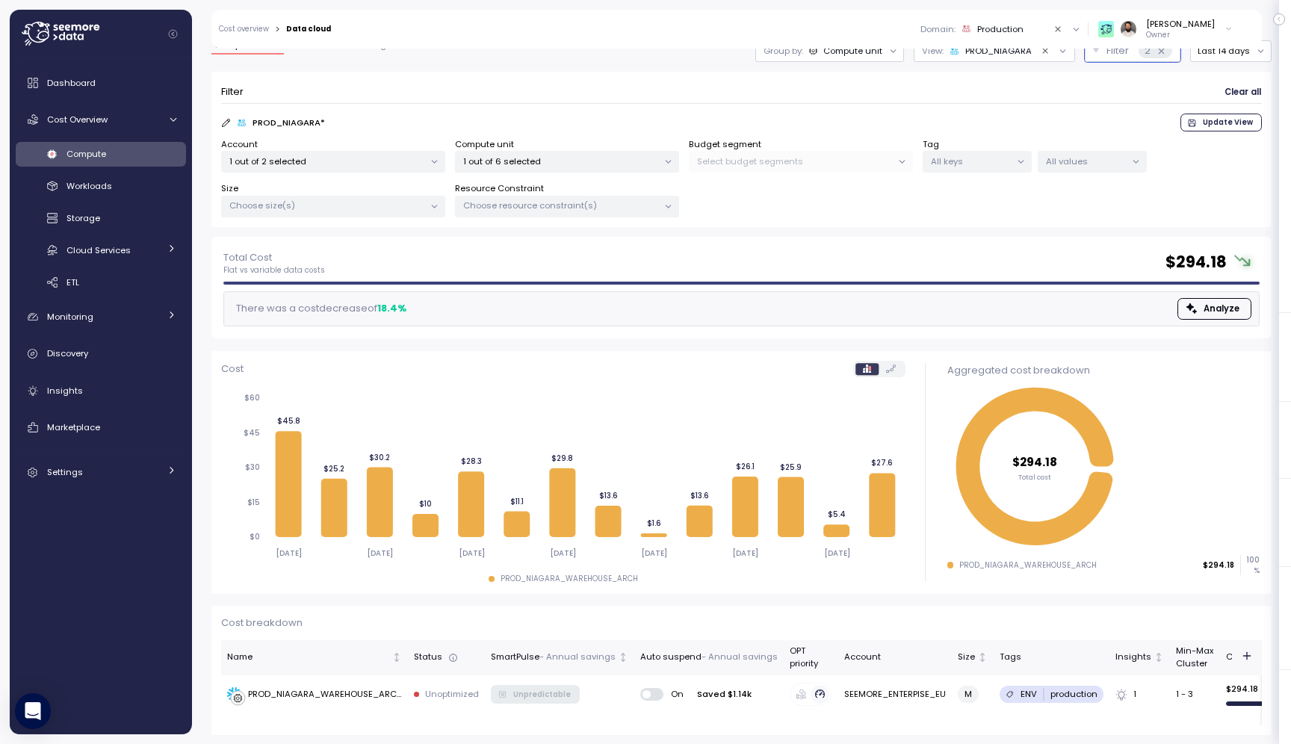
click at [590, 163] on p "1 out of 6 selected" at bounding box center [560, 161] width 195 height 12
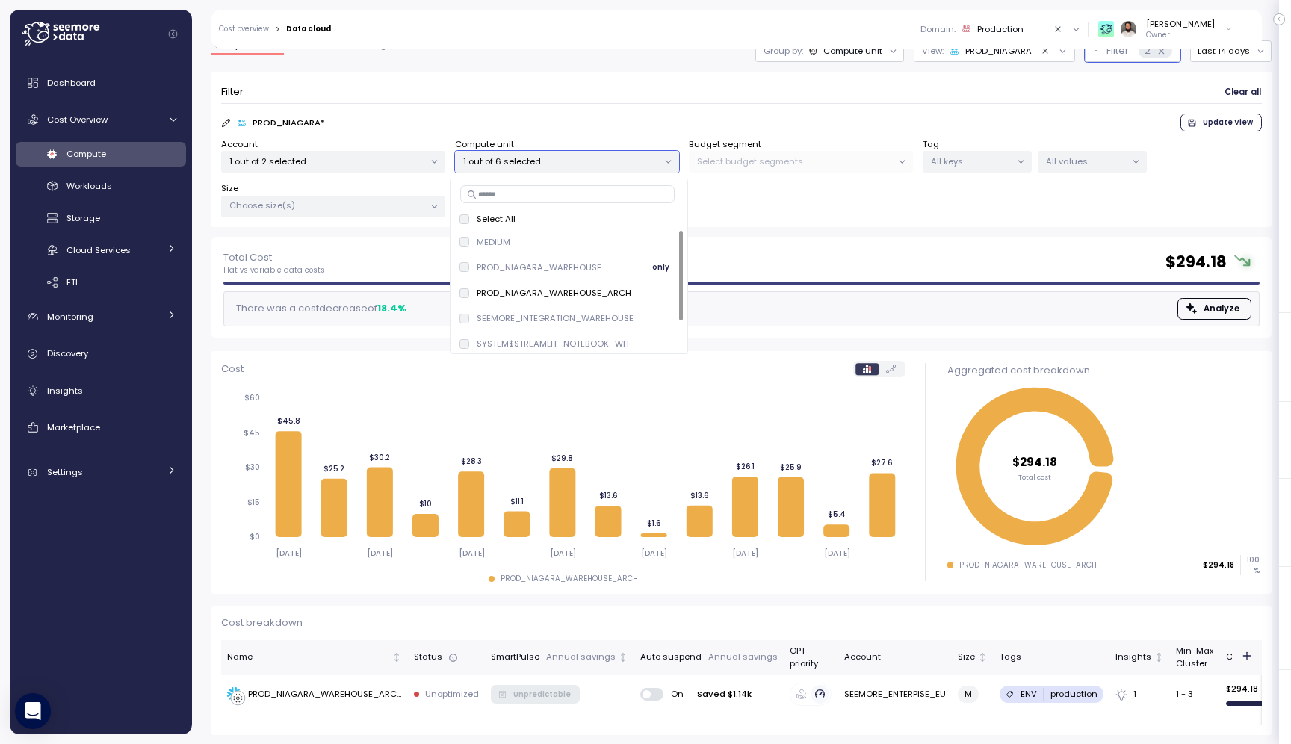
click at [655, 269] on span "only" at bounding box center [660, 267] width 17 height 16
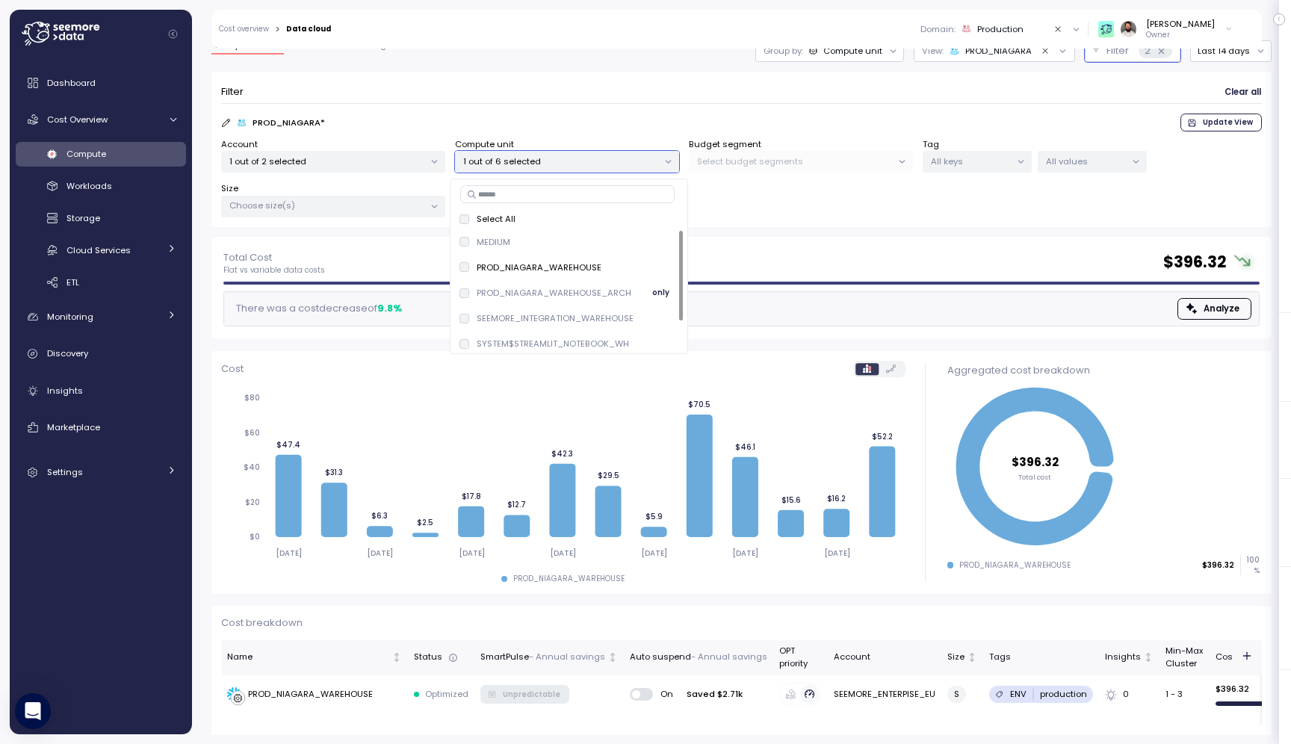
click at [654, 287] on span "only" at bounding box center [660, 293] width 17 height 16
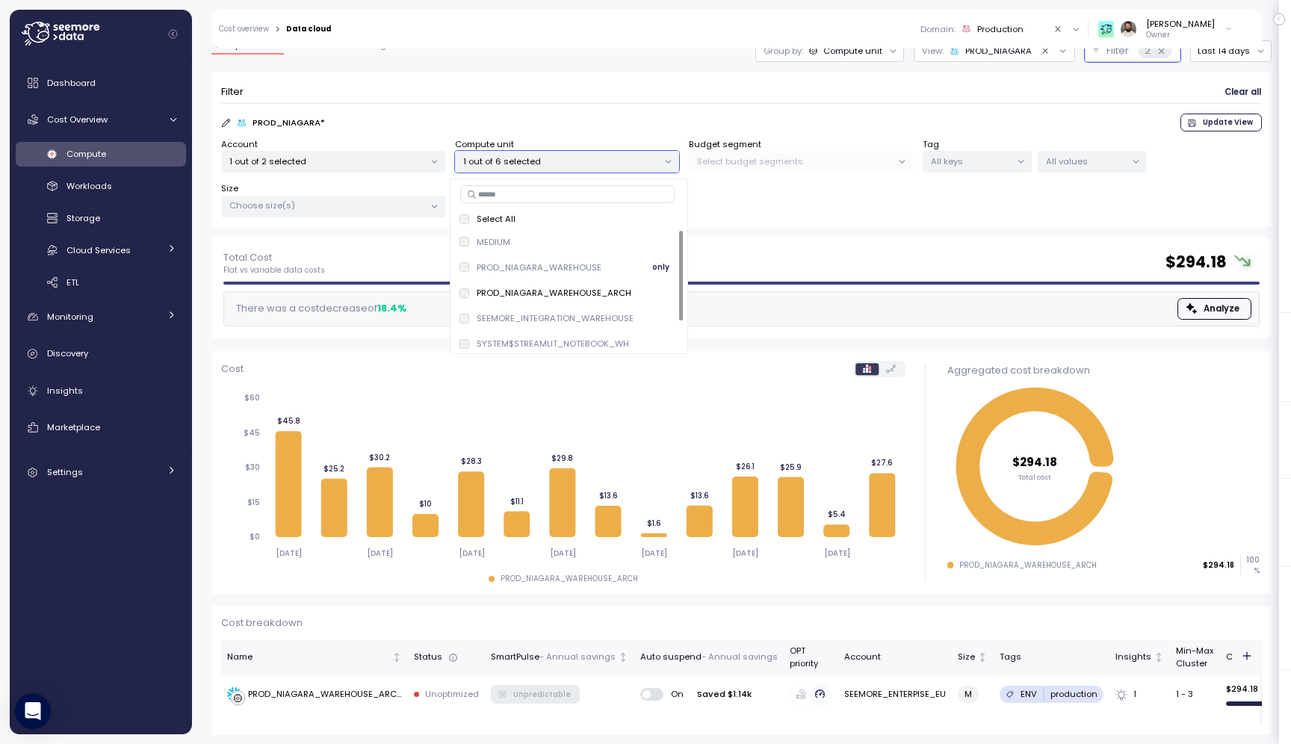
click at [654, 264] on span "only" at bounding box center [660, 267] width 17 height 16
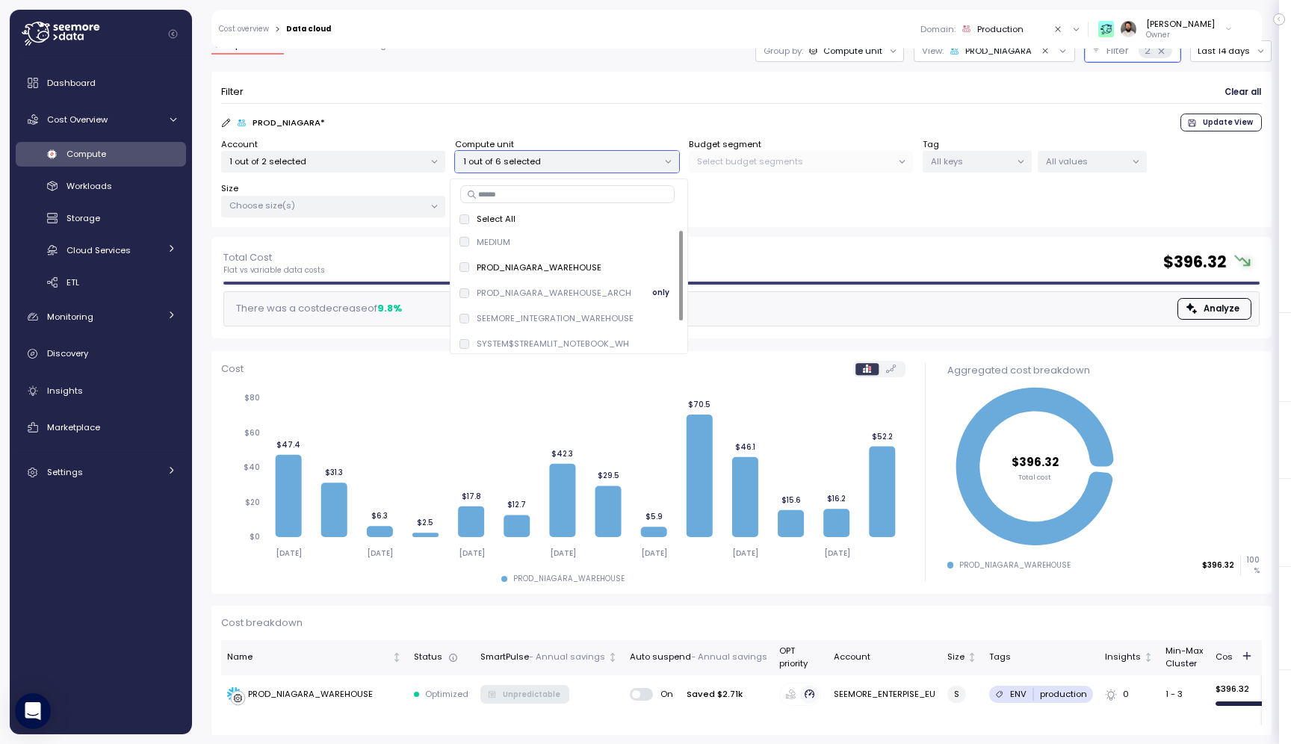
click at [654, 285] on span "only" at bounding box center [660, 293] width 17 height 16
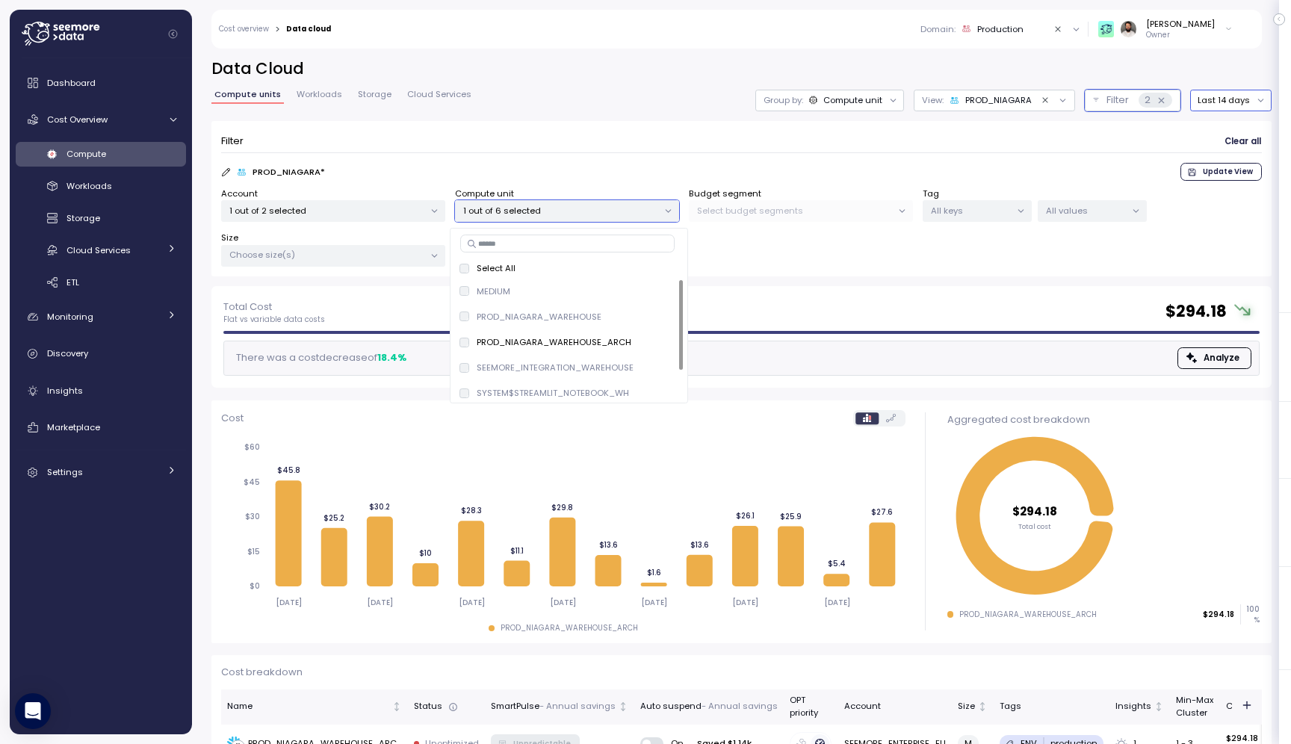
click at [1247, 108] on button "Last 14 days" at bounding box center [1230, 101] width 81 height 22
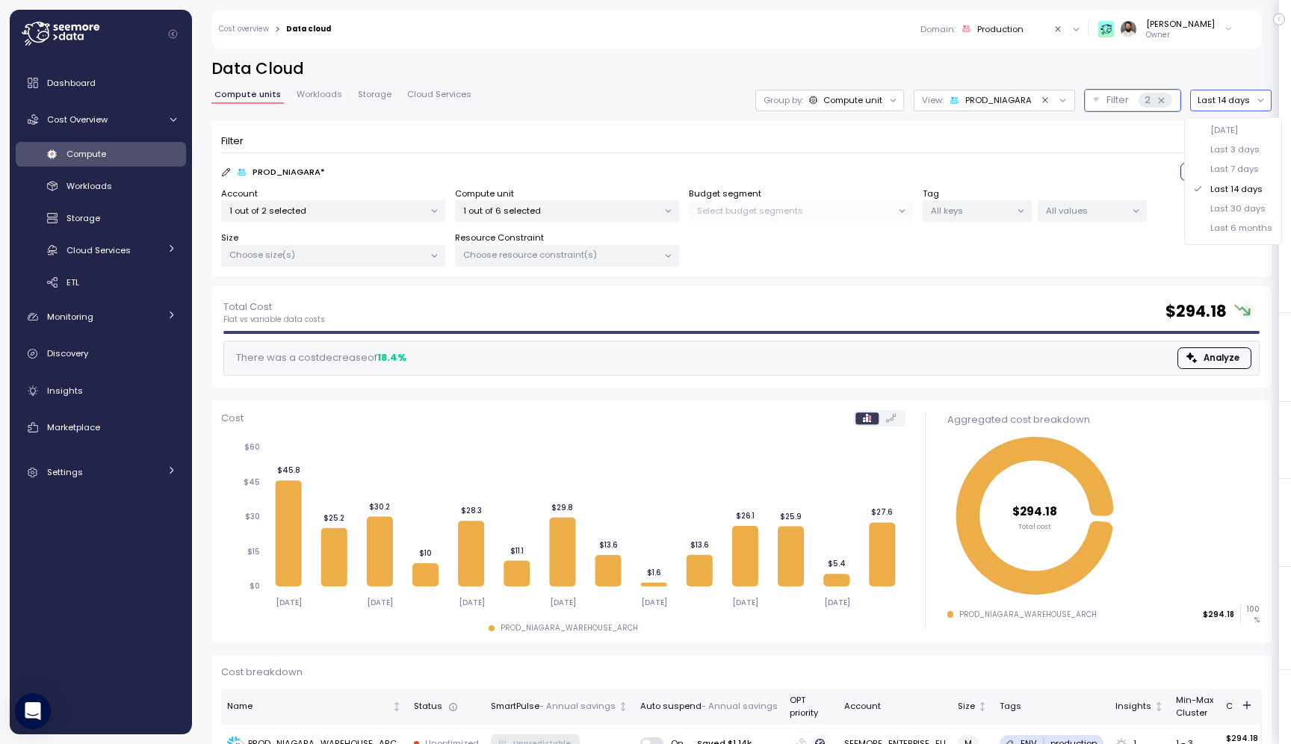
click at [1244, 202] on div "Last 30 days" at bounding box center [1237, 208] width 55 height 12
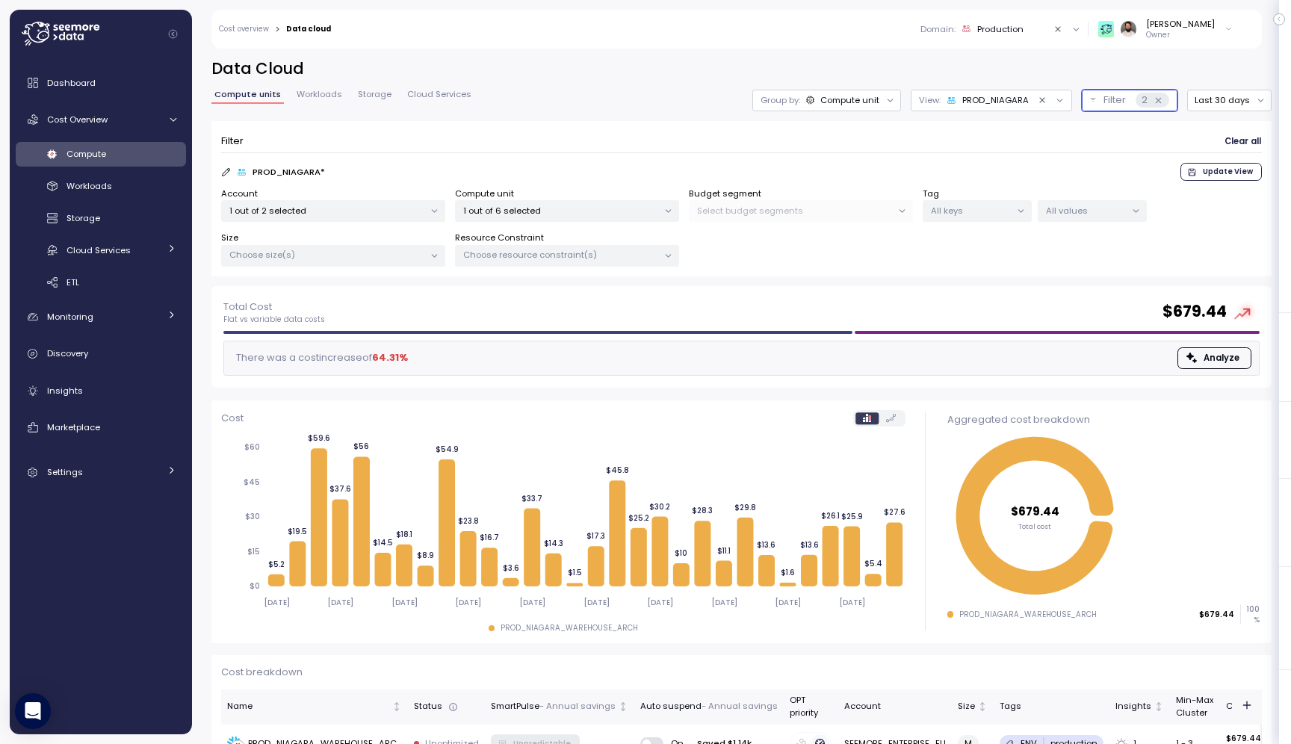
click at [1105, 104] on button "Filter 2" at bounding box center [1129, 101] width 96 height 22
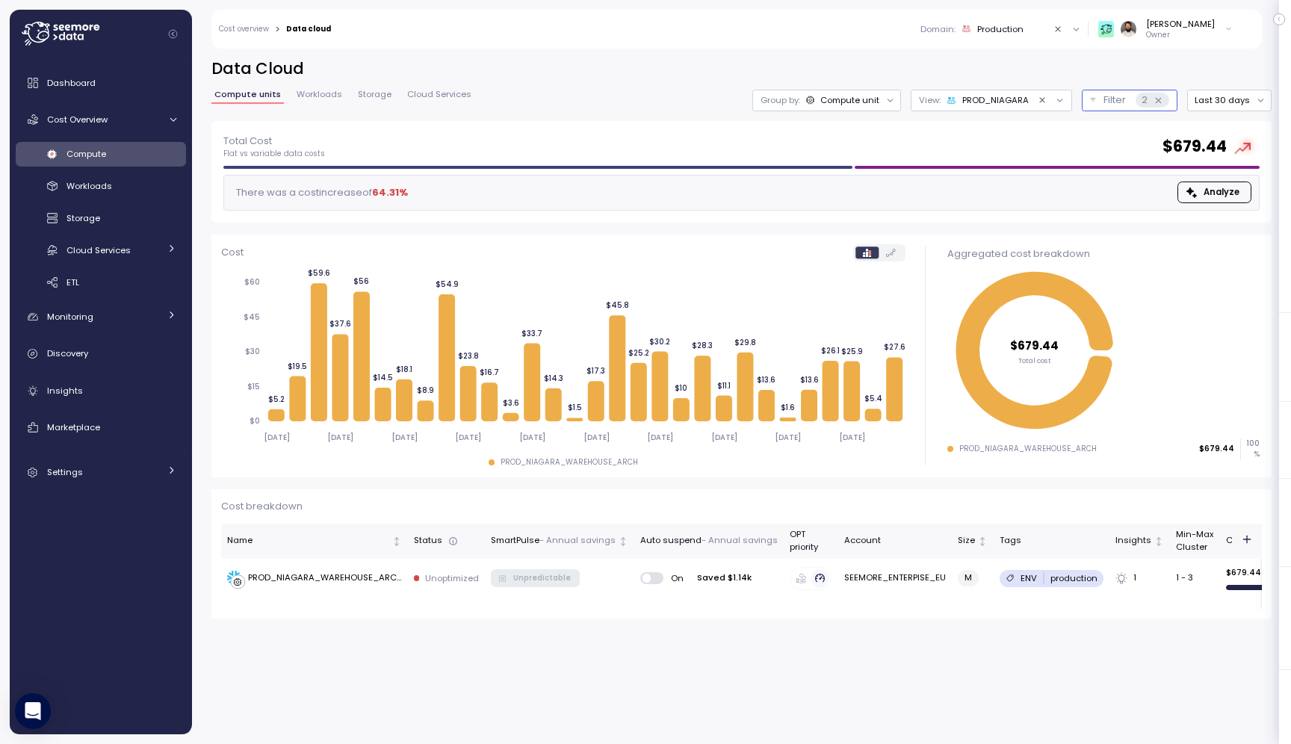
click at [1105, 104] on button "Filter 2" at bounding box center [1129, 101] width 96 height 22
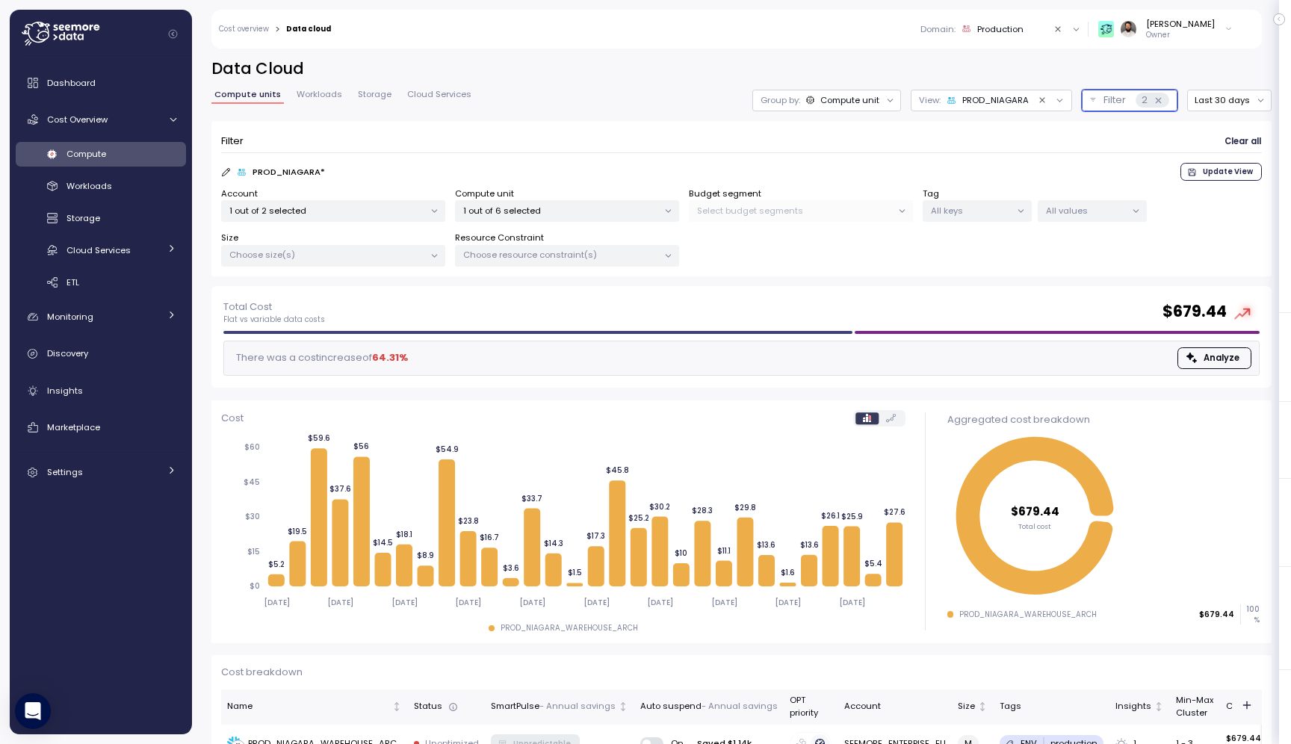
click at [625, 210] on p "1 out of 6 selected" at bounding box center [560, 211] width 195 height 12
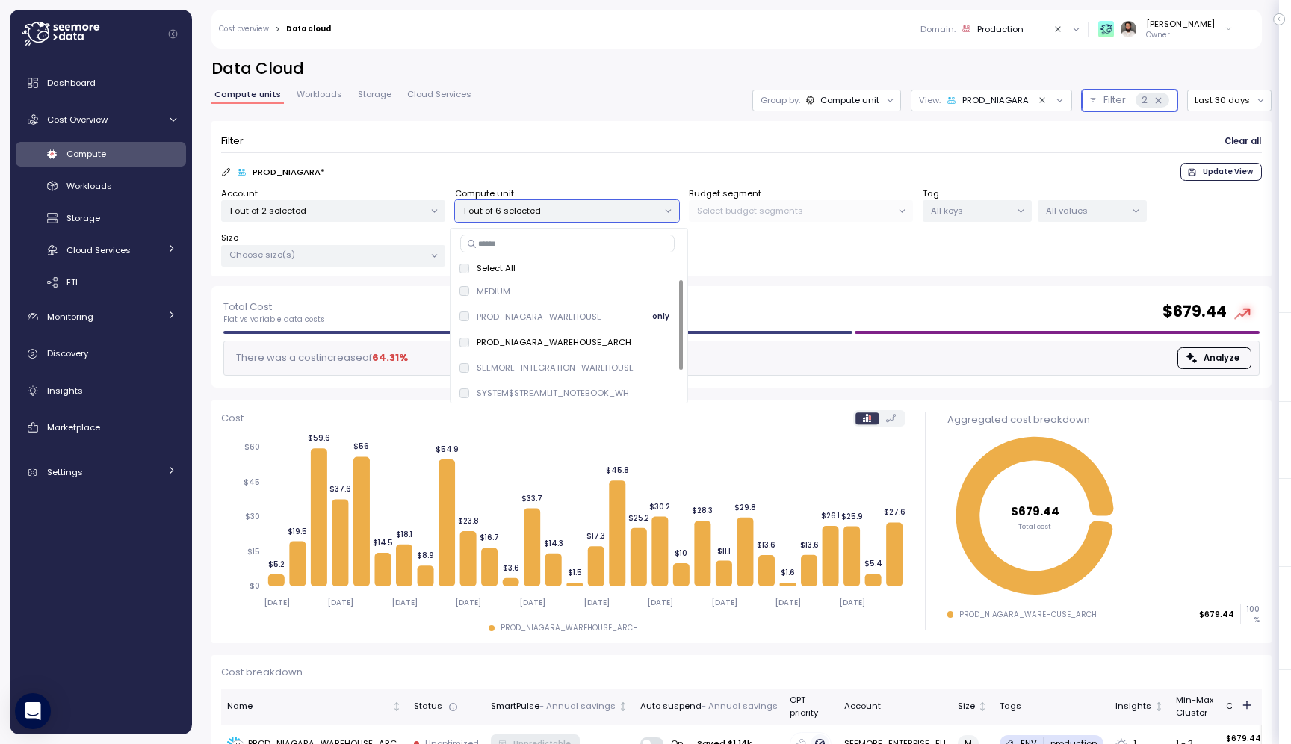
click at [652, 314] on span "only" at bounding box center [660, 316] width 17 height 16
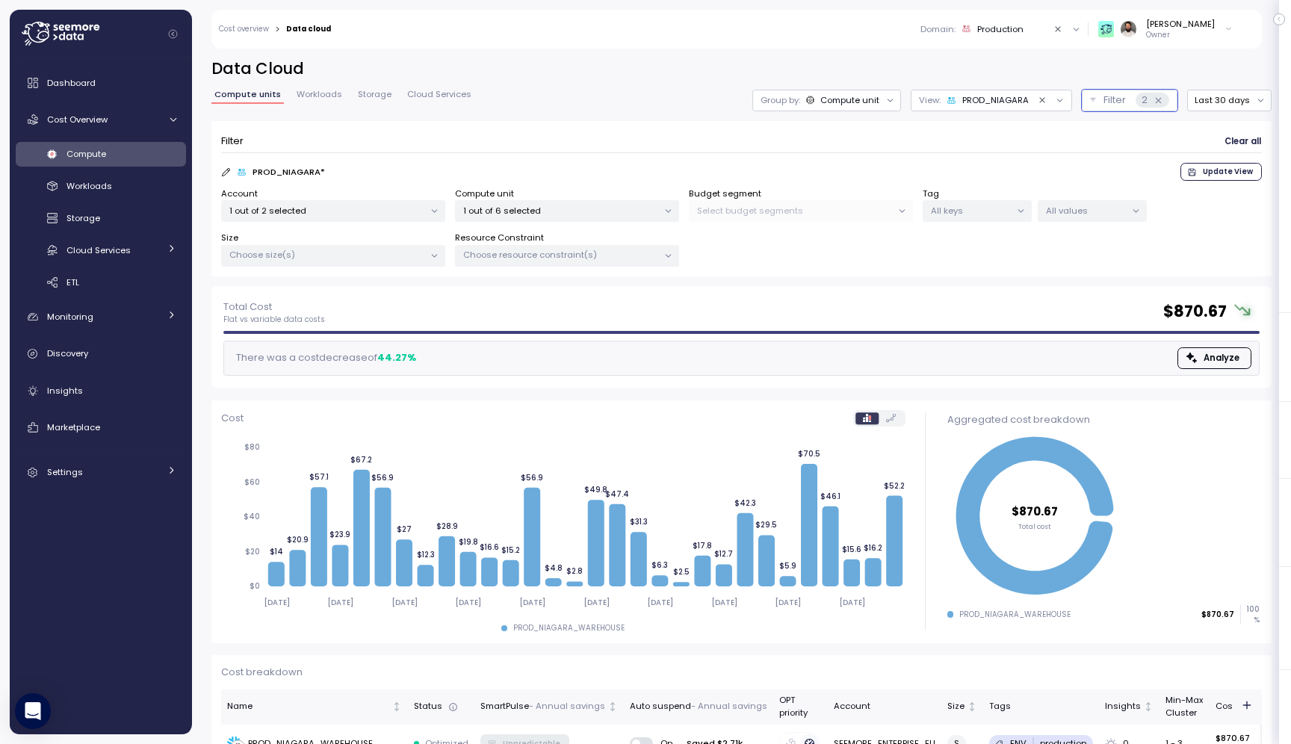
click at [695, 150] on div "Filter Clear all" at bounding box center [741, 142] width 1040 height 22
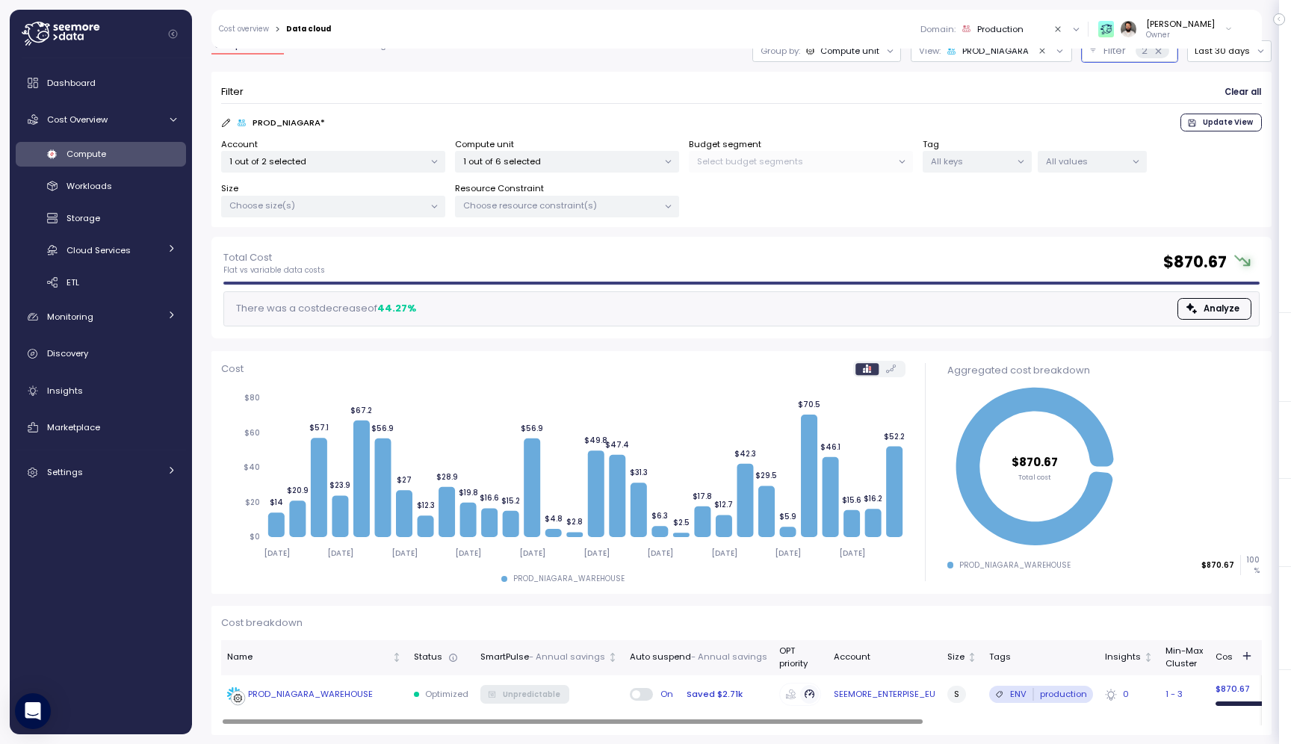
click at [433, 695] on p "Optimized" at bounding box center [446, 694] width 43 height 12
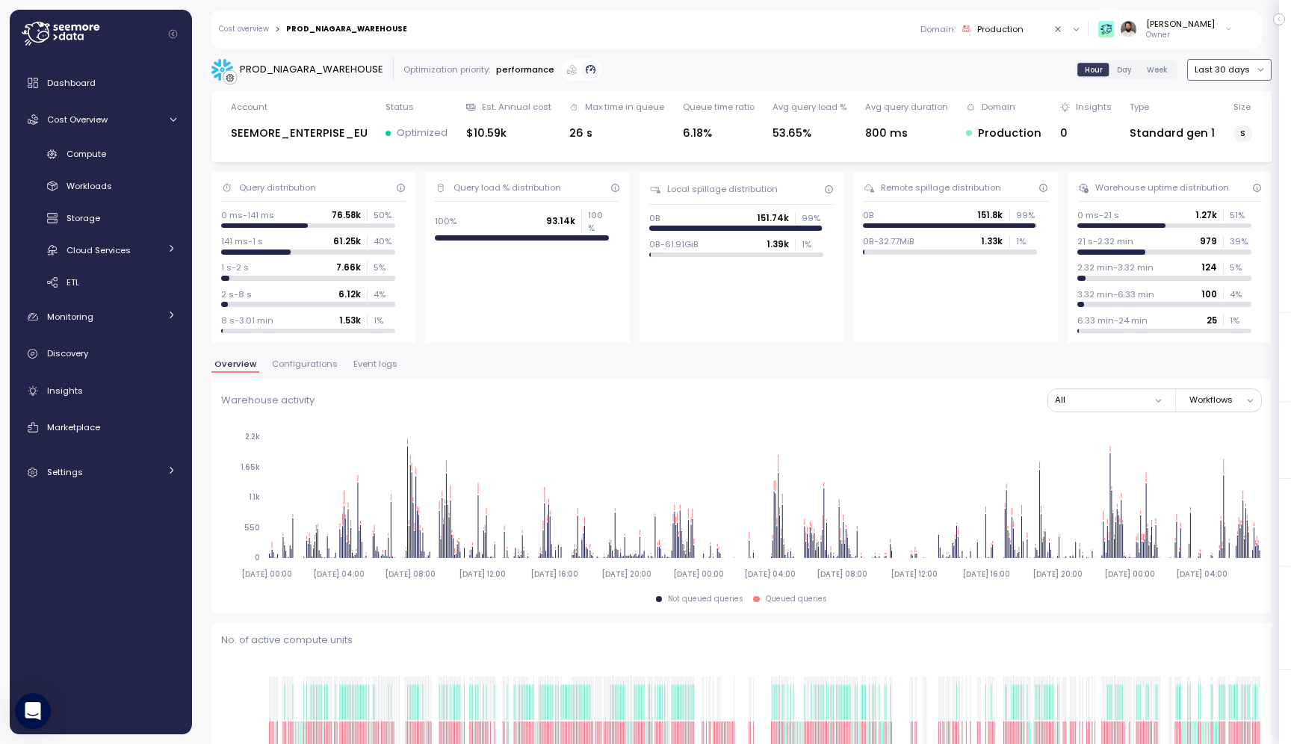
click at [1218, 73] on button "Last 30 days" at bounding box center [1229, 70] width 84 height 22
click at [1234, 135] on div "Last 7 days" at bounding box center [1233, 139] width 49 height 12
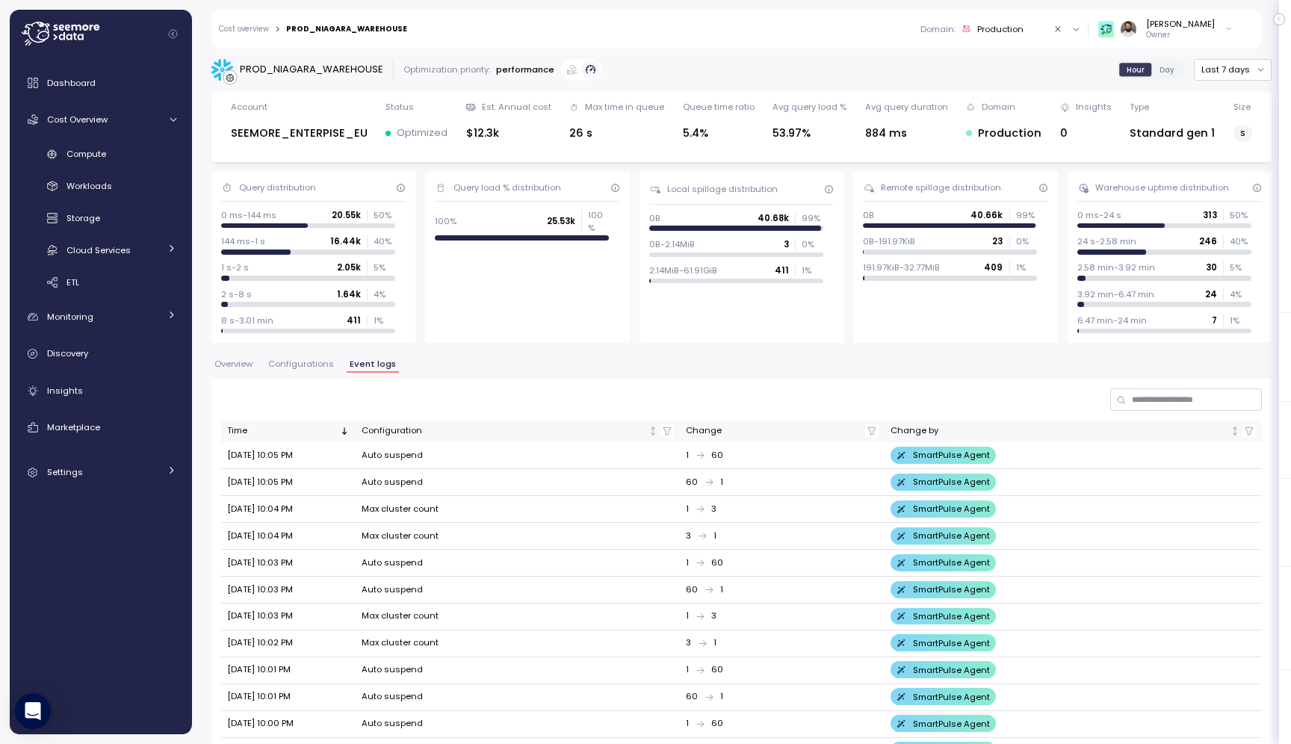
click at [262, 33] on link "Cost overview" at bounding box center [244, 28] width 50 height 7
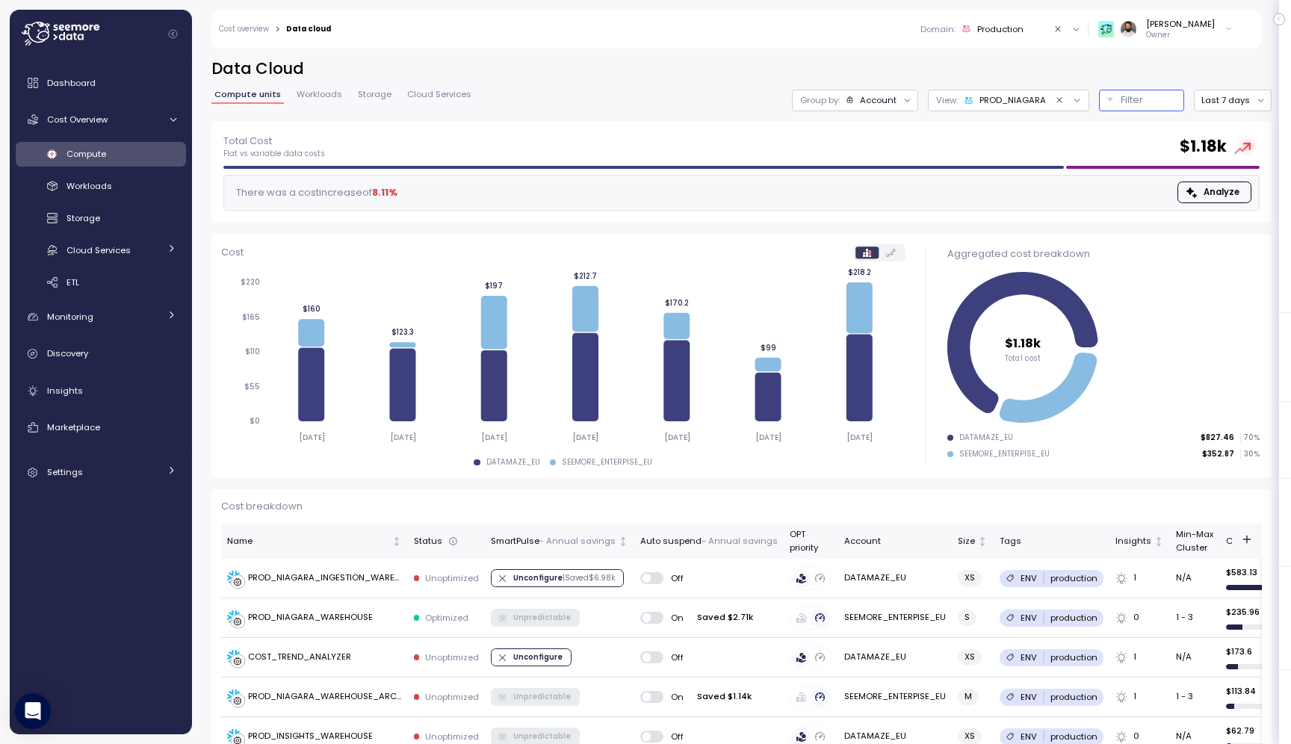
click at [1126, 108] on p "Filter" at bounding box center [1131, 100] width 22 height 15
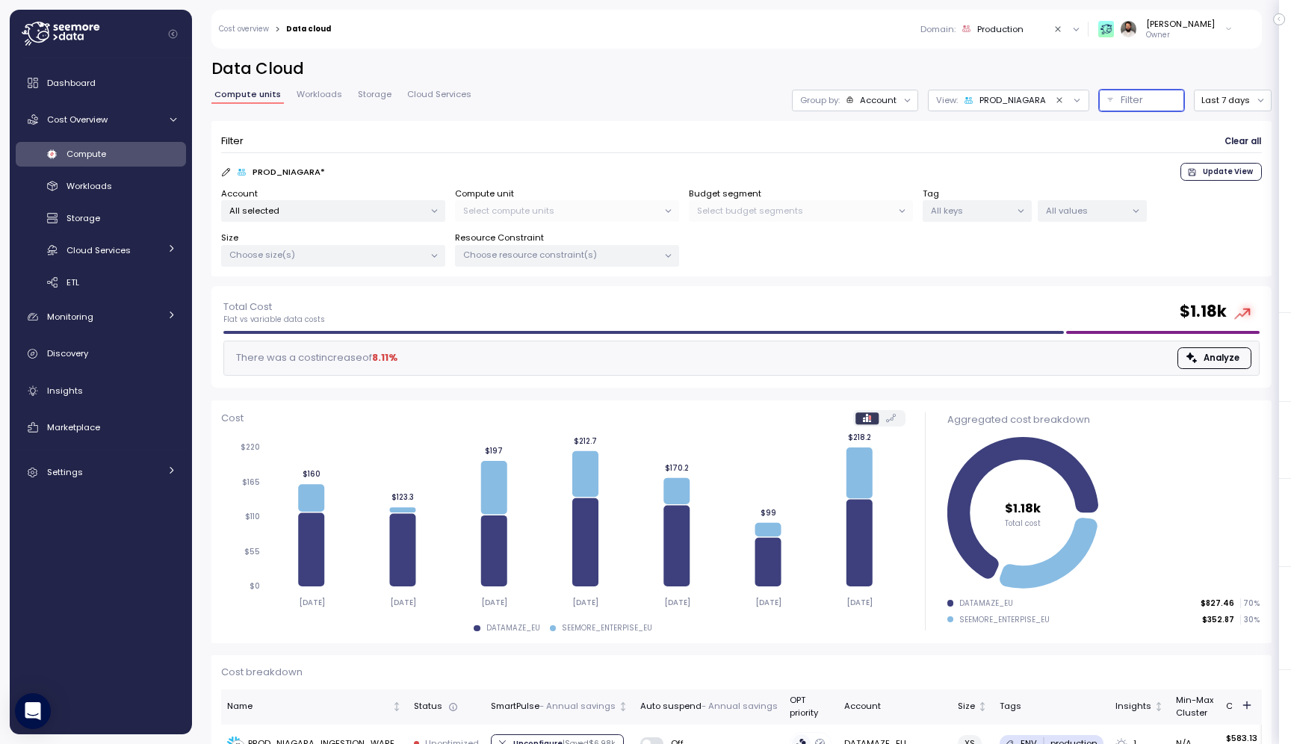
click at [380, 218] on div "All selected" at bounding box center [333, 211] width 224 height 22
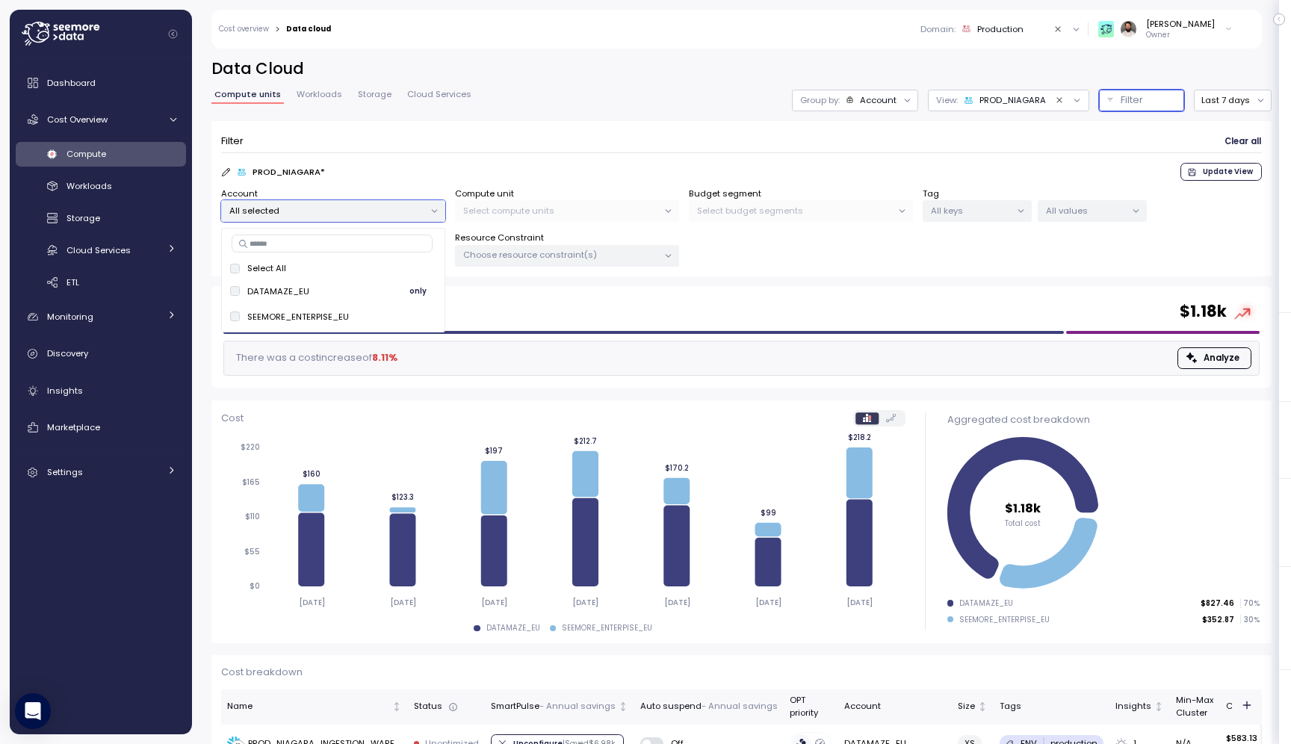
click at [412, 298] on span "only" at bounding box center [417, 291] width 17 height 16
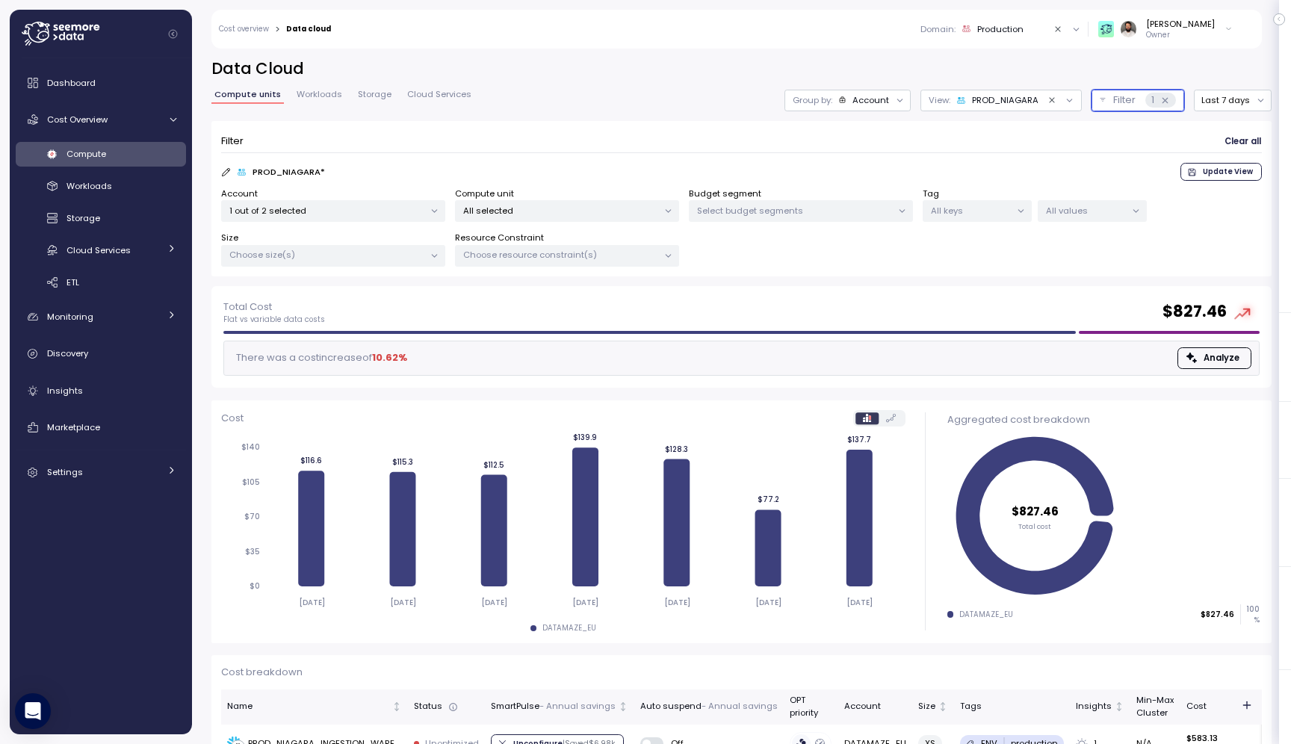
click at [864, 109] on div "Group by: Account" at bounding box center [847, 101] width 126 height 22
click at [872, 181] on p "Compute unit" at bounding box center [860, 183] width 59 height 12
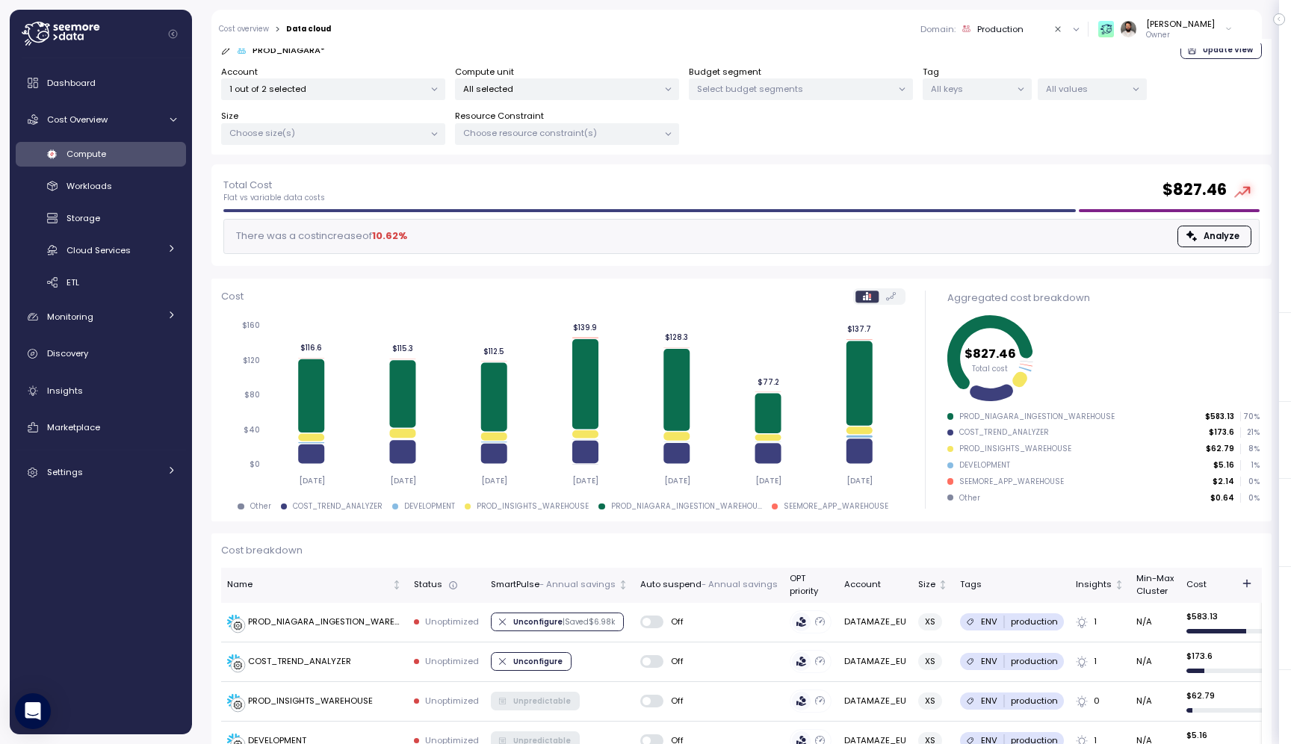
scroll to position [107, 0]
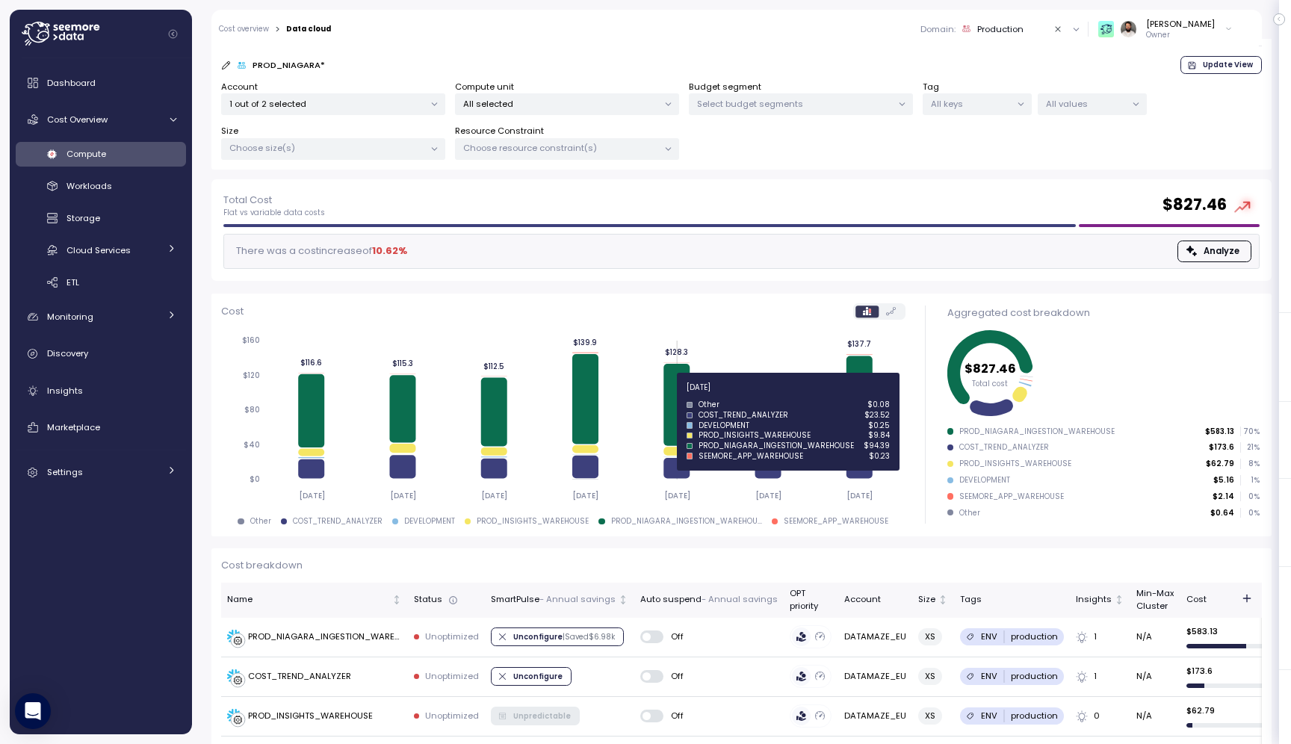
click at [682, 396] on icon at bounding box center [676, 405] width 26 height 82
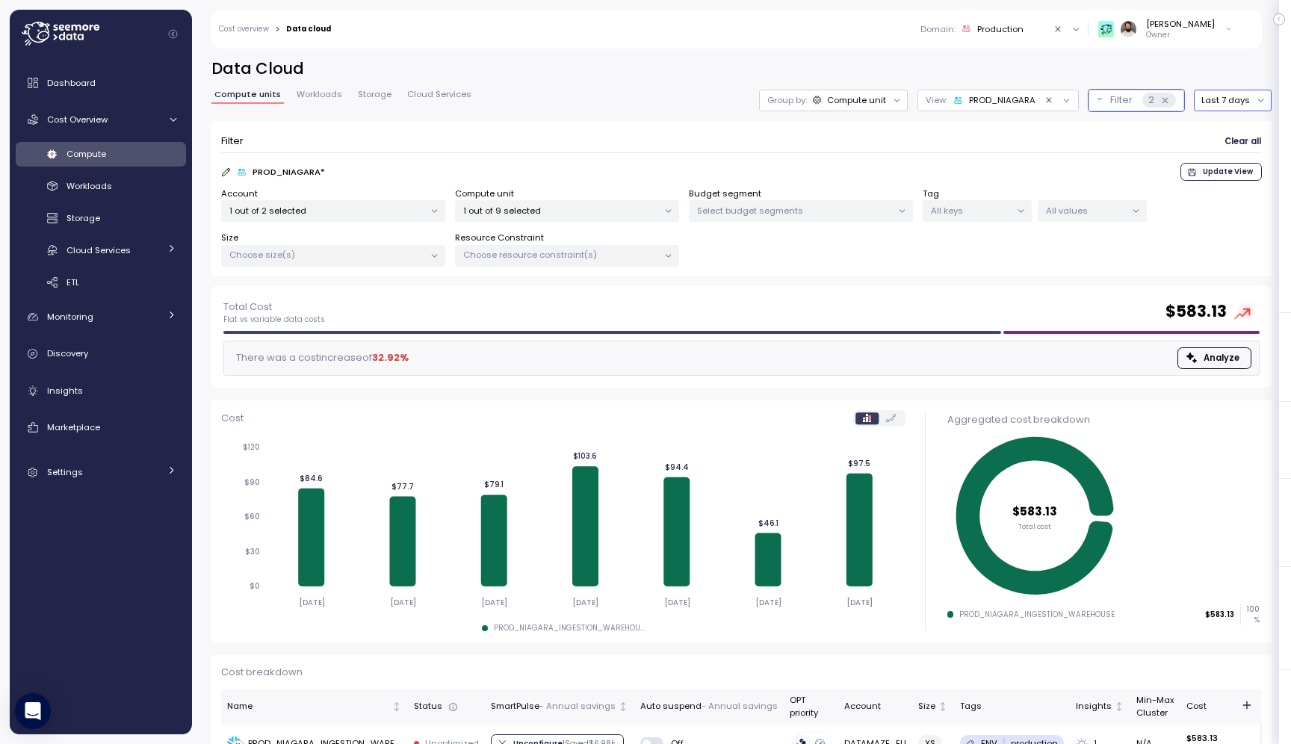
click at [1234, 103] on button "Last 7 days" at bounding box center [1233, 101] width 78 height 22
click at [1235, 186] on div "Last 14 days" at bounding box center [1238, 189] width 52 height 12
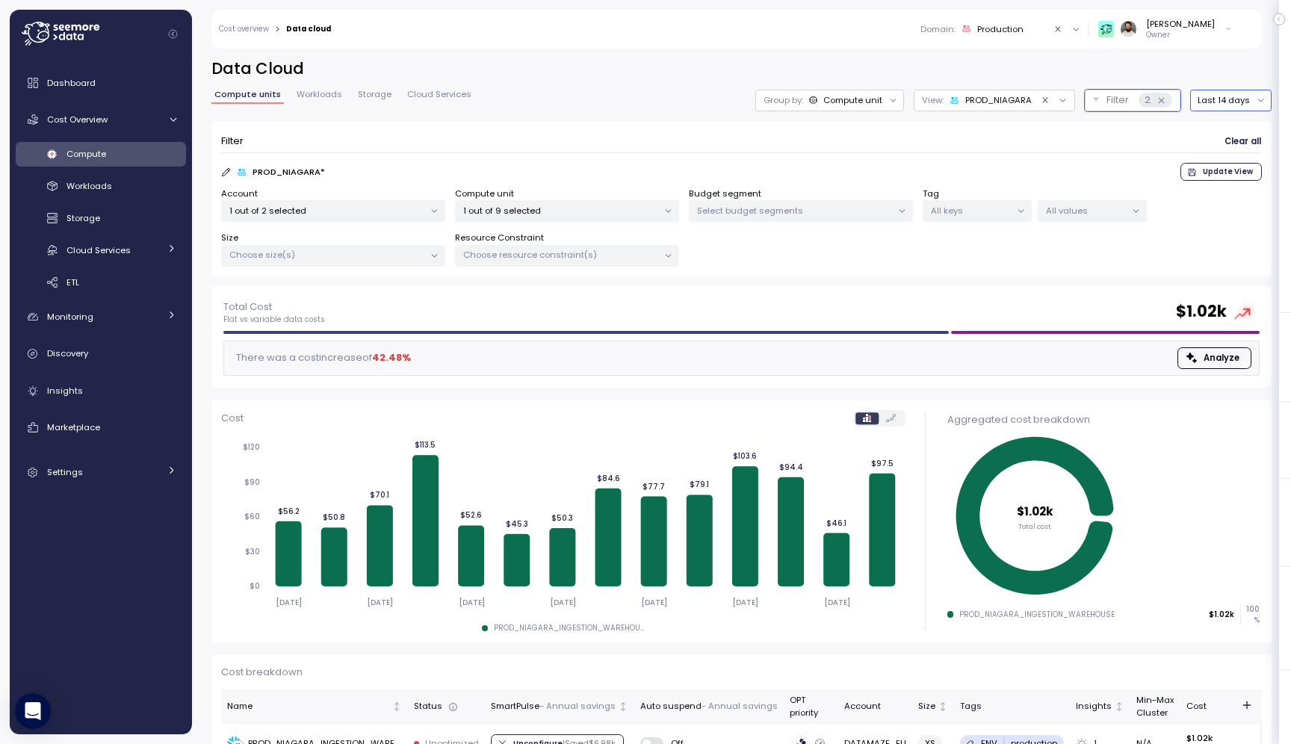
click at [874, 102] on div "Compute unit" at bounding box center [852, 100] width 59 height 12
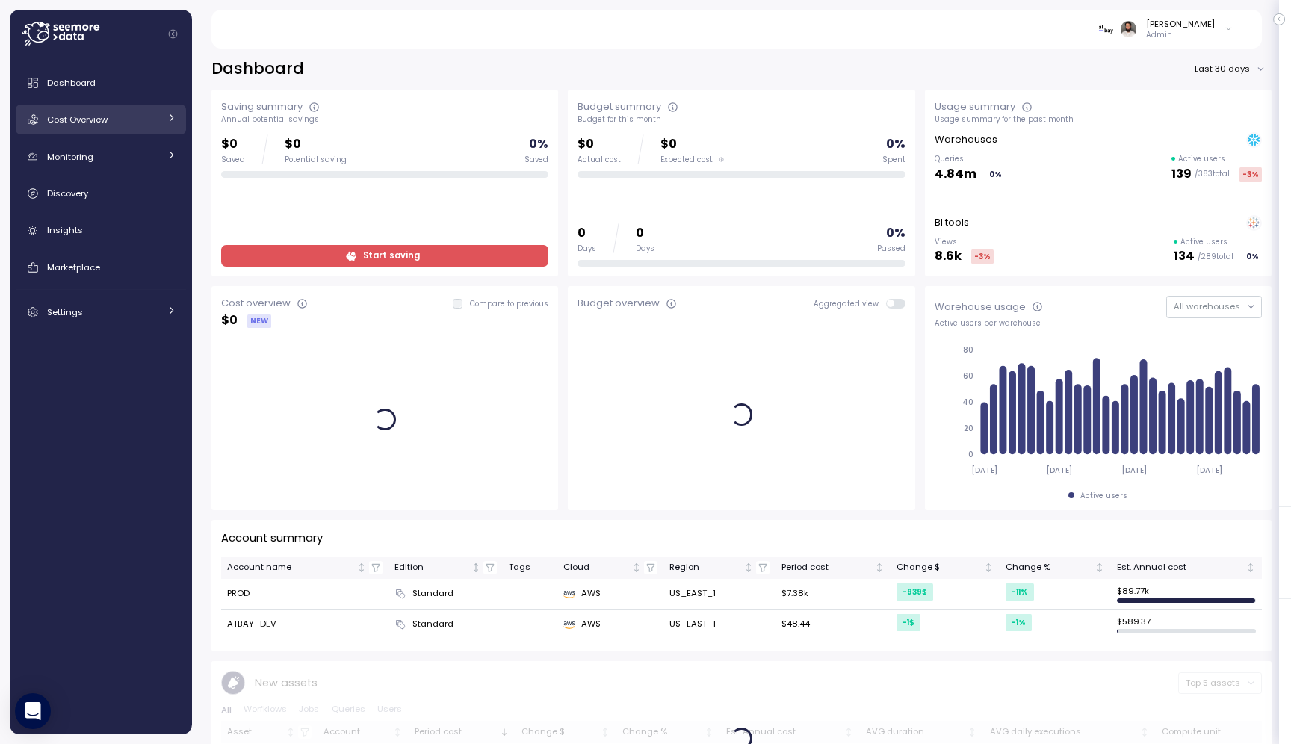
click at [131, 123] on div "Cost Overview" at bounding box center [103, 119] width 112 height 15
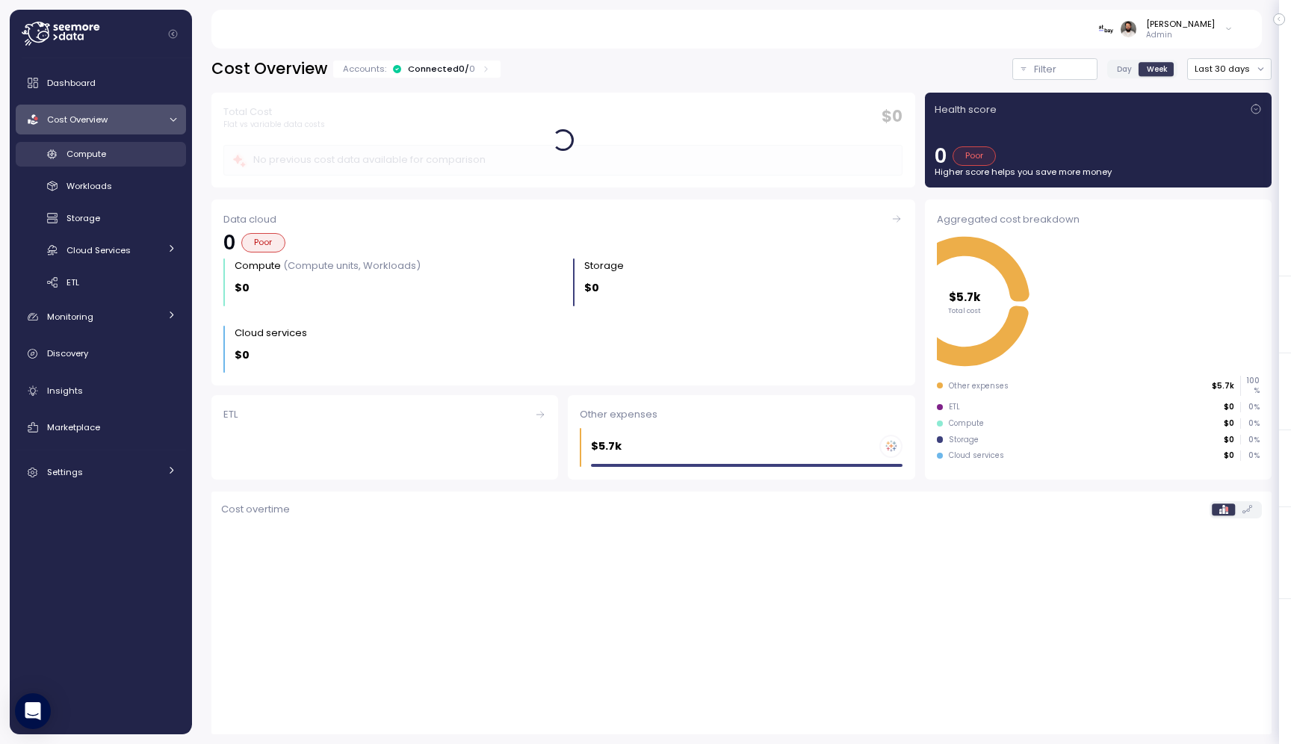
click at [144, 155] on div "Compute" at bounding box center [121, 153] width 110 height 15
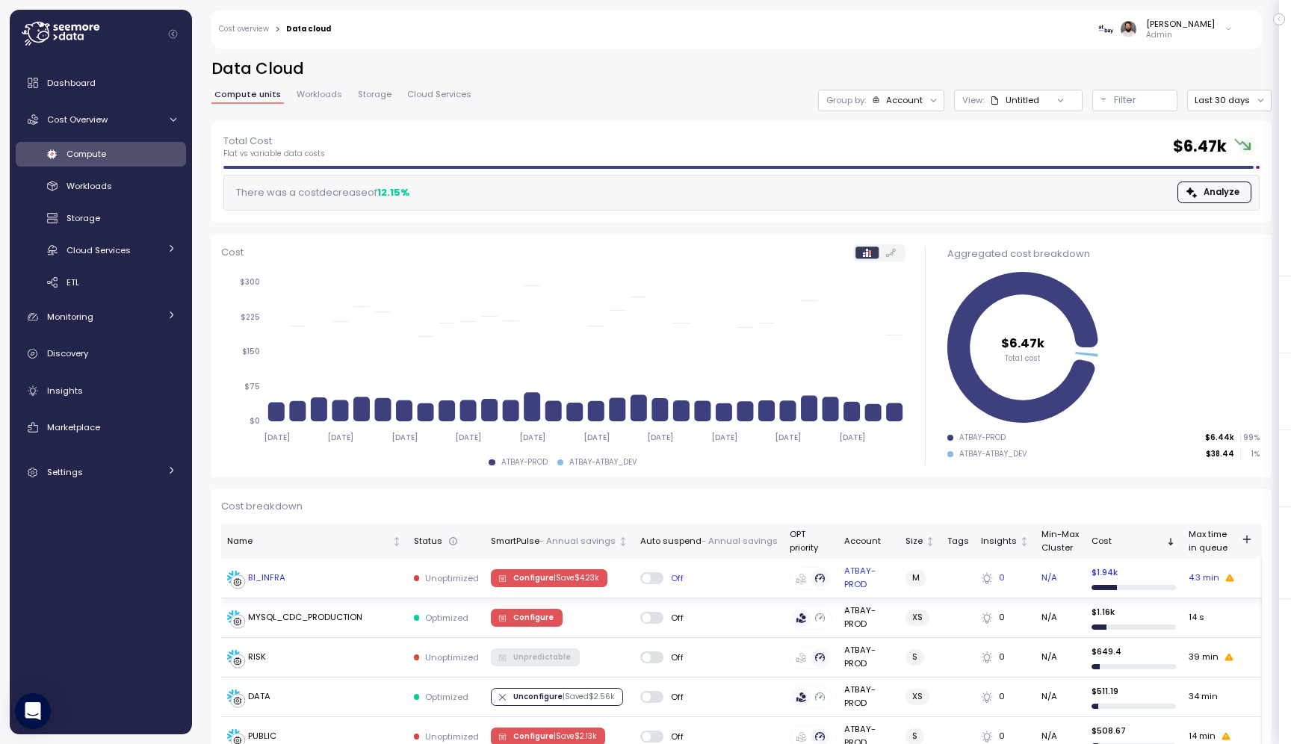
click at [388, 559] on td "BI_INFRA" at bounding box center [314, 579] width 187 height 40
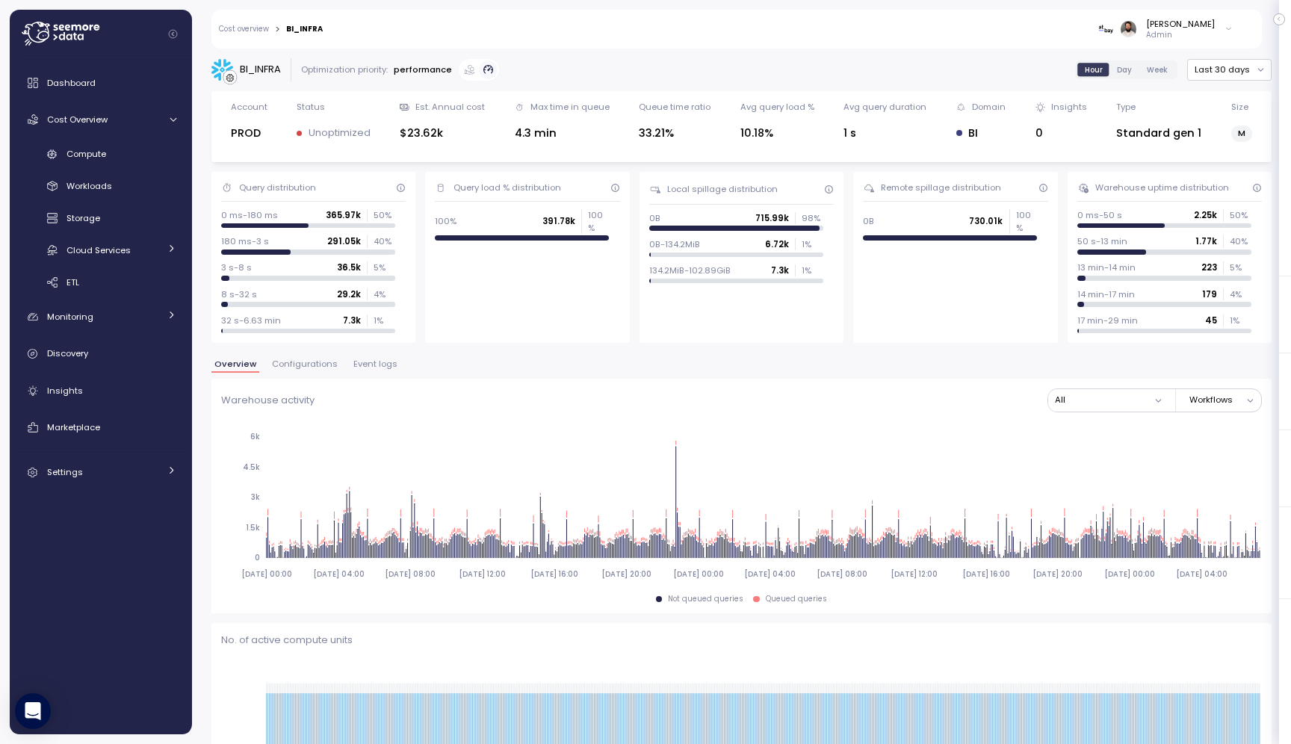
click at [309, 362] on span "Configurations" at bounding box center [305, 364] width 66 height 8
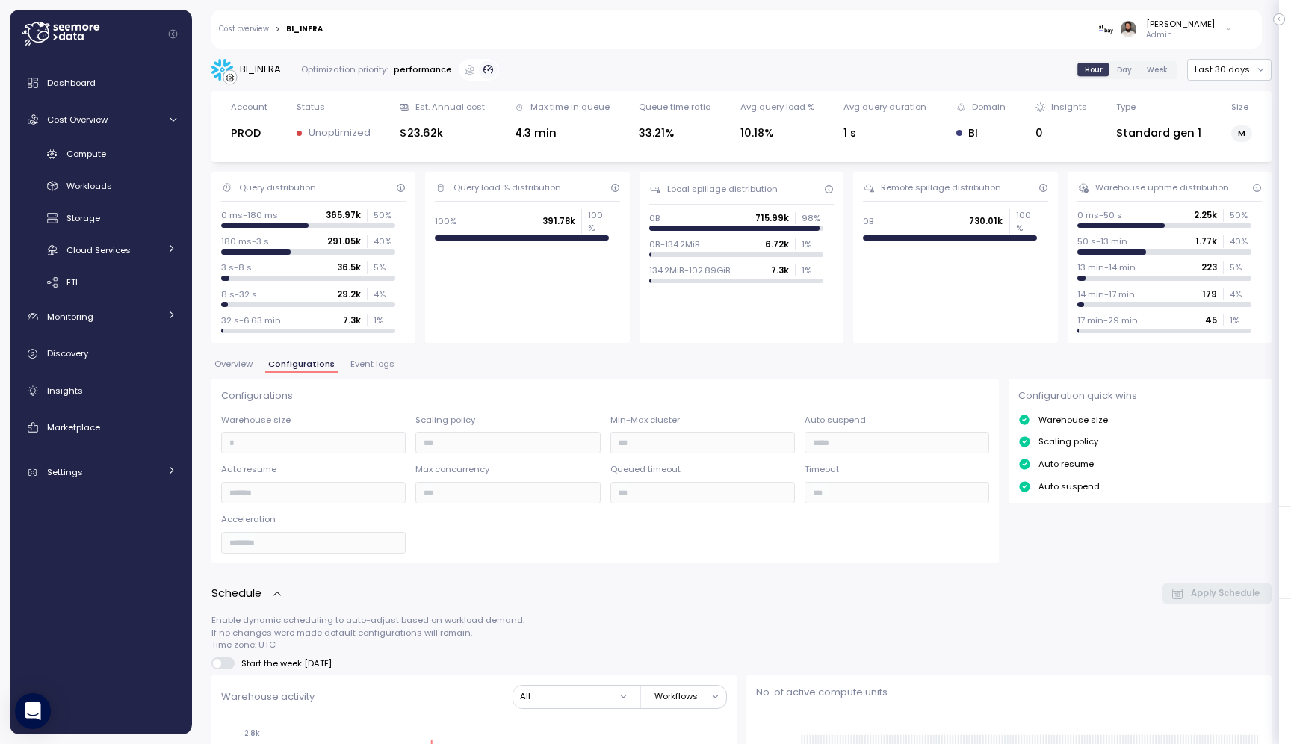
click at [231, 363] on span "Overview" at bounding box center [233, 364] width 38 height 8
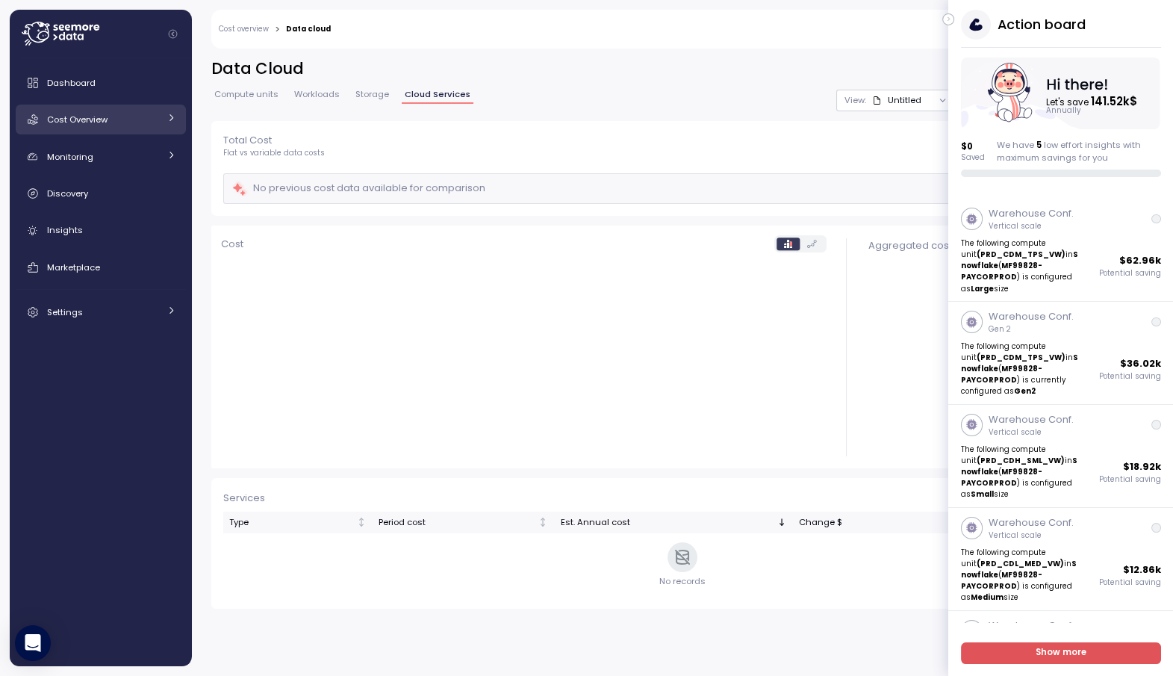
click at [125, 124] on div "Cost Overview" at bounding box center [103, 119] width 112 height 15
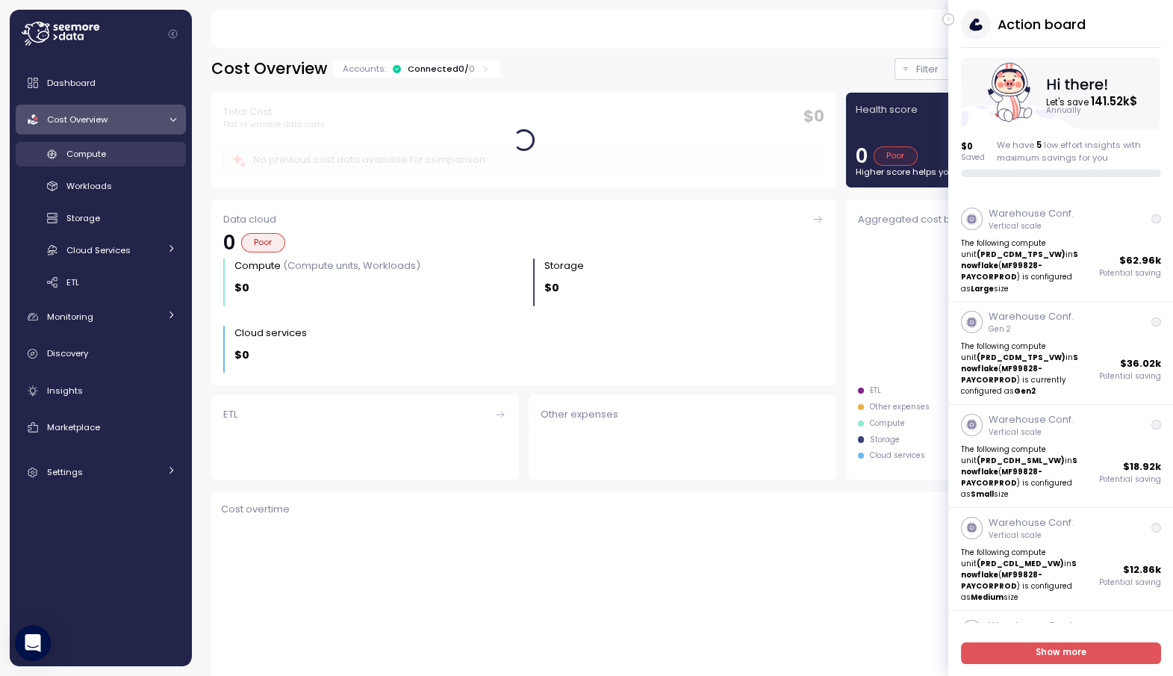
click at [131, 154] on div "Compute" at bounding box center [121, 153] width 110 height 15
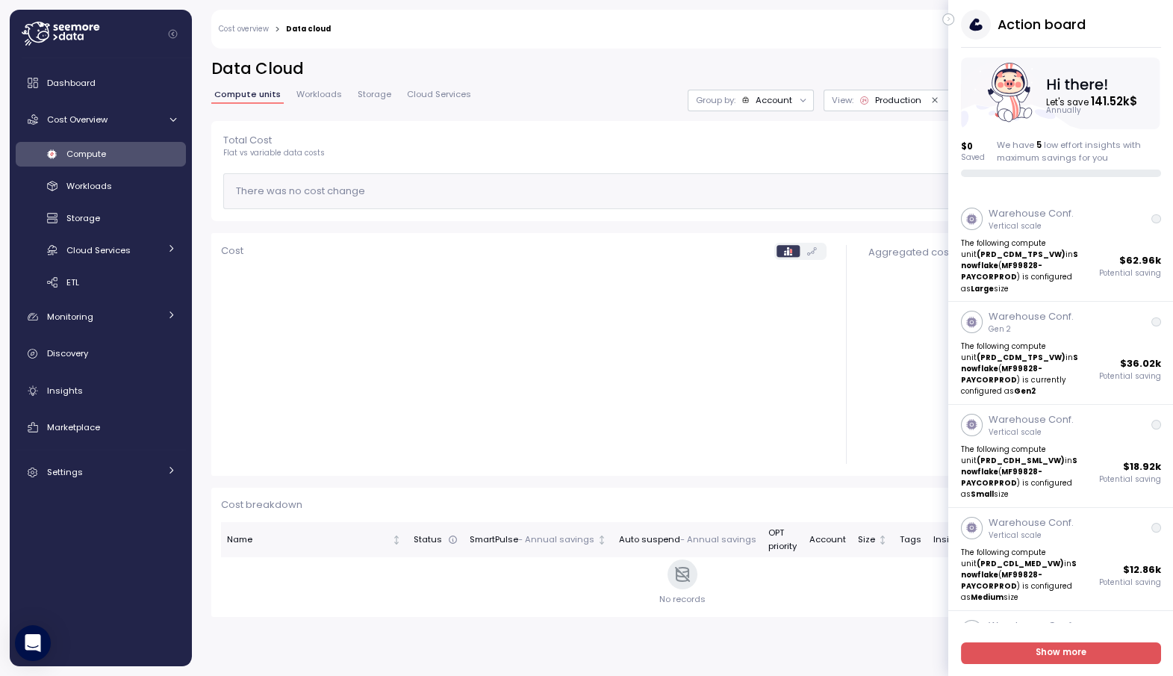
click at [943, 22] on div "[PERSON_NAME] Admin" at bounding box center [733, 29] width 784 height 39
click at [947, 20] on icon "button" at bounding box center [949, 19] width 7 height 18
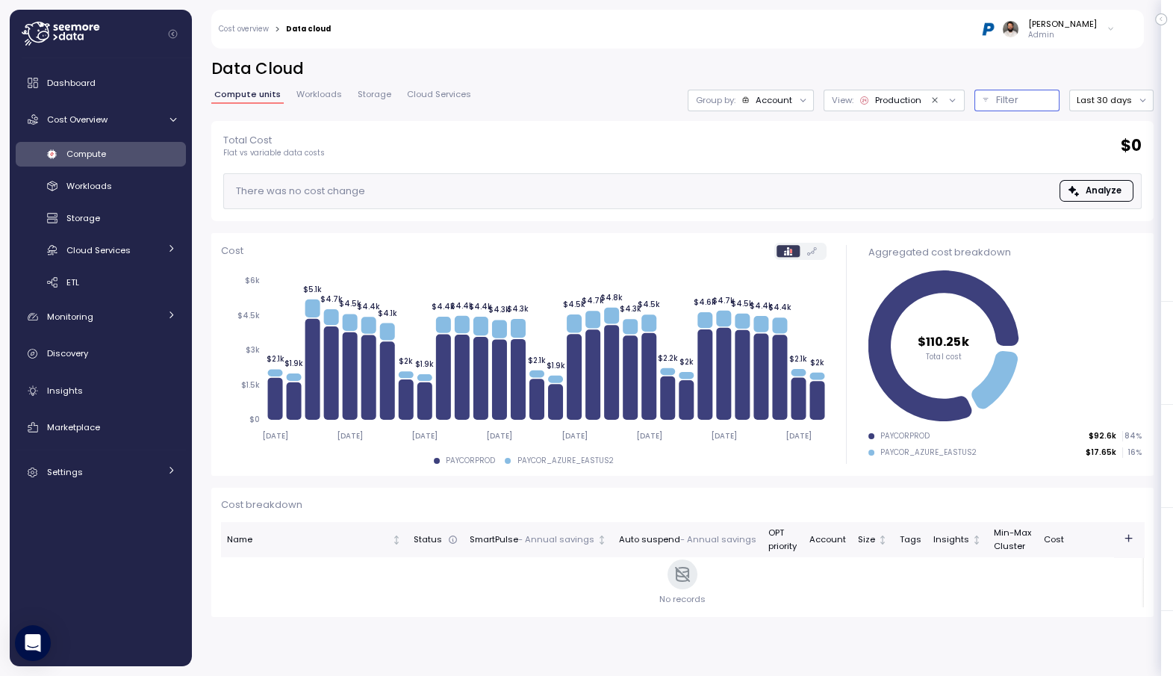
click at [1018, 95] on p "Filter" at bounding box center [1007, 100] width 22 height 15
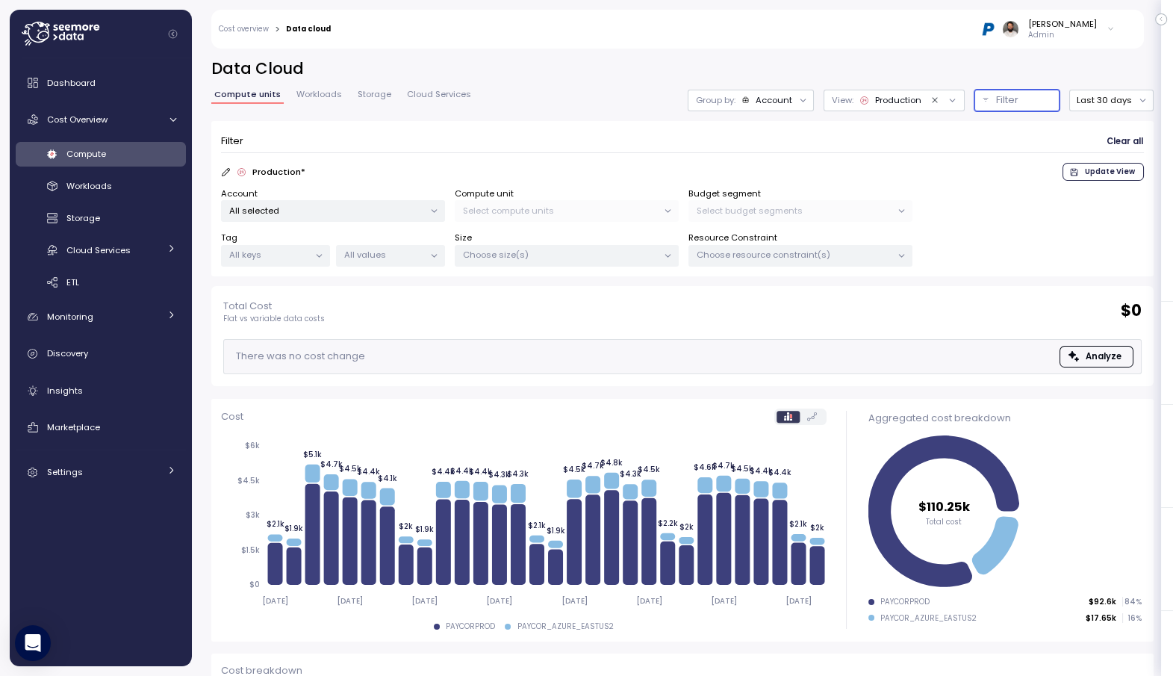
click at [359, 210] on p "All selected" at bounding box center [326, 211] width 195 height 12
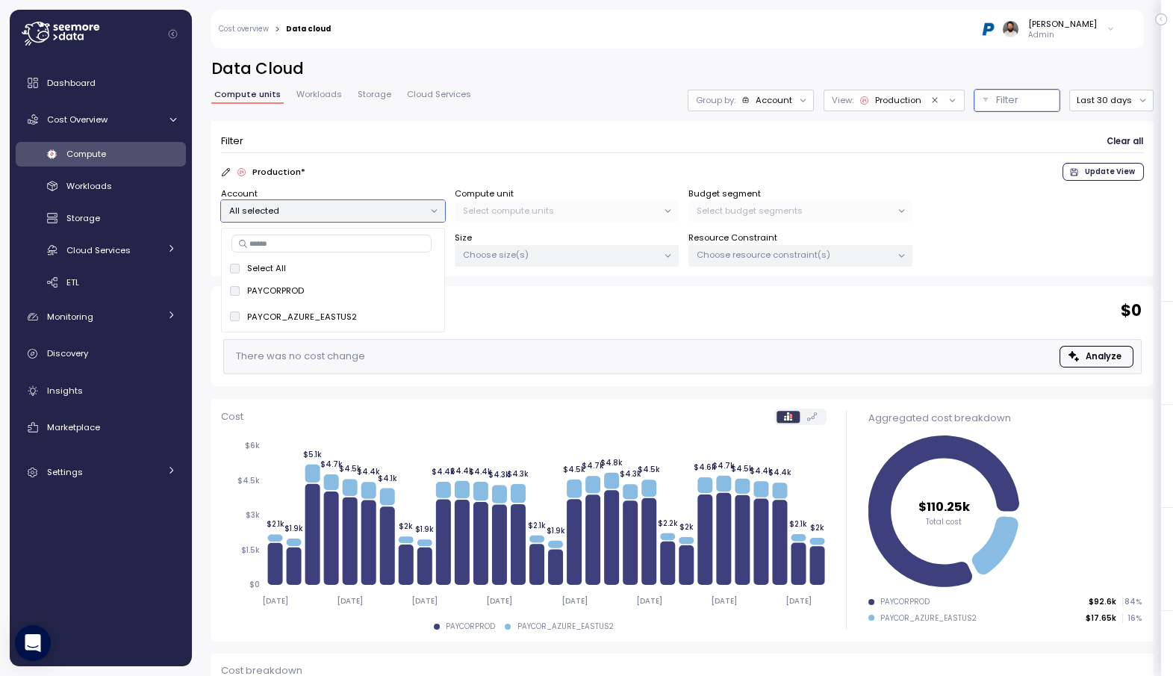
click at [356, 249] on input at bounding box center [332, 244] width 201 height 18
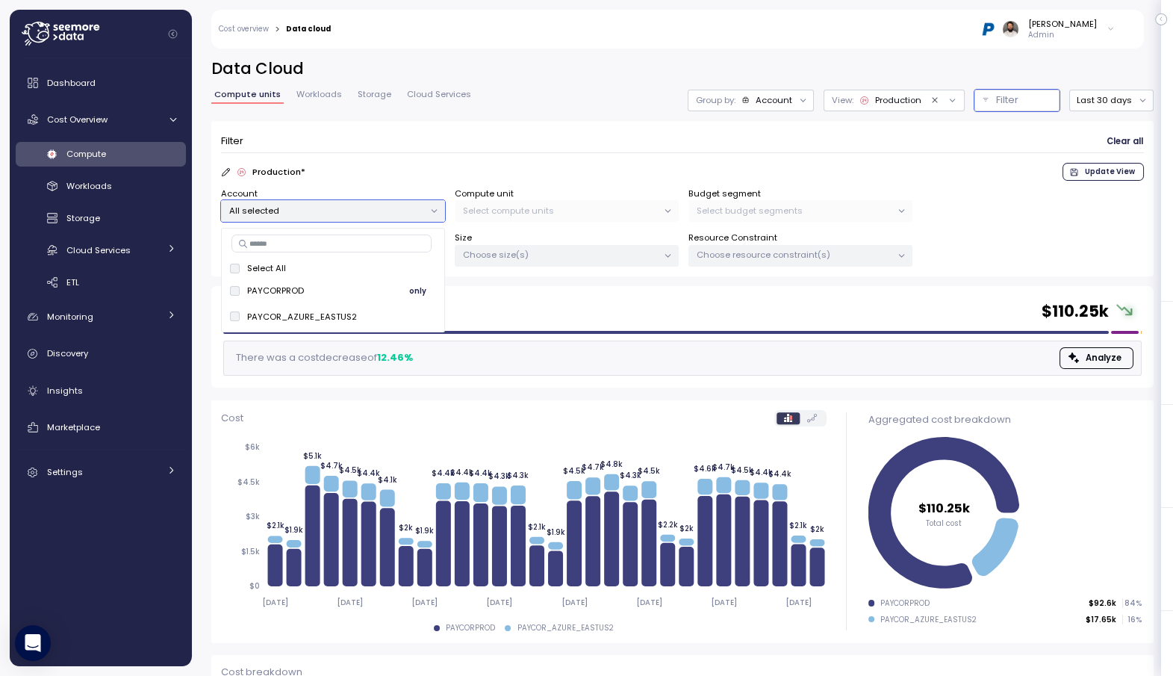
click at [420, 291] on span "only" at bounding box center [417, 291] width 17 height 16
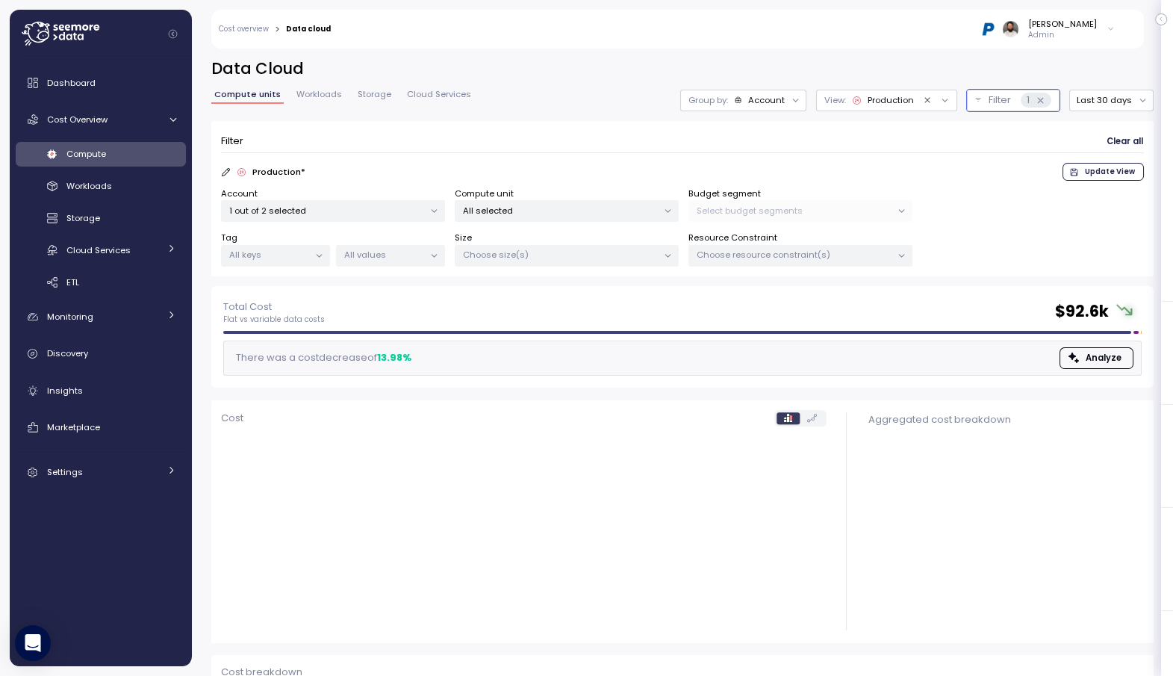
click at [518, 216] on div "All selected" at bounding box center [567, 211] width 224 height 22
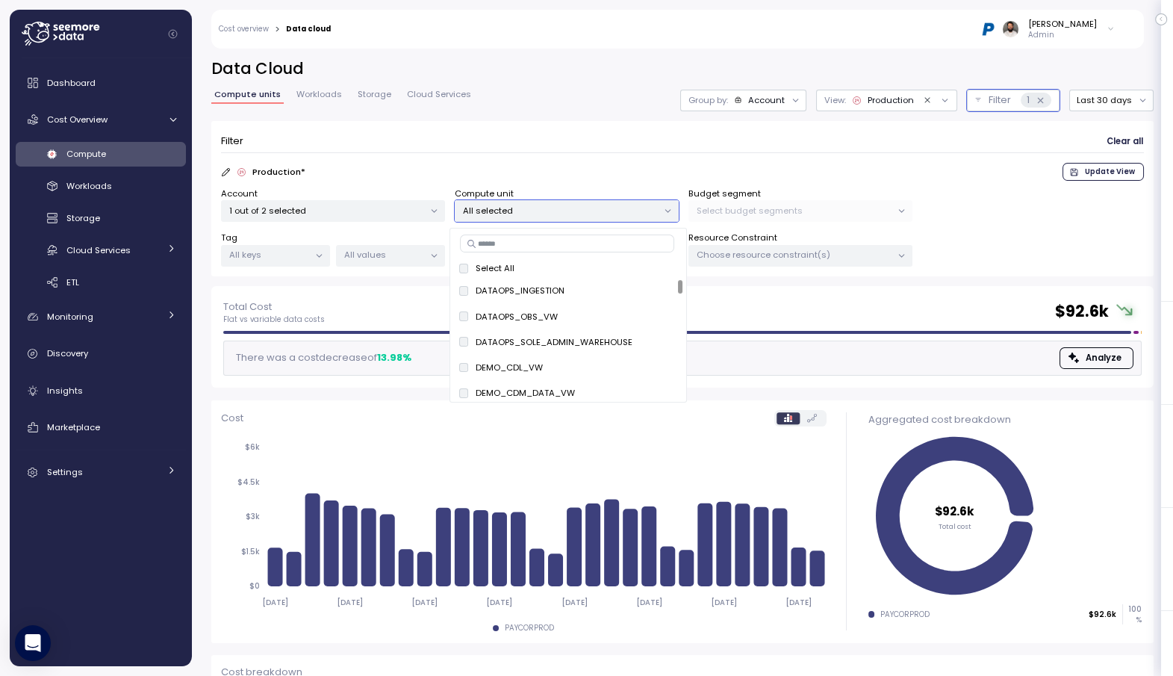
click at [518, 252] on div at bounding box center [568, 244] width 212 height 18
paste input "**********"
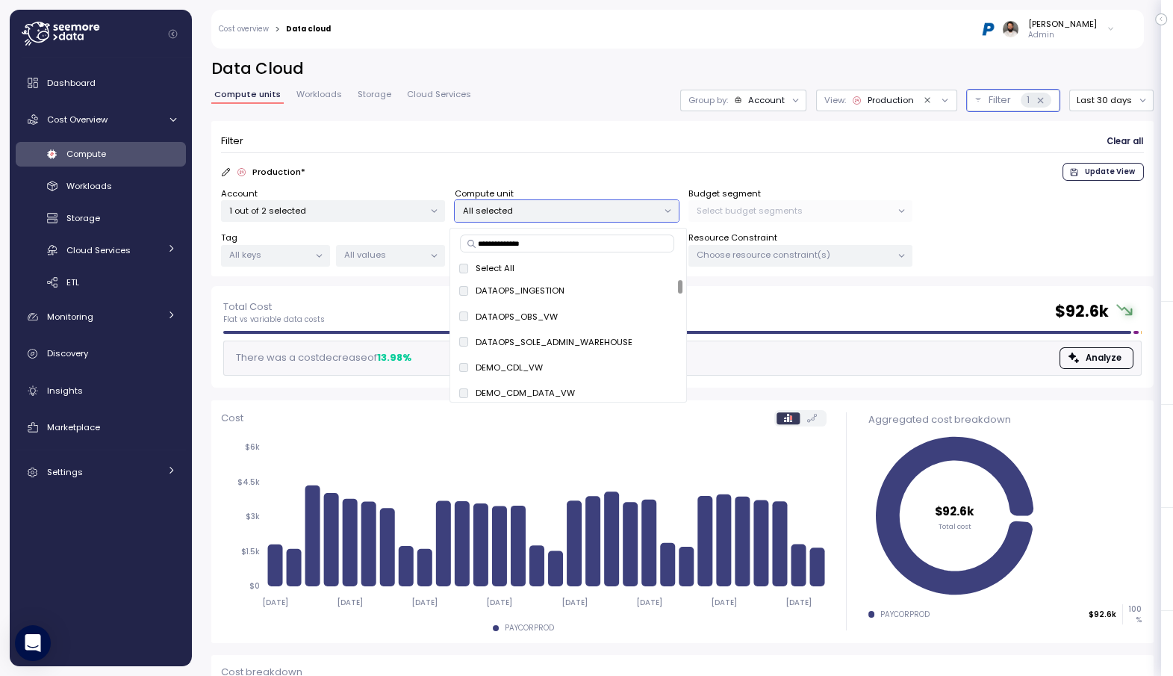
type input "**********"
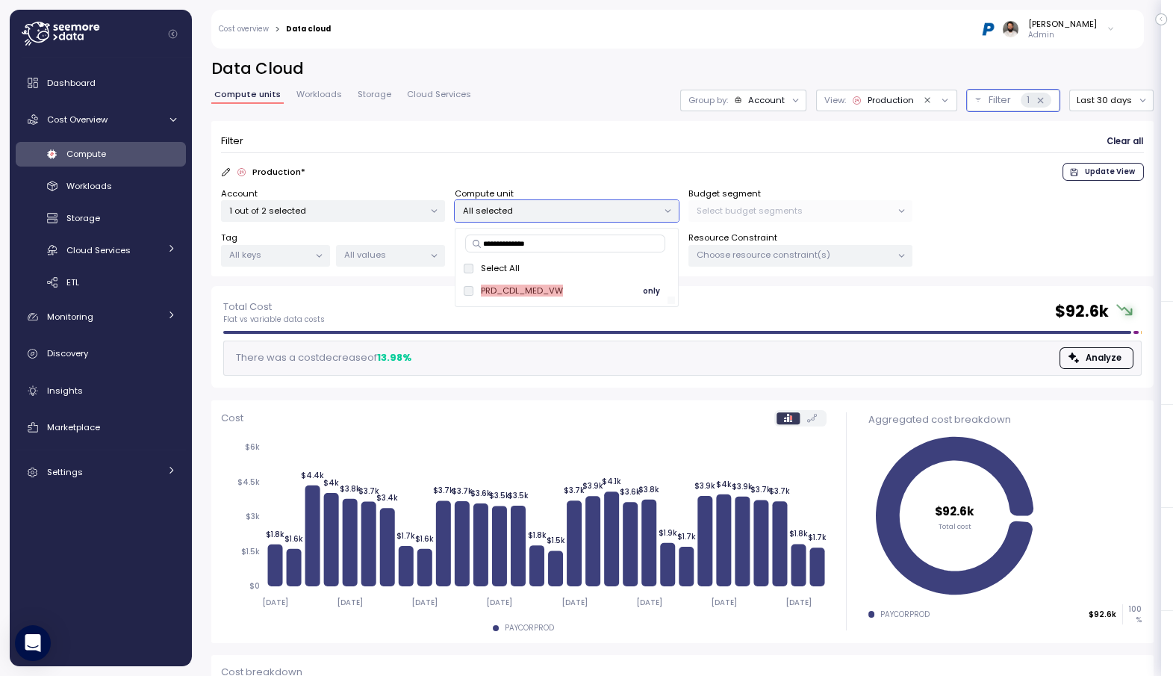
click at [655, 296] on span "only" at bounding box center [651, 291] width 17 height 16
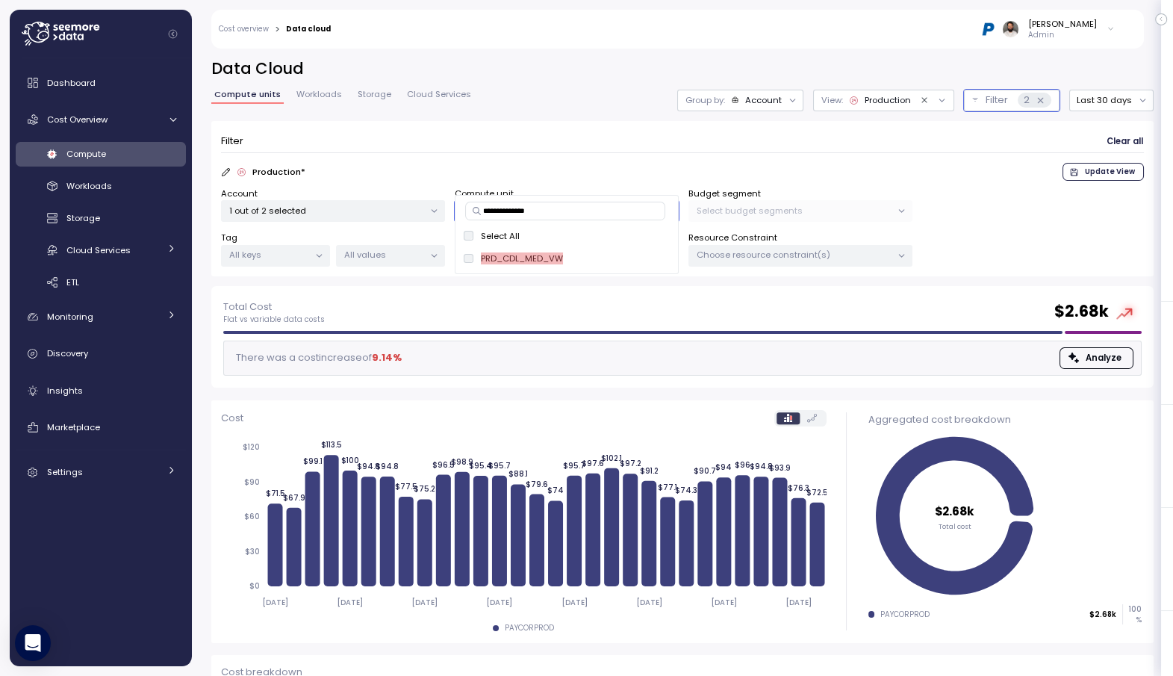
scroll to position [117, 0]
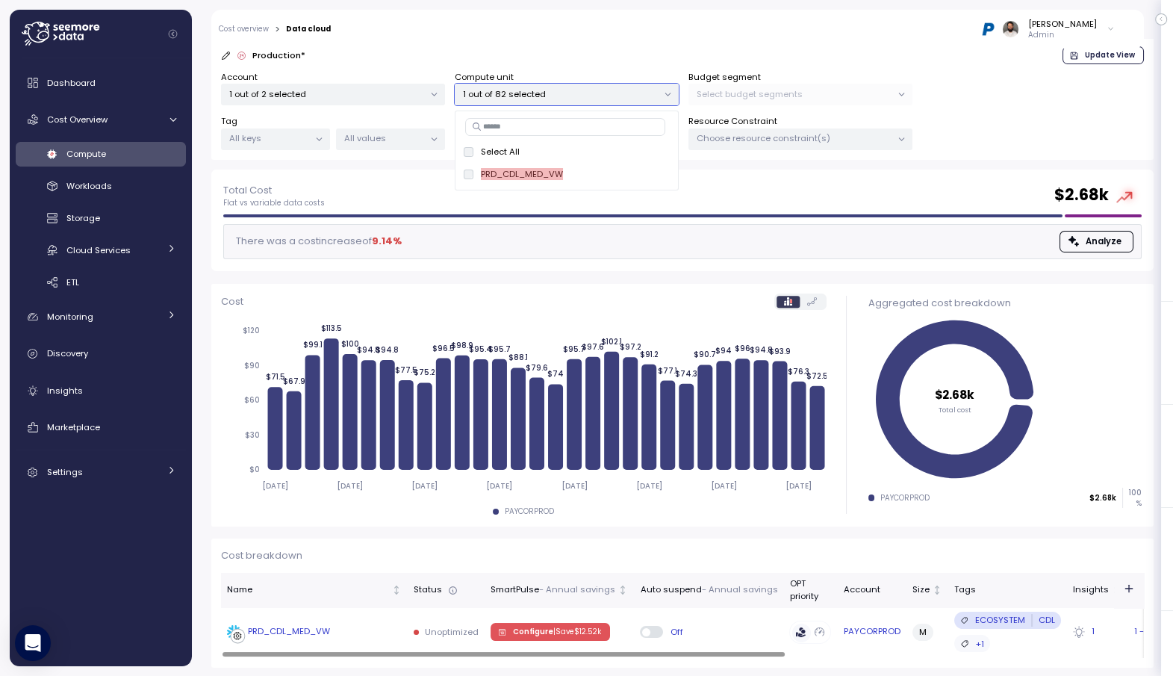
click at [341, 636] on div "PRD_CDL_MED_VW" at bounding box center [314, 632] width 175 height 15
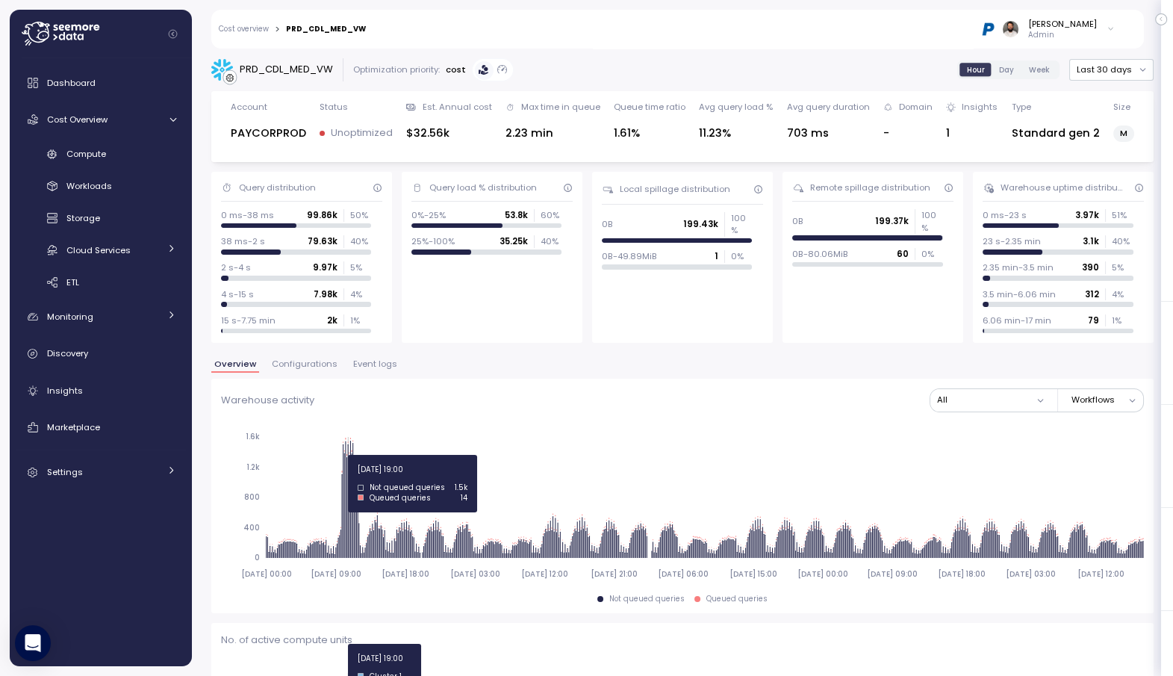
click at [320, 366] on span "Configurations" at bounding box center [305, 364] width 66 height 8
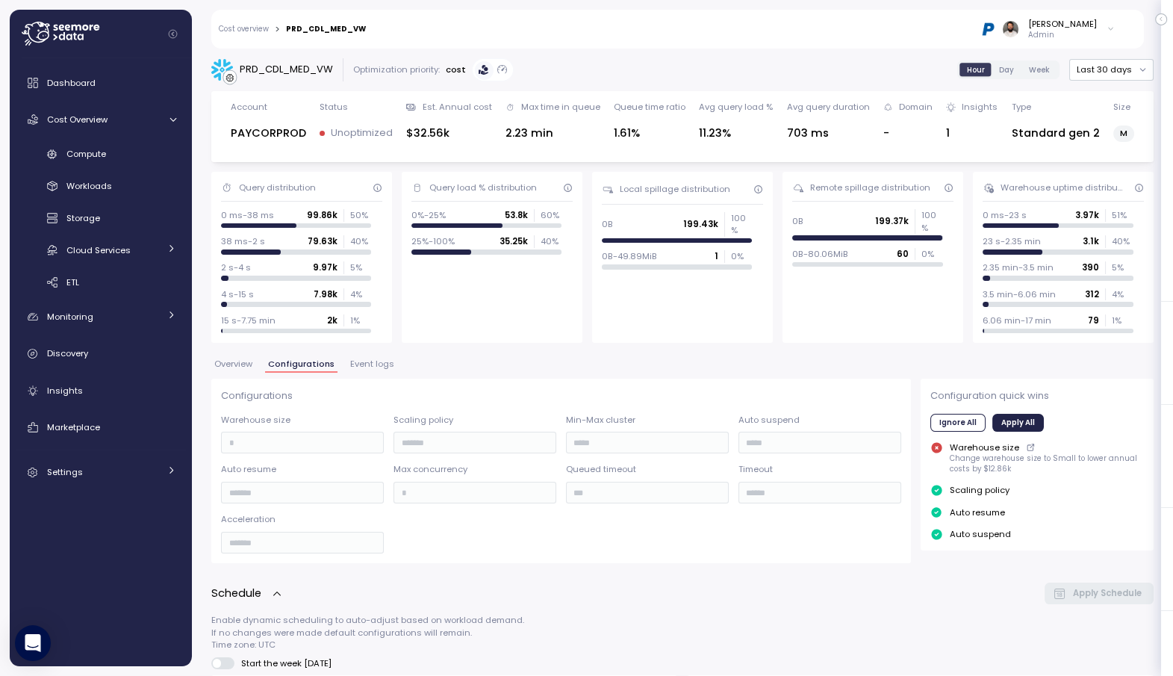
click at [251, 360] on span "Overview" at bounding box center [233, 364] width 38 height 8
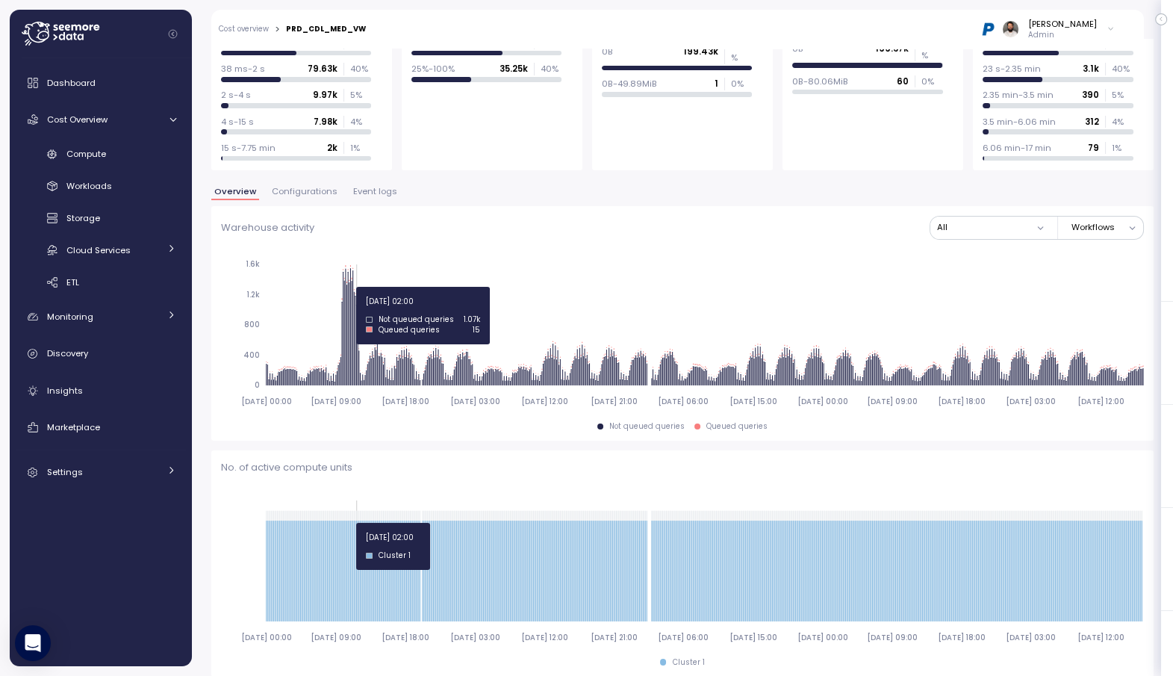
scroll to position [167, 0]
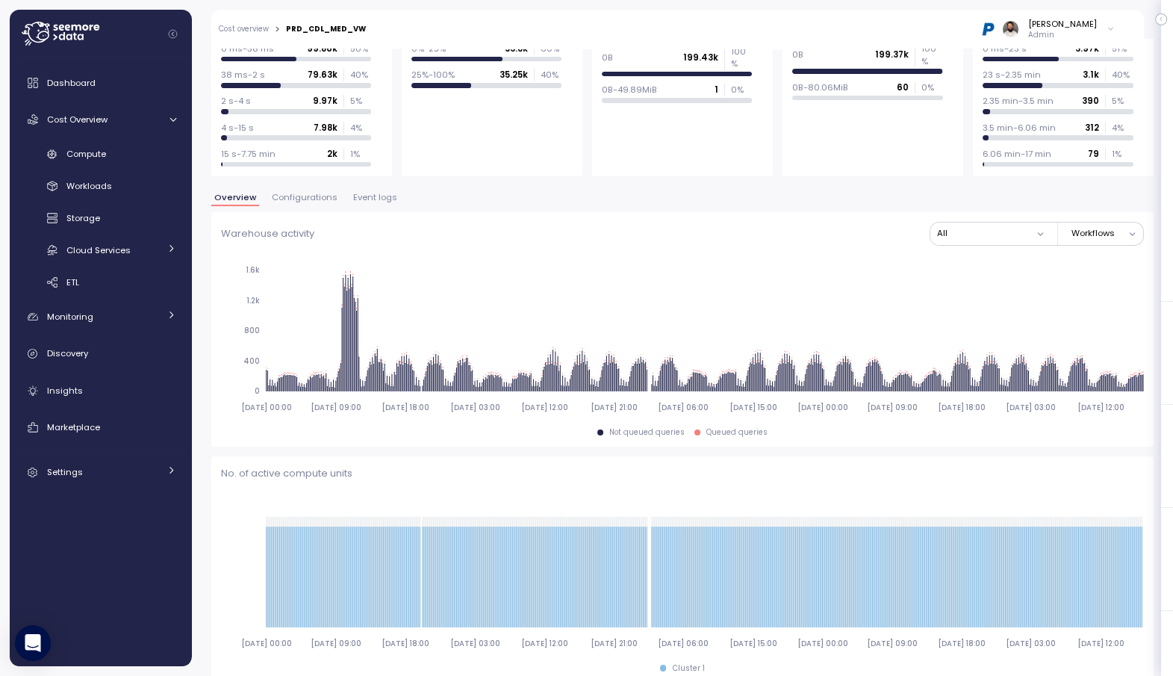
click at [391, 194] on button "Event logs" at bounding box center [375, 199] width 50 height 13
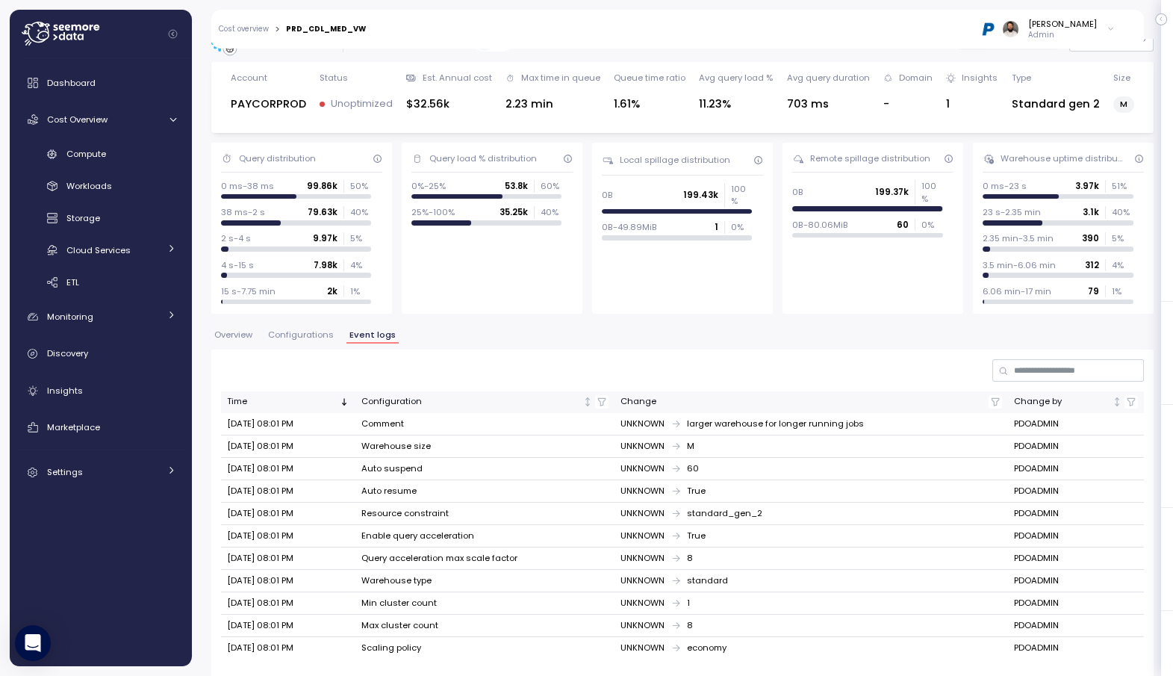
scroll to position [45, 0]
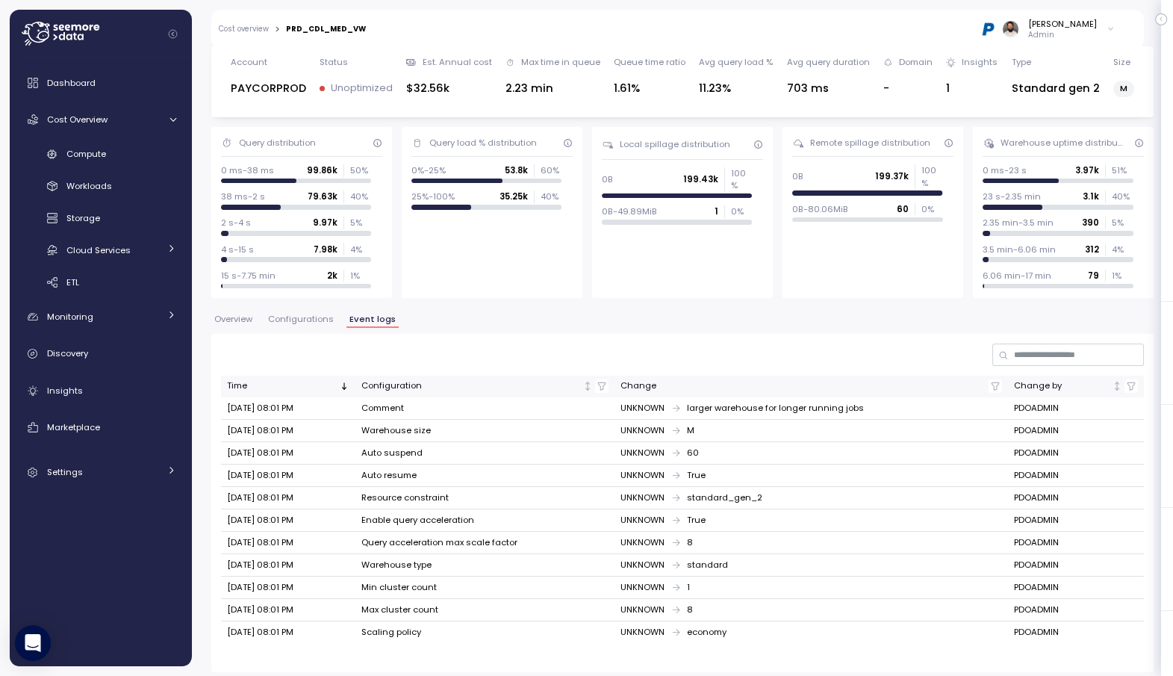
click at [239, 326] on div "Overview Configurations Event logs" at bounding box center [682, 324] width 943 height 19
click at [239, 320] on span "Overview" at bounding box center [233, 319] width 38 height 8
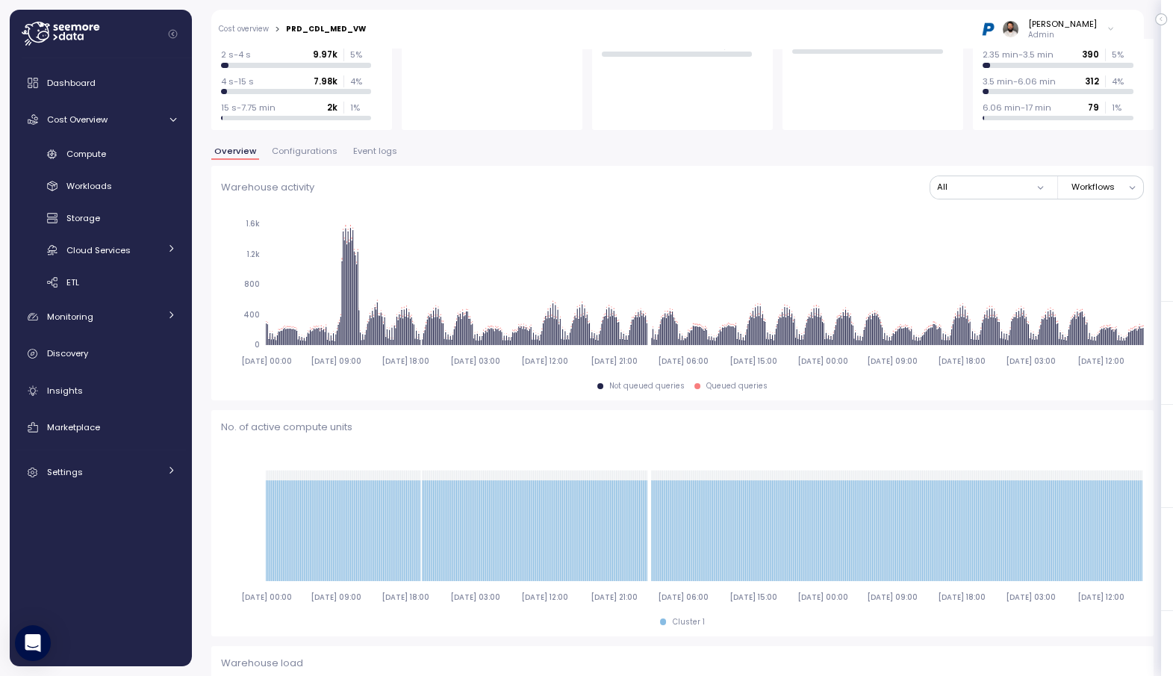
scroll to position [465, 0]
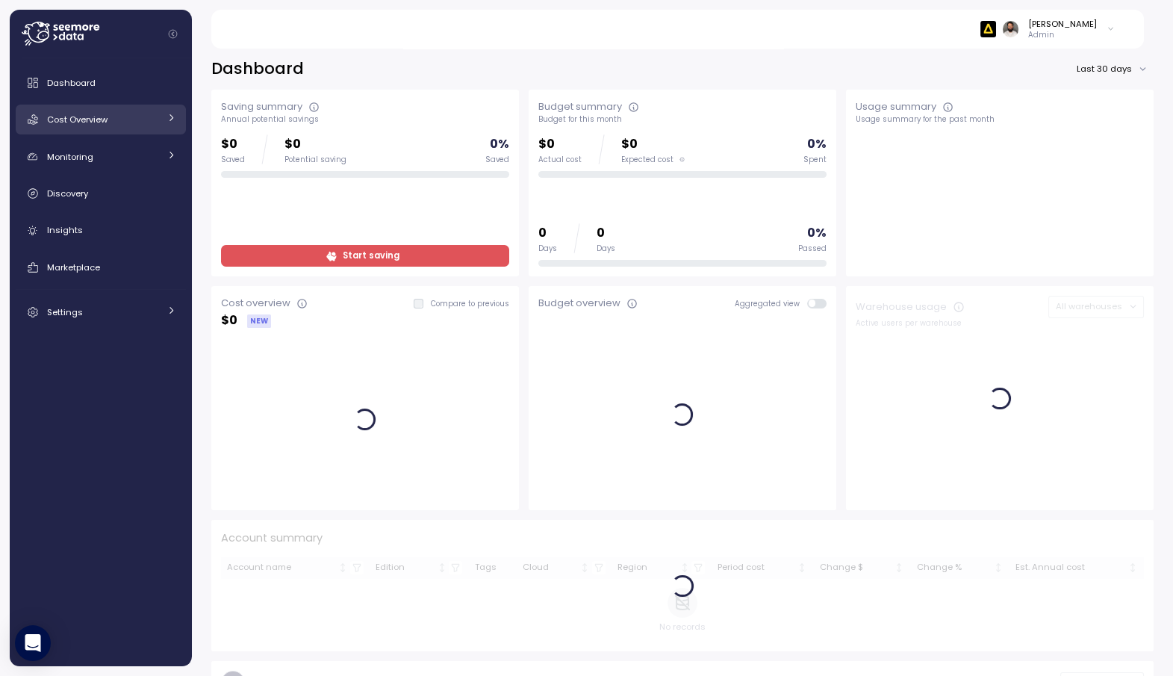
click at [144, 109] on link "Cost Overview" at bounding box center [101, 120] width 170 height 30
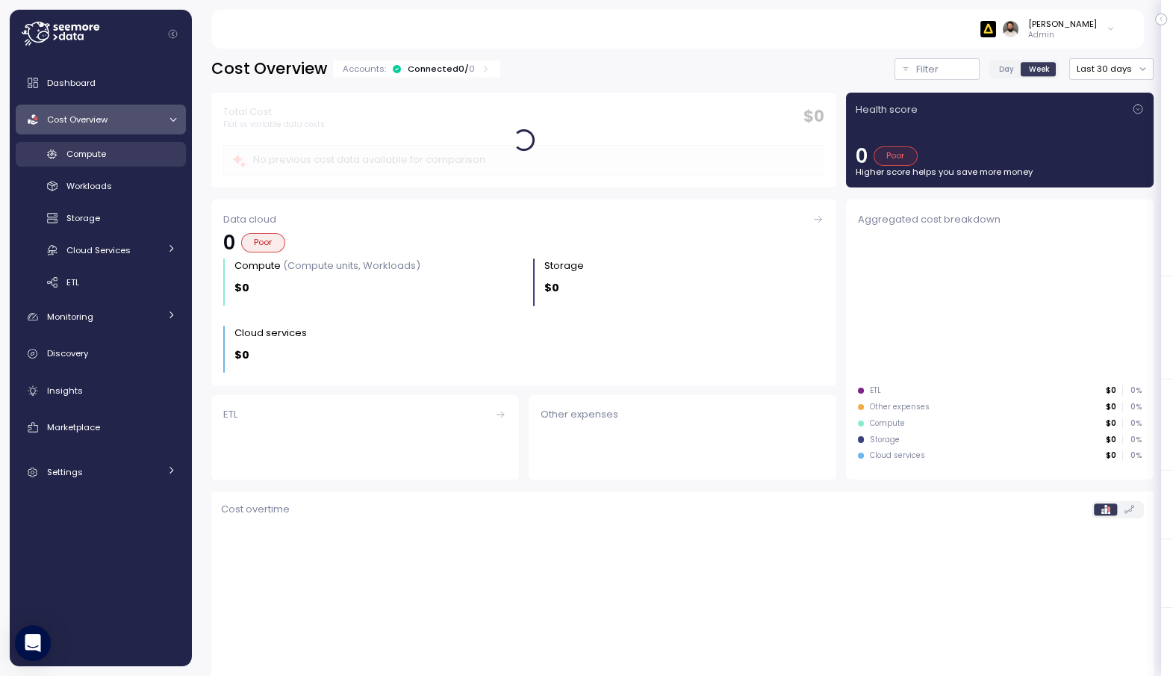
click at [137, 158] on div "Compute" at bounding box center [121, 153] width 110 height 15
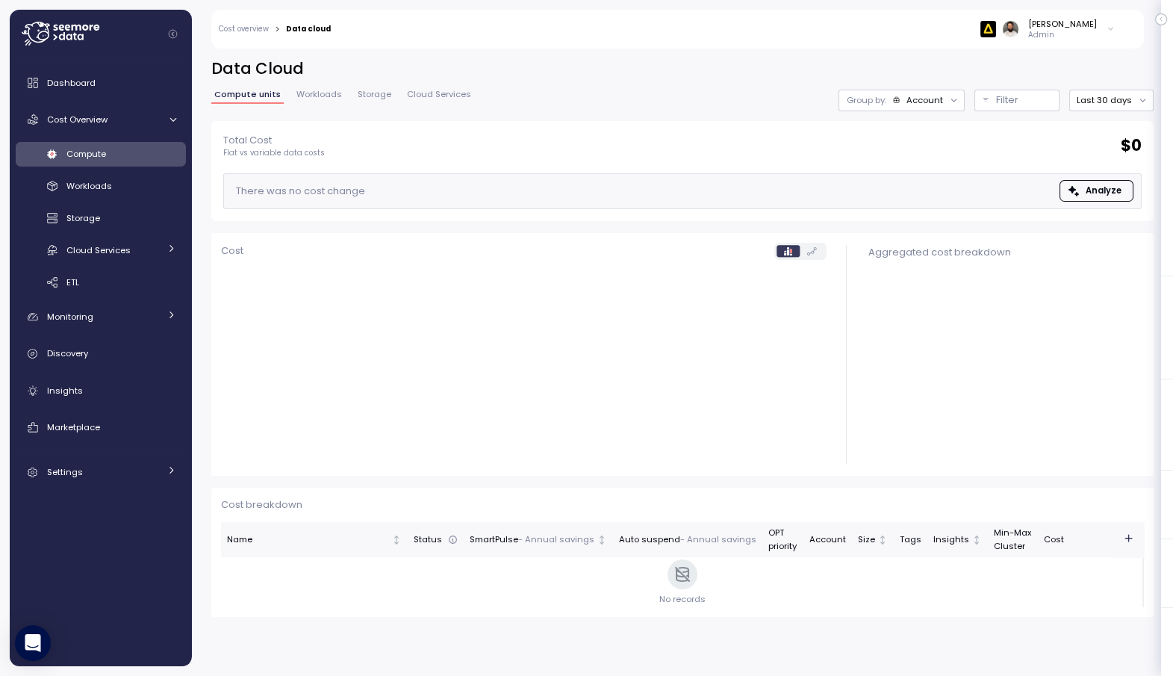
click at [1009, 87] on div "Data Cloud Compute units Workloads Storage Cloud Services Group by: Account Fil…" at bounding box center [682, 89] width 943 height 63
click at [1008, 101] on p "Filter" at bounding box center [1007, 100] width 22 height 15
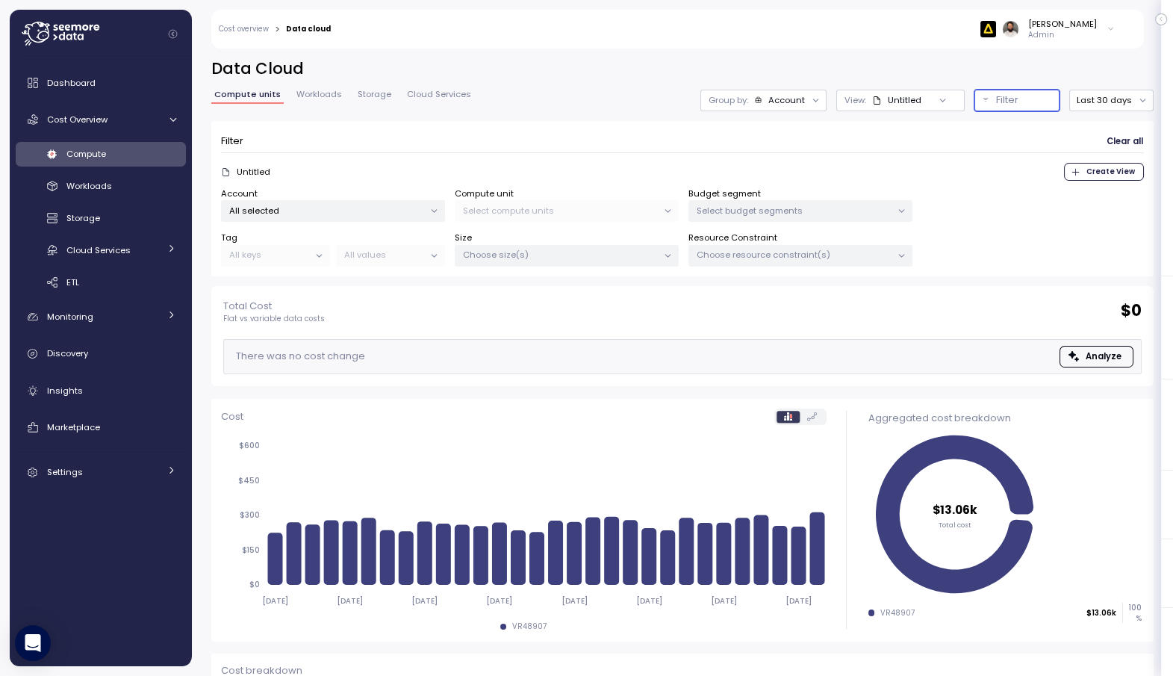
click at [387, 214] on p "All selected" at bounding box center [326, 211] width 195 height 12
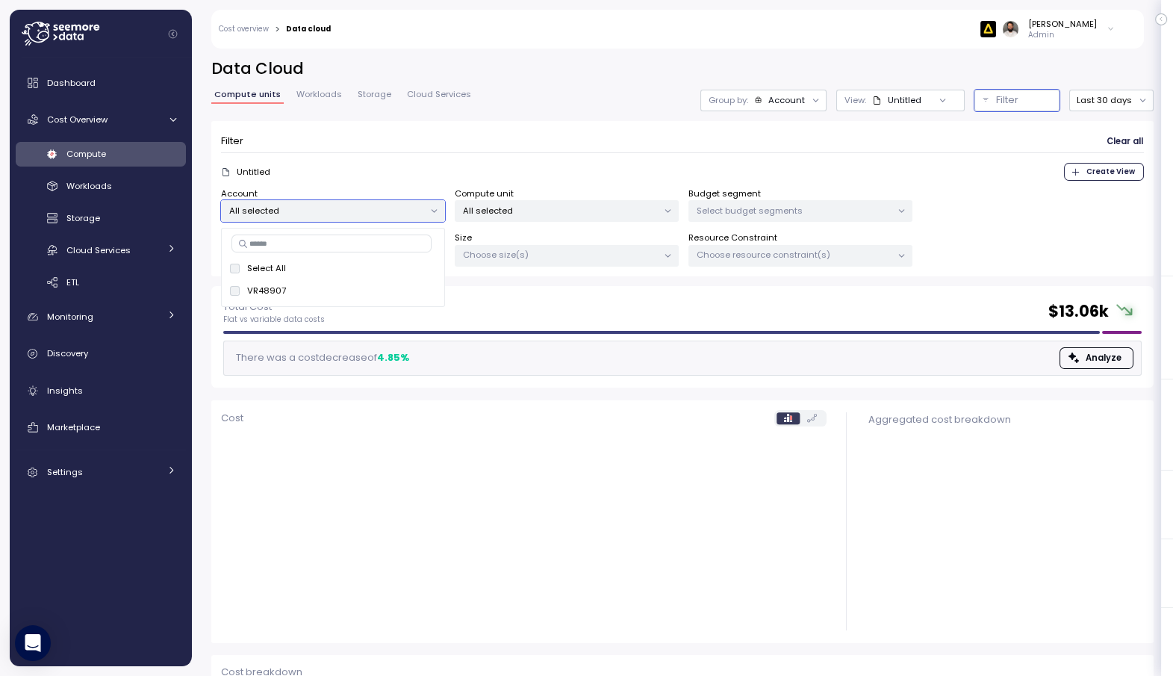
click at [382, 242] on input at bounding box center [332, 244] width 201 height 18
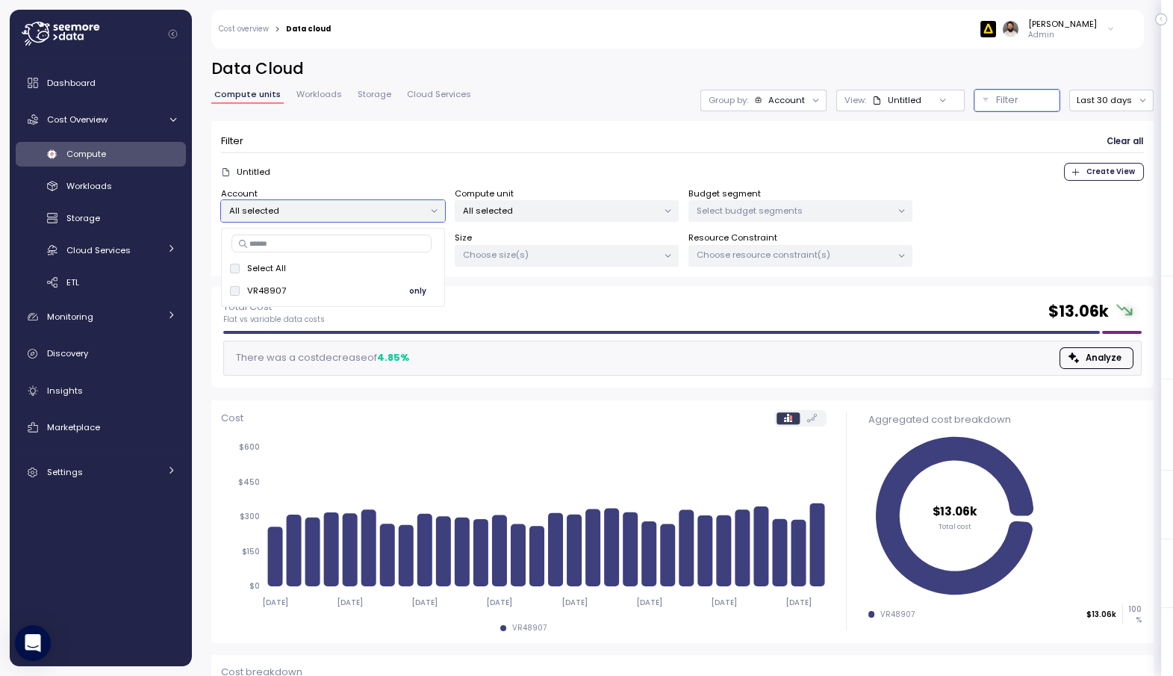
click at [425, 293] on span "only" at bounding box center [417, 291] width 17 height 16
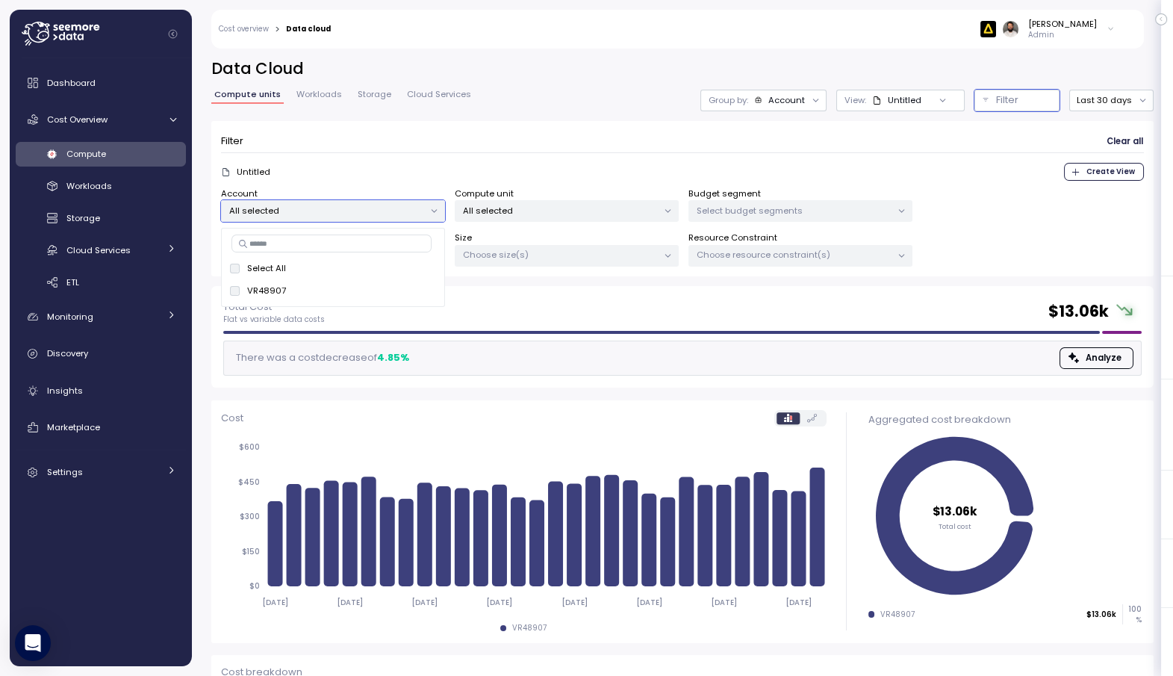
click at [550, 205] on p "All selected" at bounding box center [560, 211] width 195 height 12
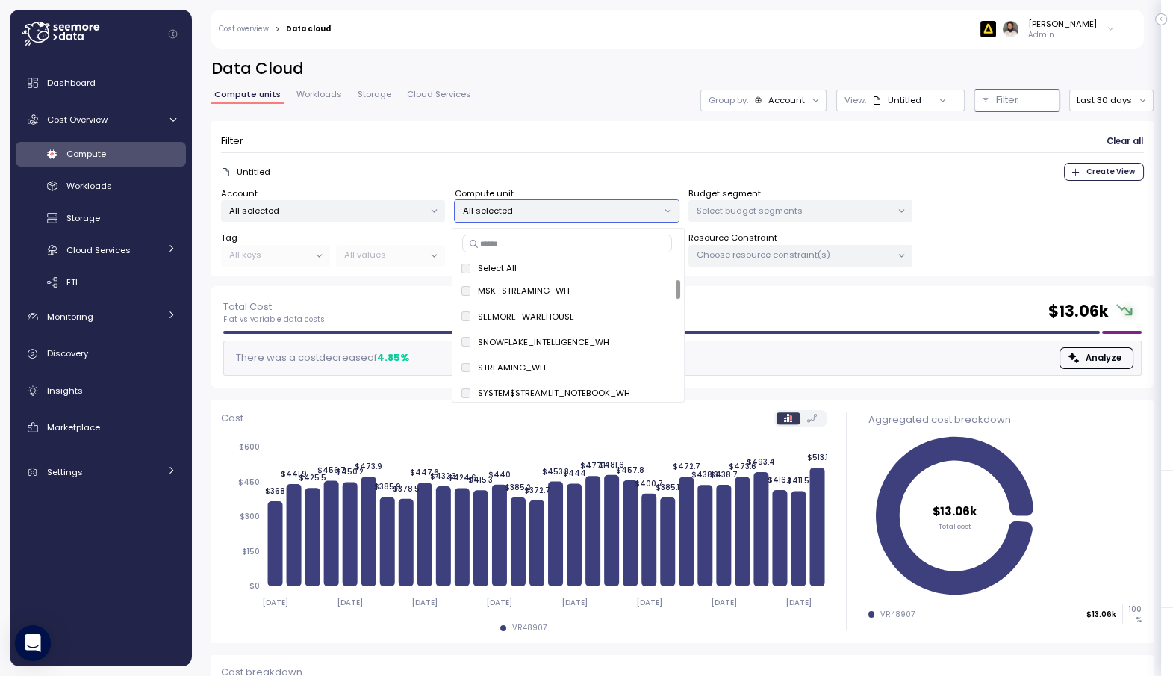
click at [535, 246] on input at bounding box center [567, 244] width 210 height 18
paste input "**********"
type input "**********"
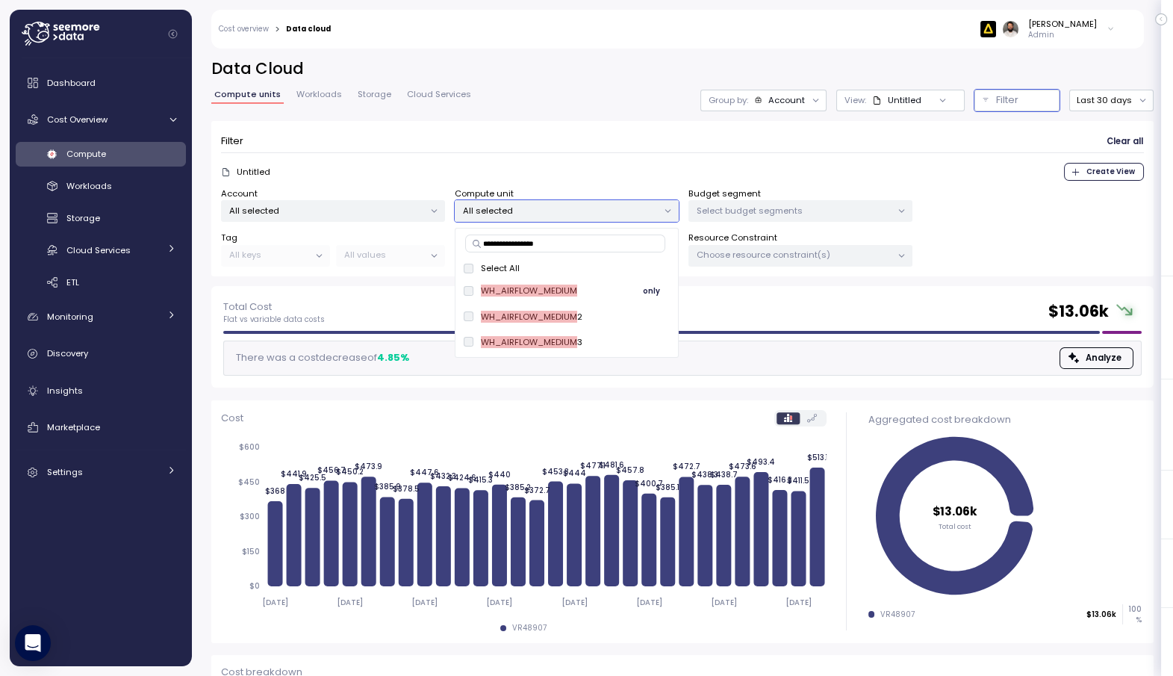
click at [645, 291] on span "only" at bounding box center [651, 291] width 17 height 16
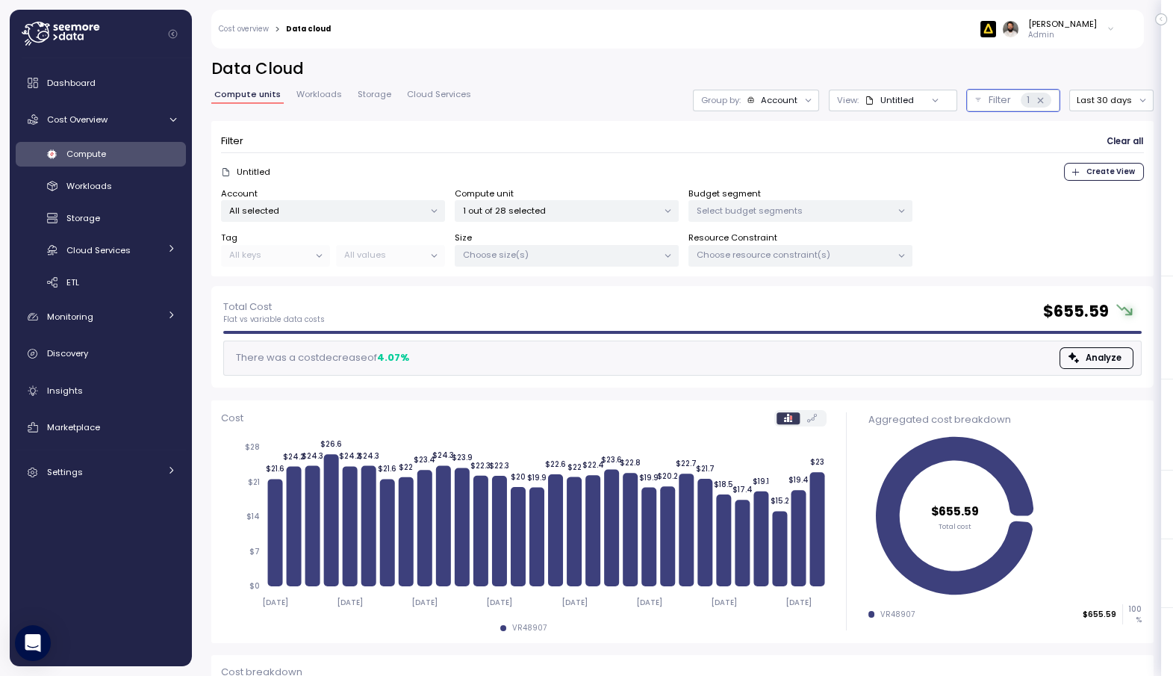
click at [651, 161] on form "Filter Clear all Untitled Create View Account All selected Compute unit 1 out o…" at bounding box center [682, 199] width 923 height 137
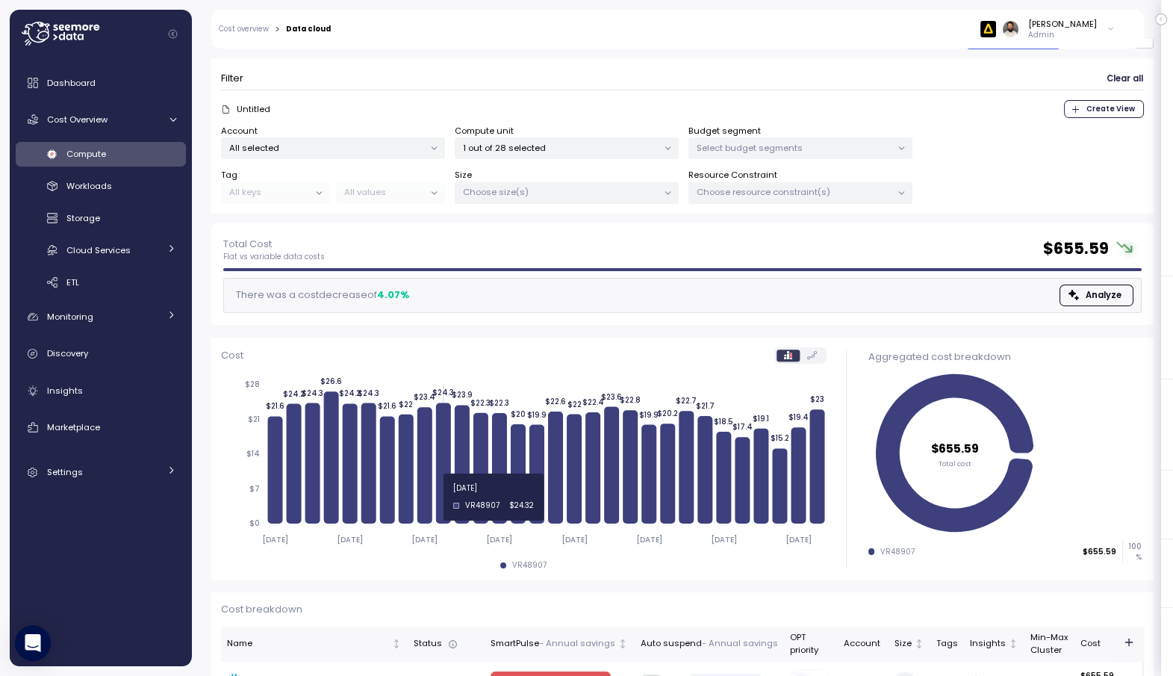
scroll to position [117, 0]
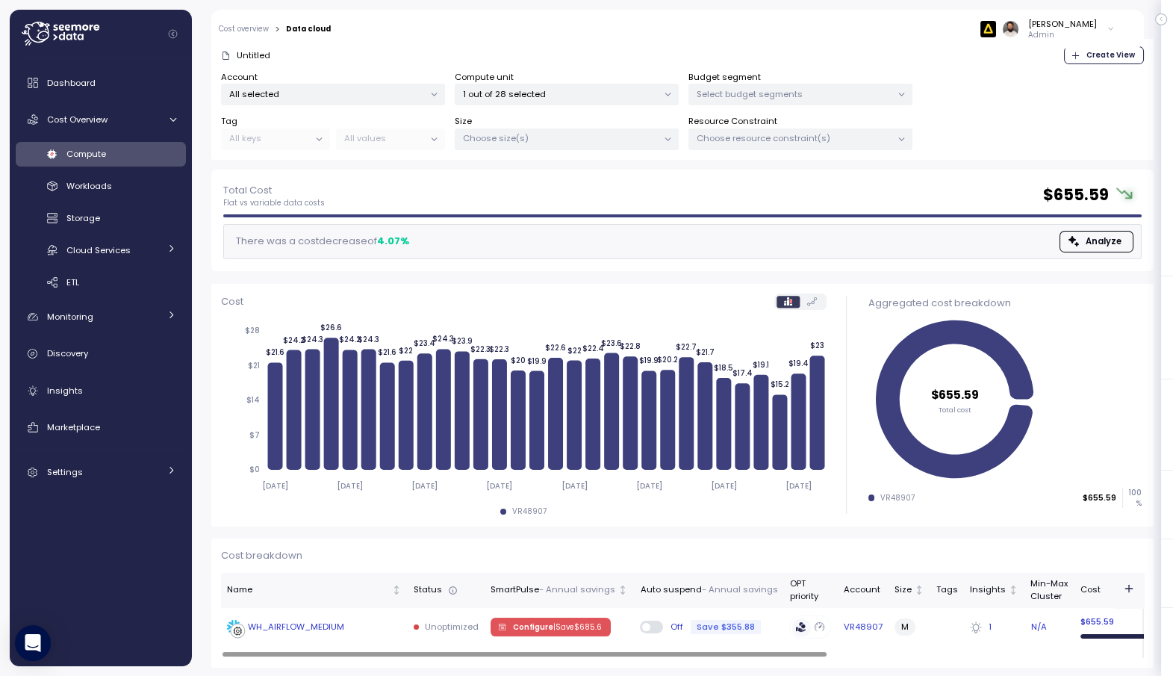
click at [369, 626] on div "WH_AIRFLOW_MEDIUM" at bounding box center [314, 627] width 175 height 15
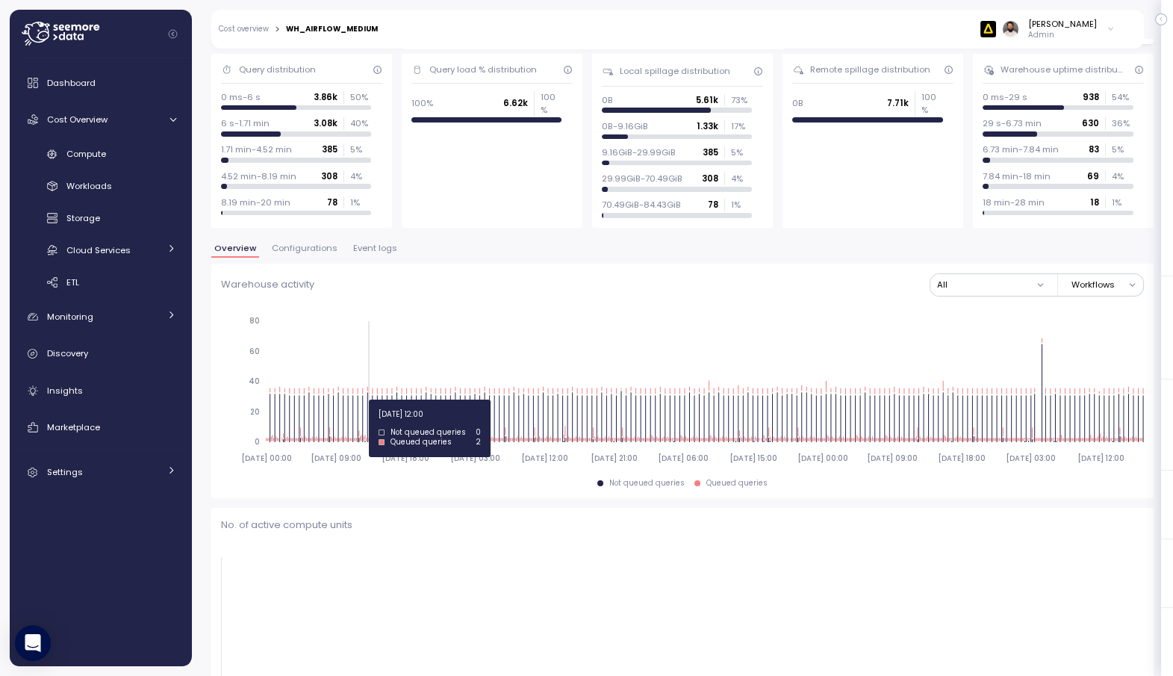
scroll to position [108, 0]
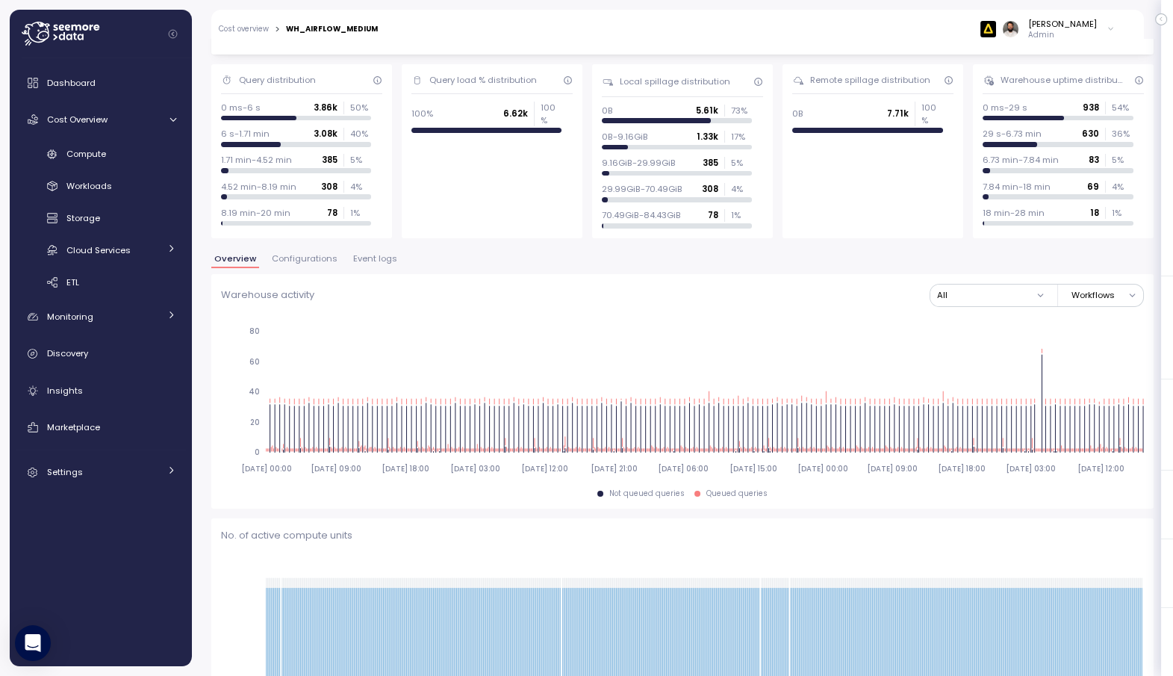
click at [330, 259] on span "Configurations" at bounding box center [305, 259] width 66 height 8
